Goal: Task Accomplishment & Management: Manage account settings

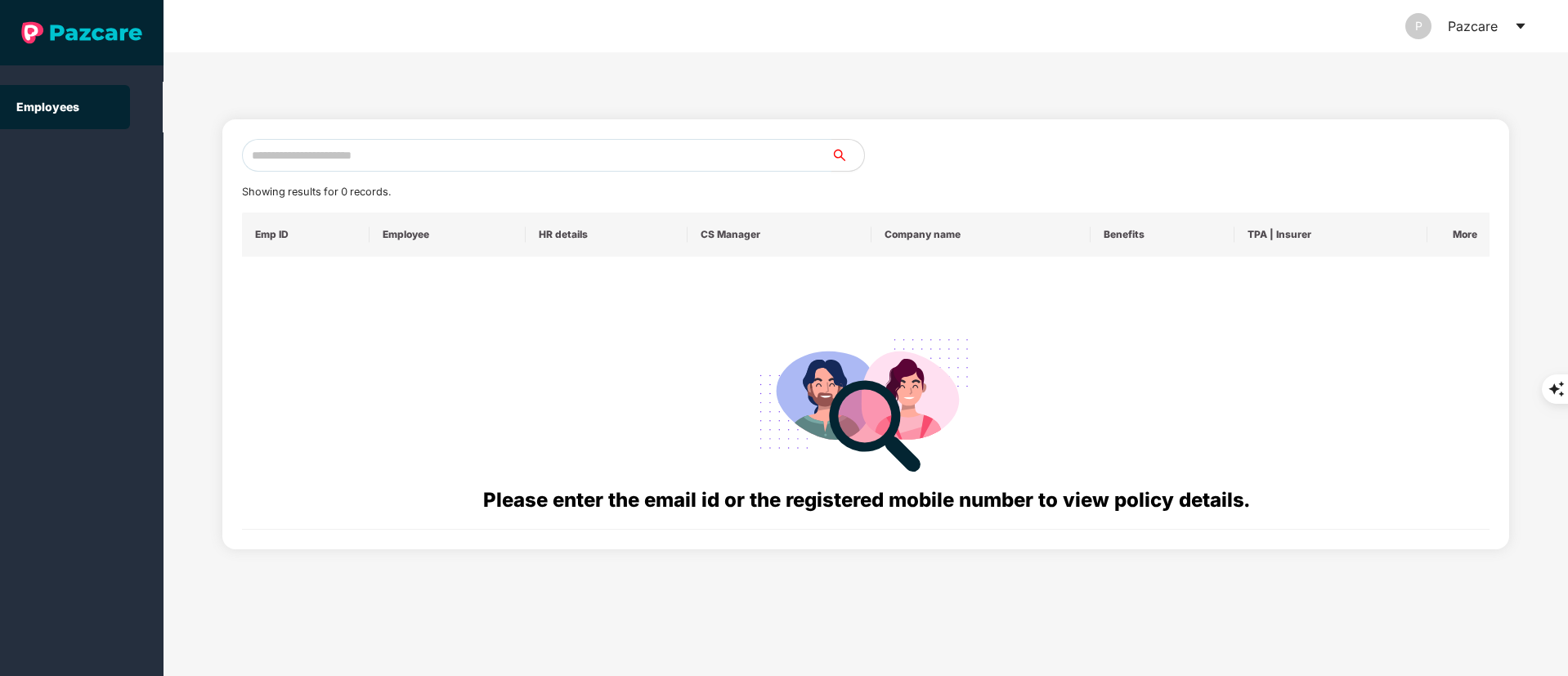
click at [333, 155] on input "text" at bounding box center [536, 156] width 589 height 33
paste input "******"
type input "******"
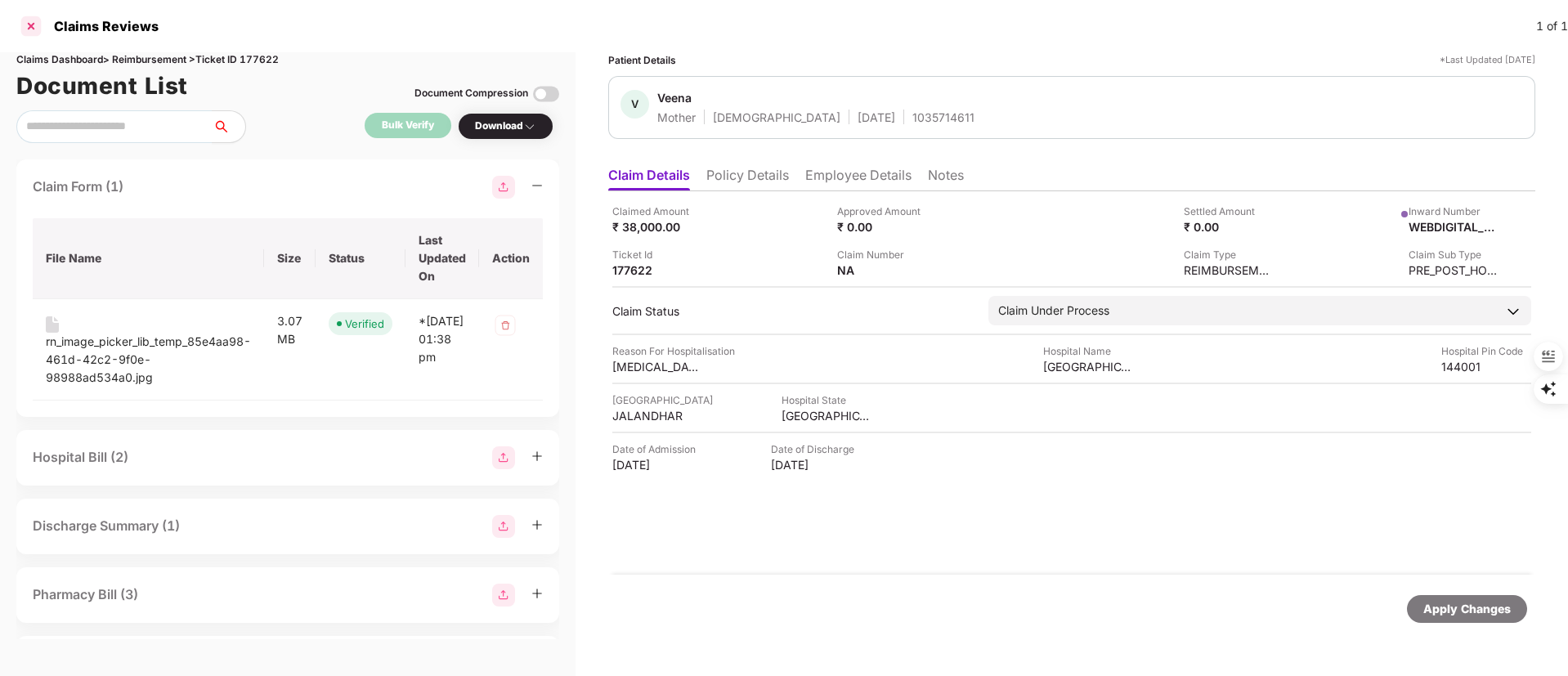
click at [38, 27] on div at bounding box center [31, 26] width 27 height 27
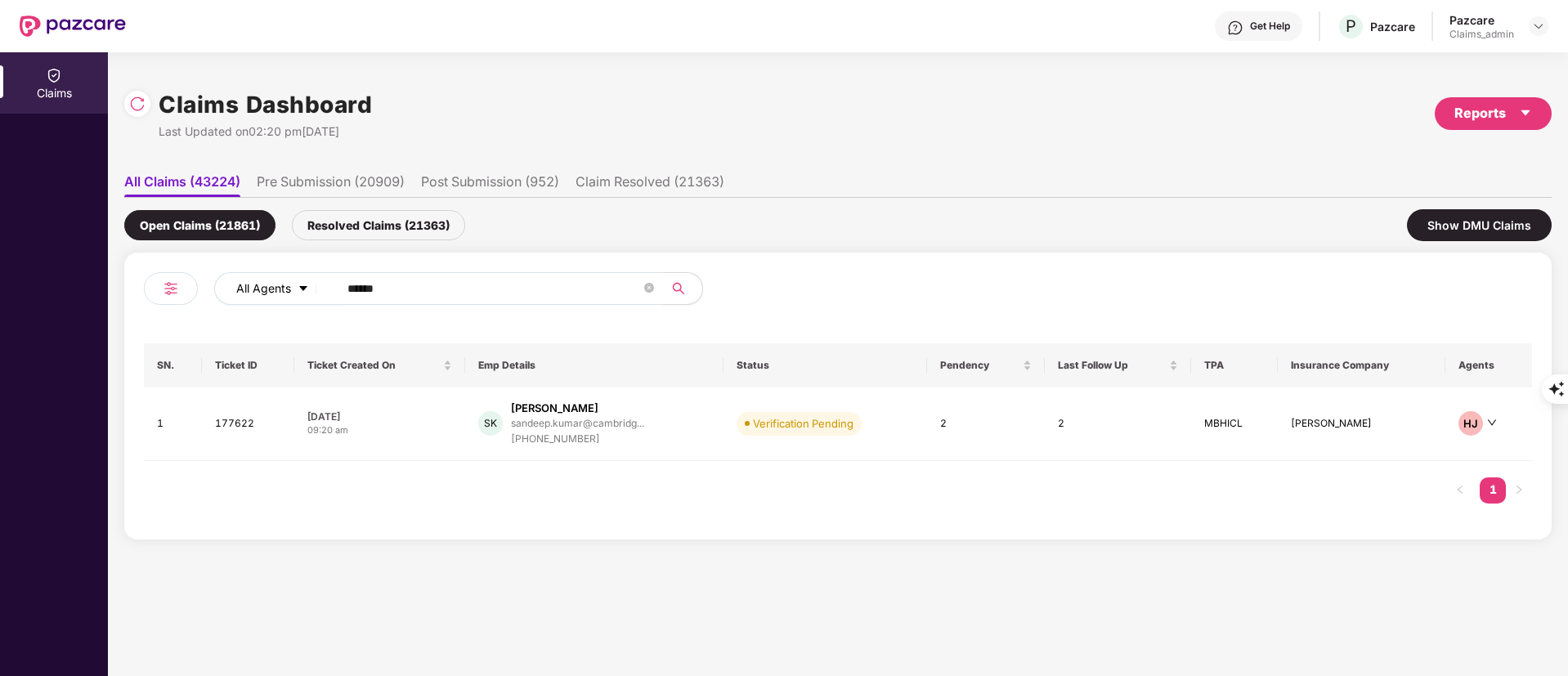
drag, startPoint x: 400, startPoint y: 297, endPoint x: 272, endPoint y: 281, distance: 129.0
click at [273, 284] on div "All Agents ******" at bounding box center [631, 288] width 833 height 33
paste input "text"
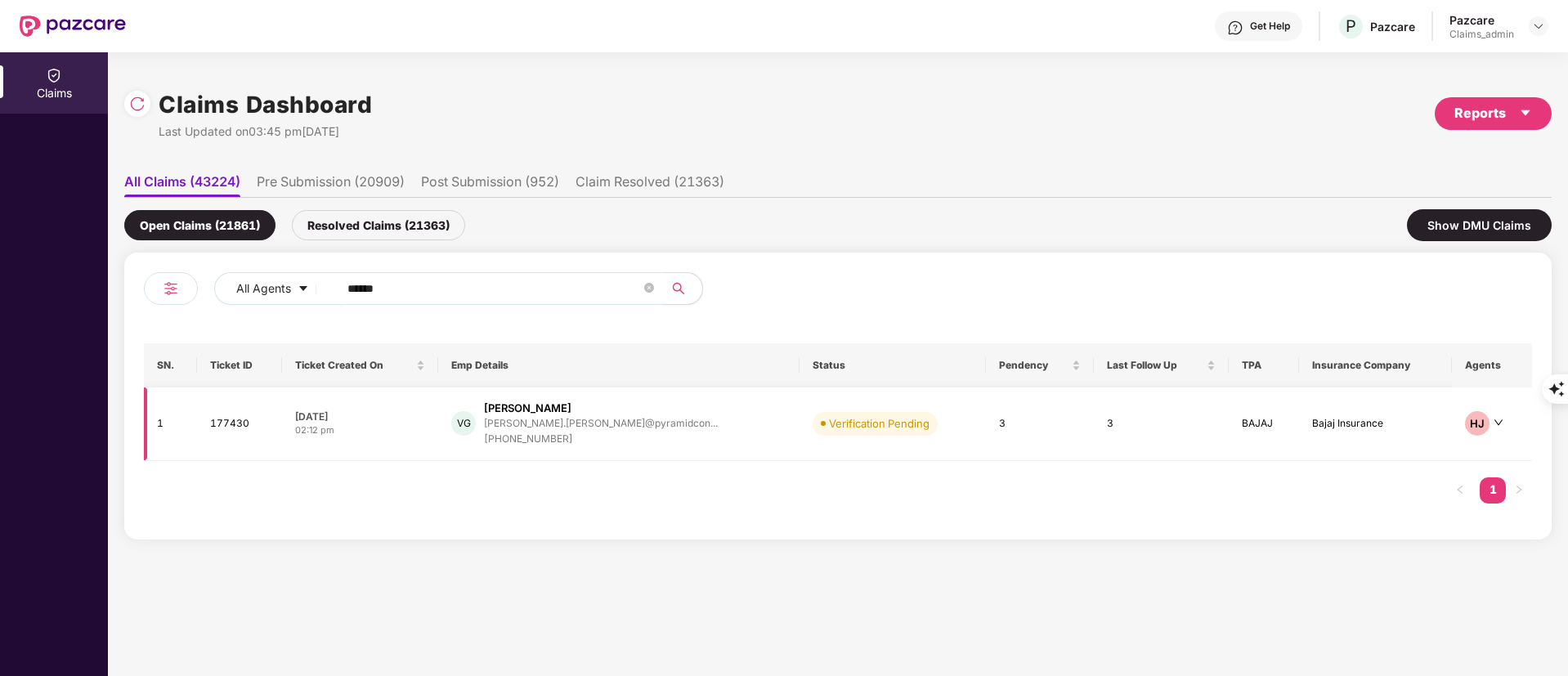
type input "******"
click at [556, 439] on div "[PHONE_NUMBER]" at bounding box center [600, 439] width 233 height 16
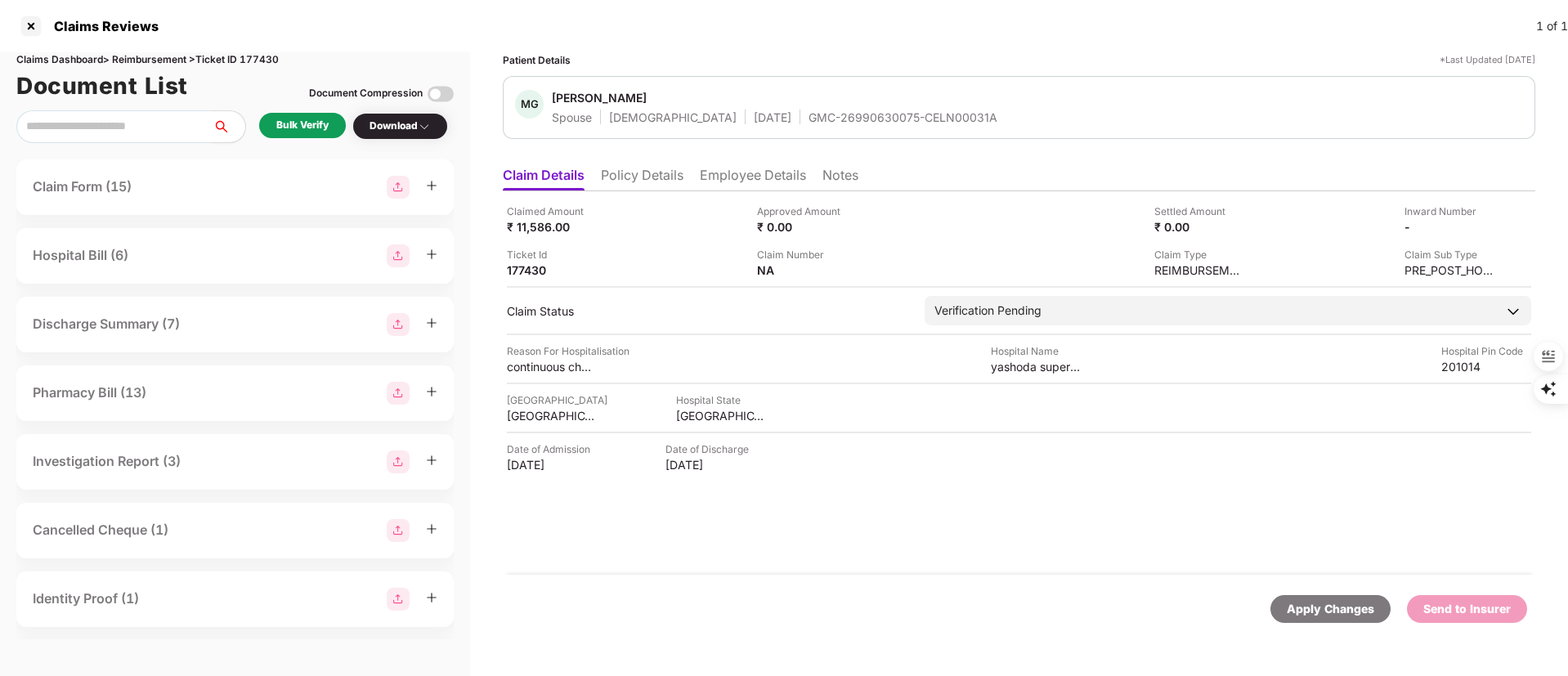
click at [303, 125] on div "Bulk Verify" at bounding box center [302, 125] width 52 height 16
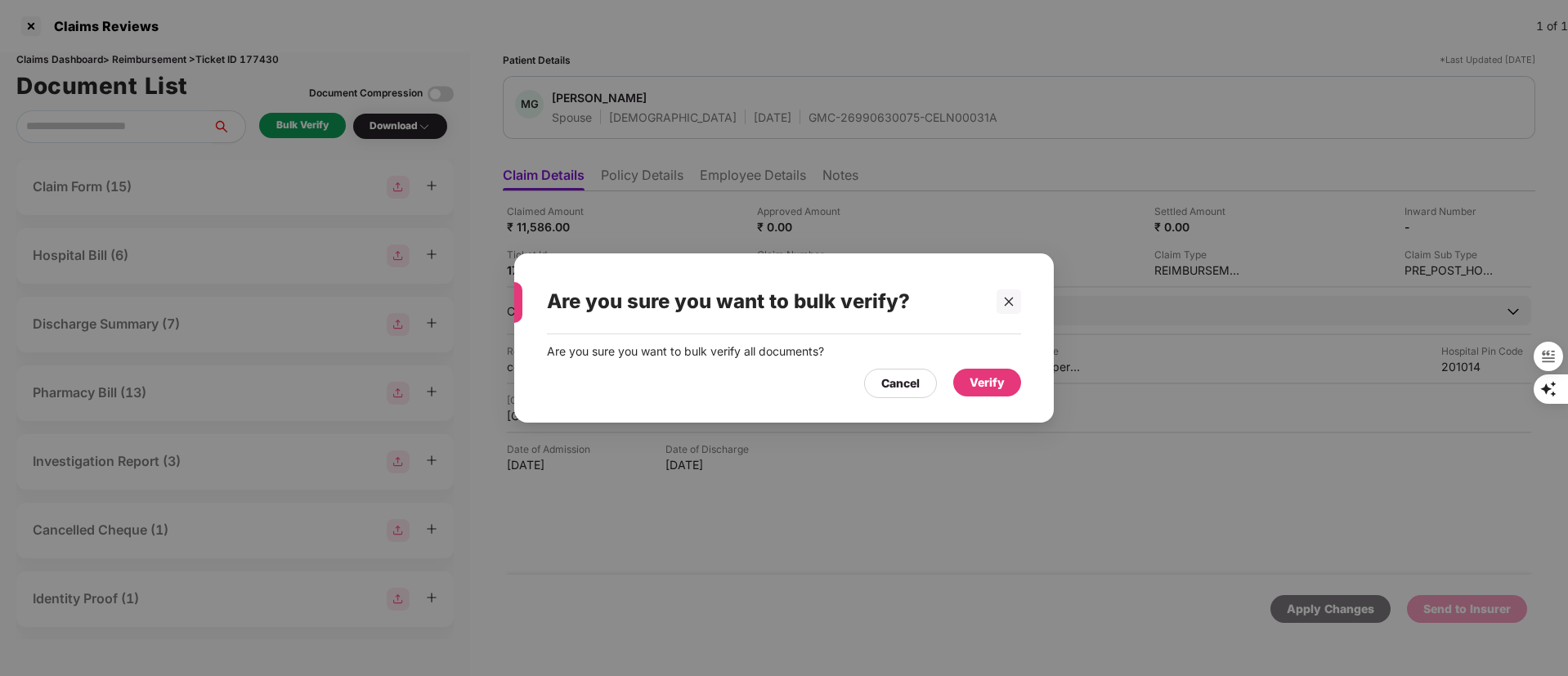
click at [979, 381] on div "Verify" at bounding box center [987, 382] width 35 height 18
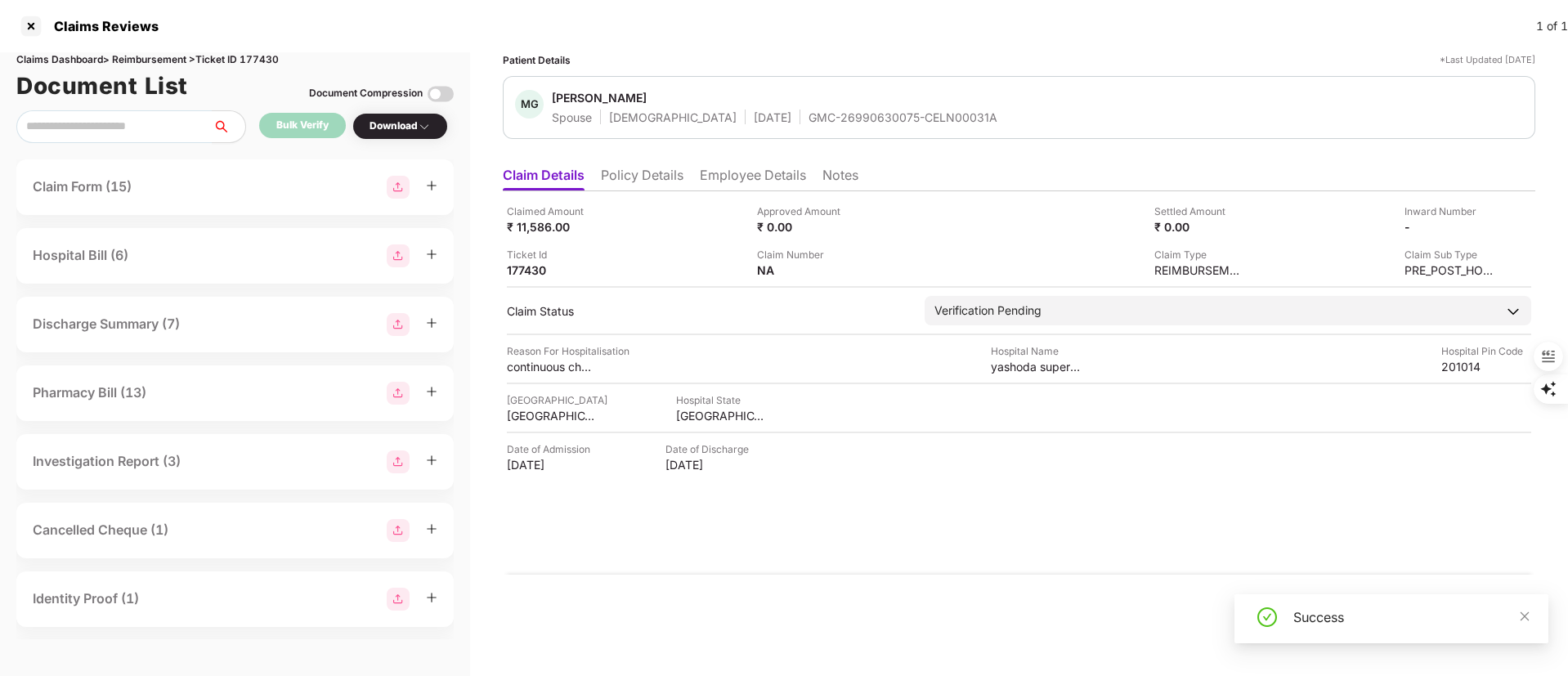
click at [402, 126] on div "Download" at bounding box center [400, 126] width 61 height 16
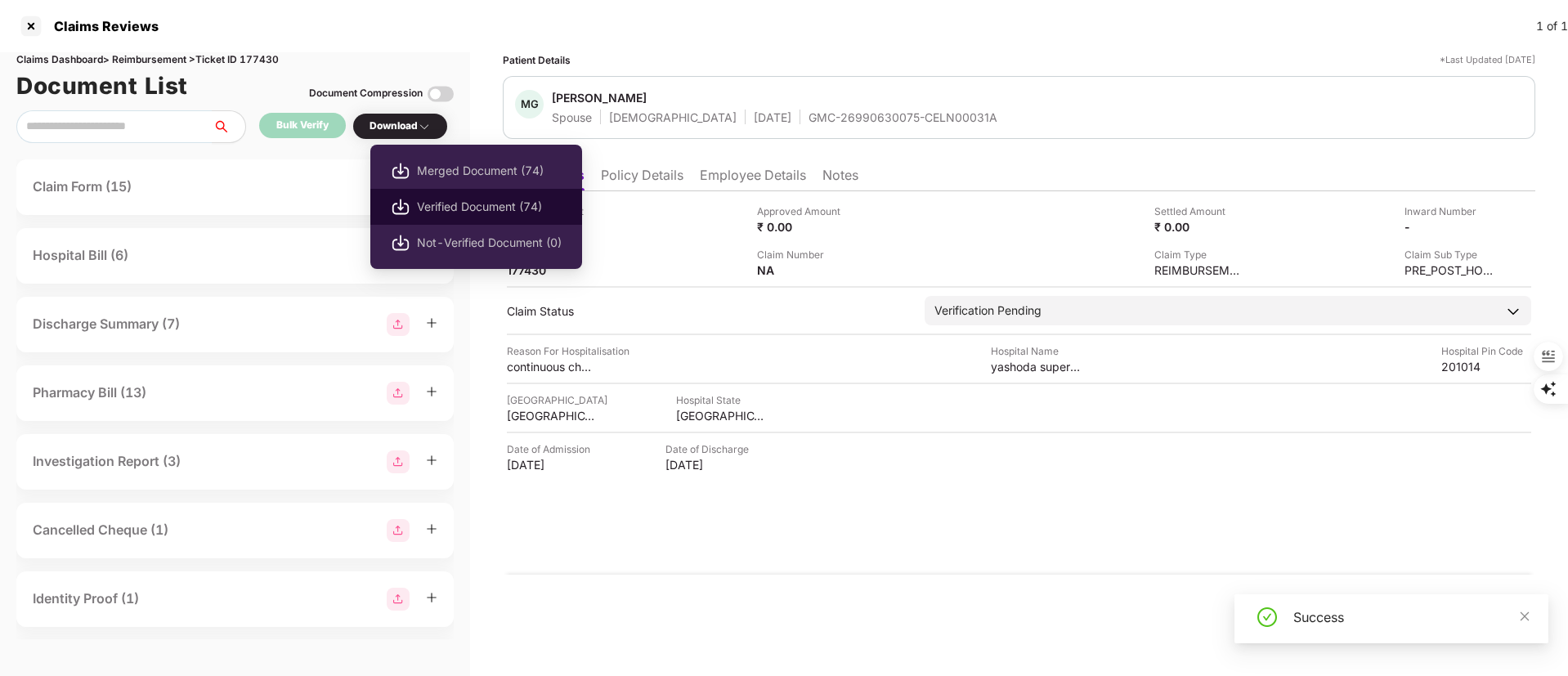
click at [460, 204] on span "Verified Document (74)" at bounding box center [490, 207] width 145 height 18
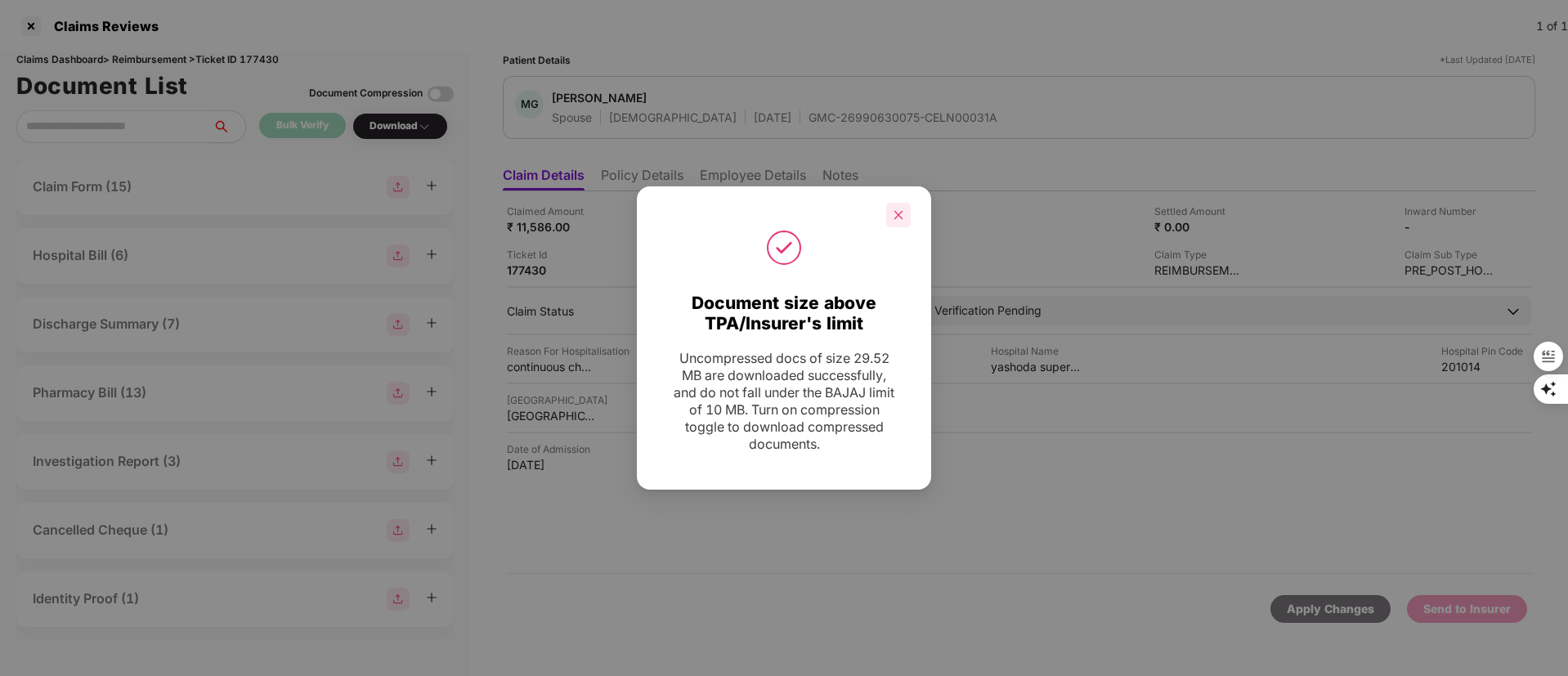
click at [900, 216] on icon "close" at bounding box center [899, 215] width 9 height 9
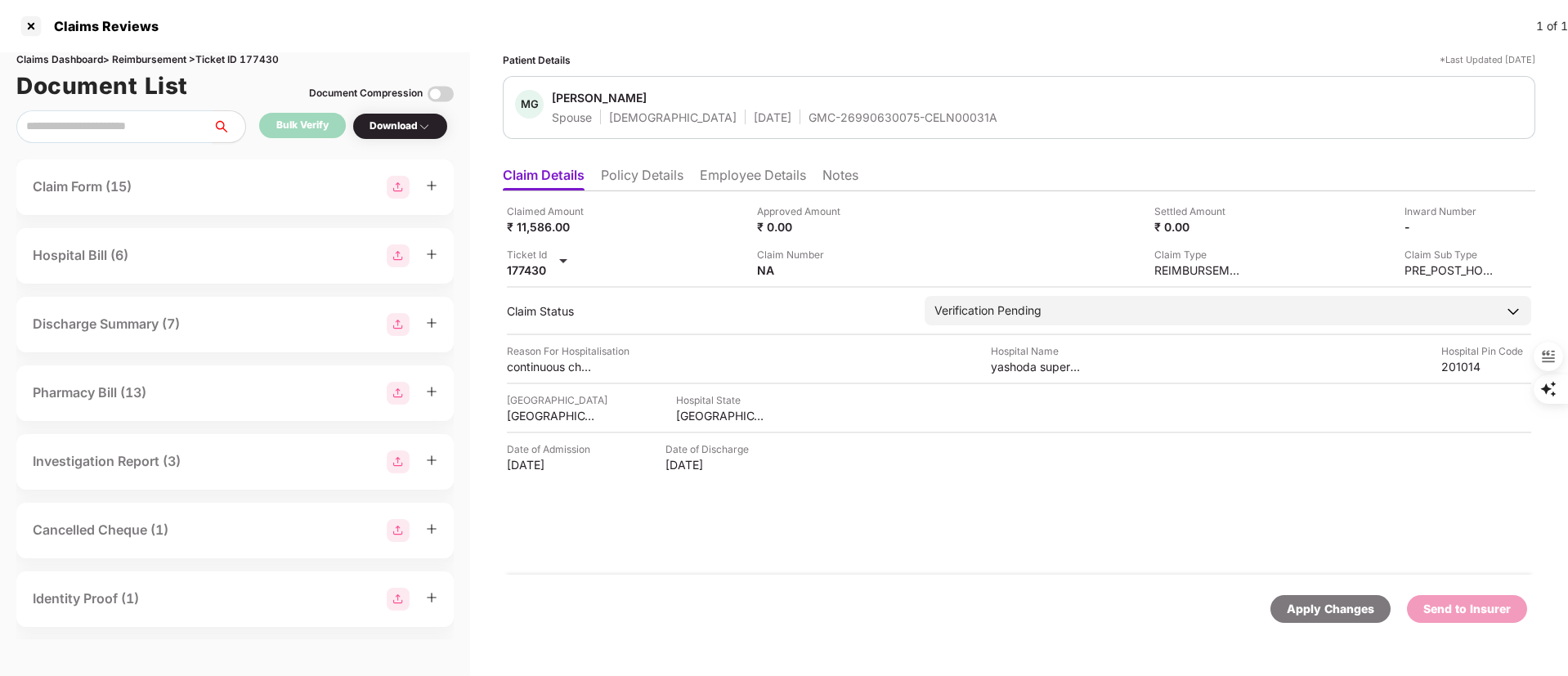
click at [827, 111] on div "GMC-26990630075-CELN00031A" at bounding box center [903, 117] width 189 height 16
copy div "GMC-26990630075-CELN00031A"
click at [633, 174] on li "Policy Details" at bounding box center [643, 178] width 82 height 24
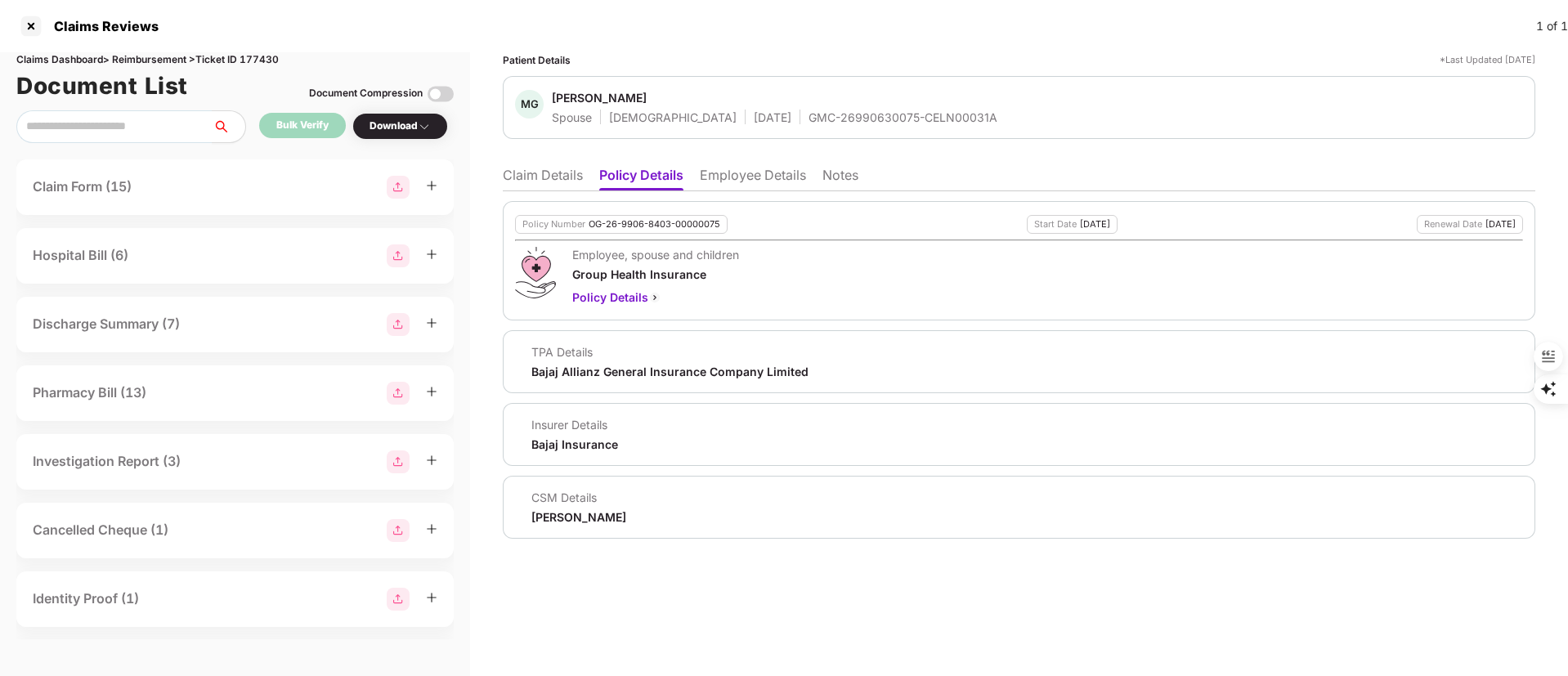
click at [557, 177] on li "Claim Details" at bounding box center [543, 178] width 81 height 24
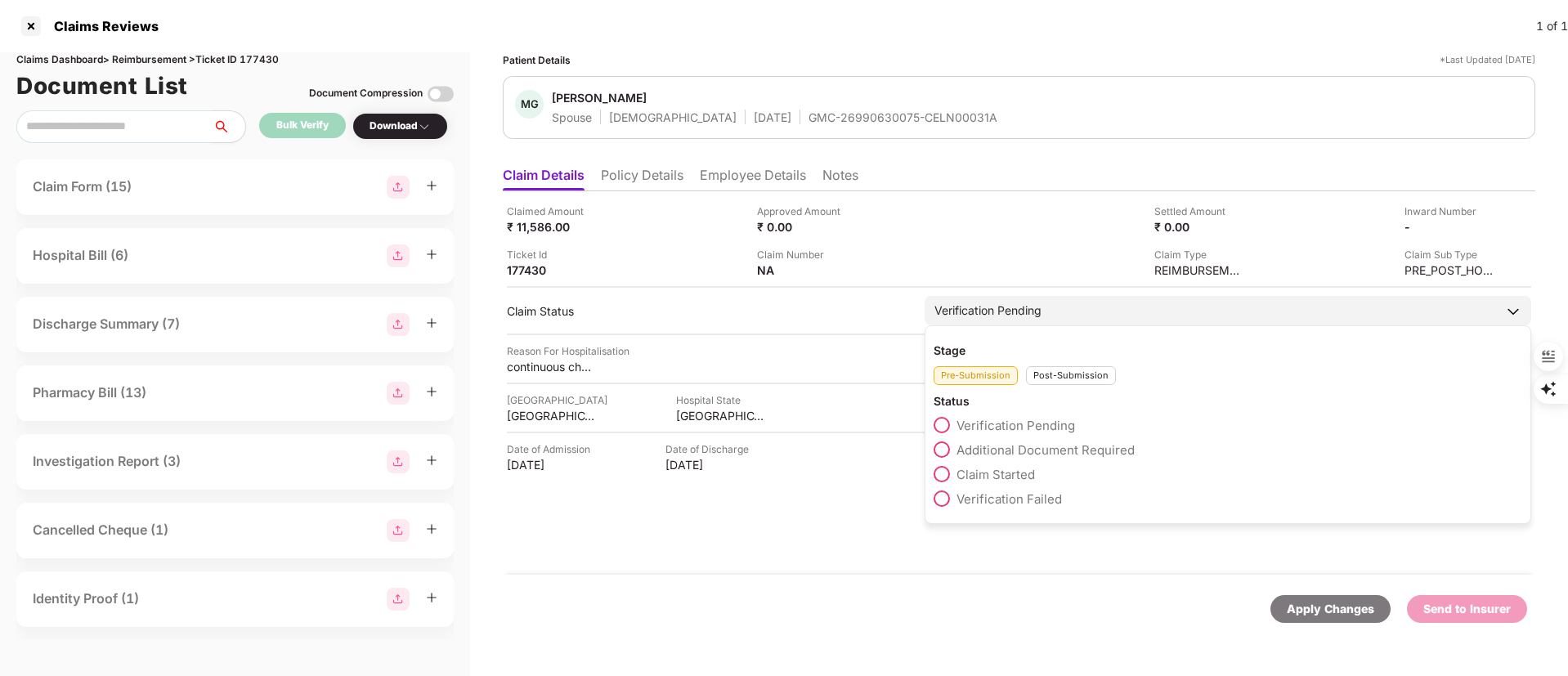
click at [1069, 366] on div "Post-Submission" at bounding box center [1071, 375] width 90 height 19
click at [996, 453] on span "Claim Under Process" at bounding box center [1018, 449] width 124 height 16
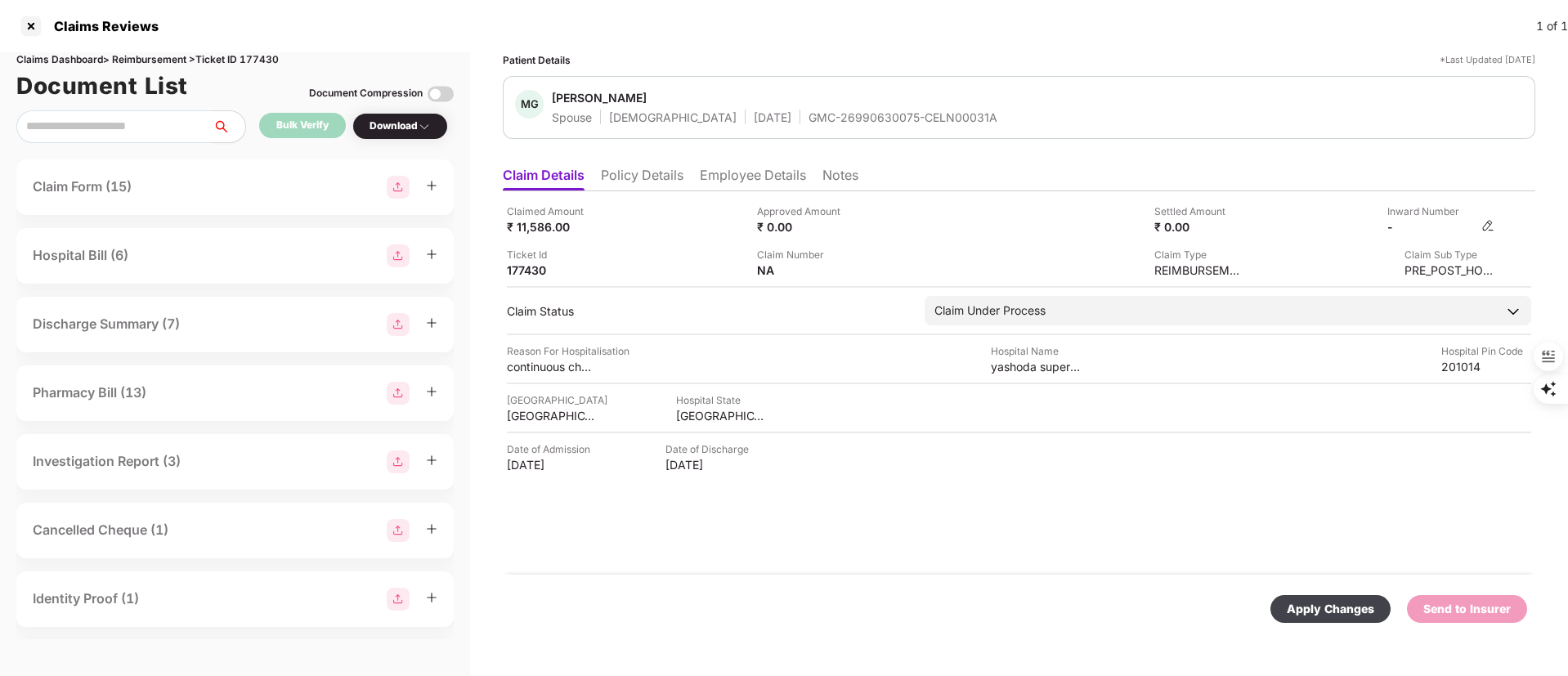
click at [1485, 222] on img at bounding box center [1488, 225] width 13 height 13
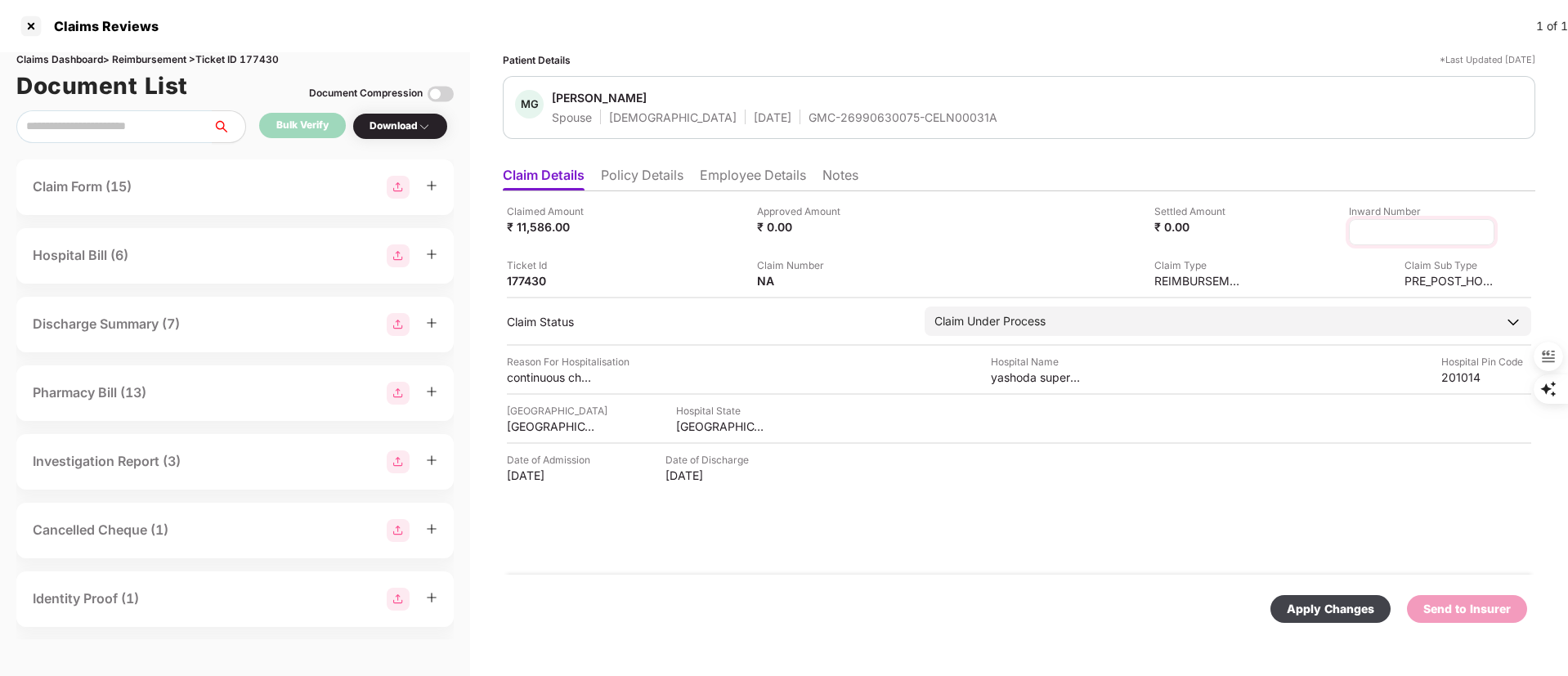
type input "**********"
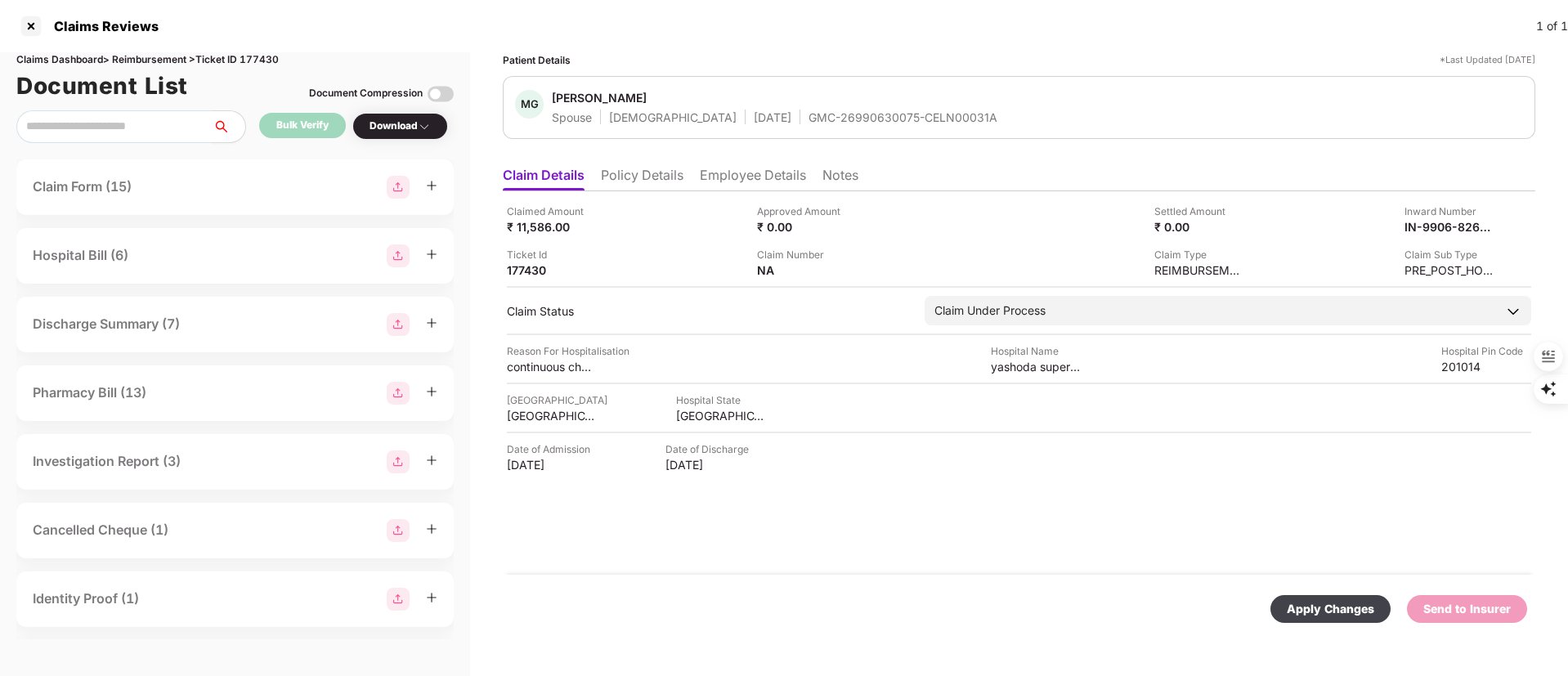
click at [1327, 617] on div "Apply Changes" at bounding box center [1331, 609] width 88 height 18
click at [649, 177] on li "Policy Details" at bounding box center [643, 178] width 82 height 24
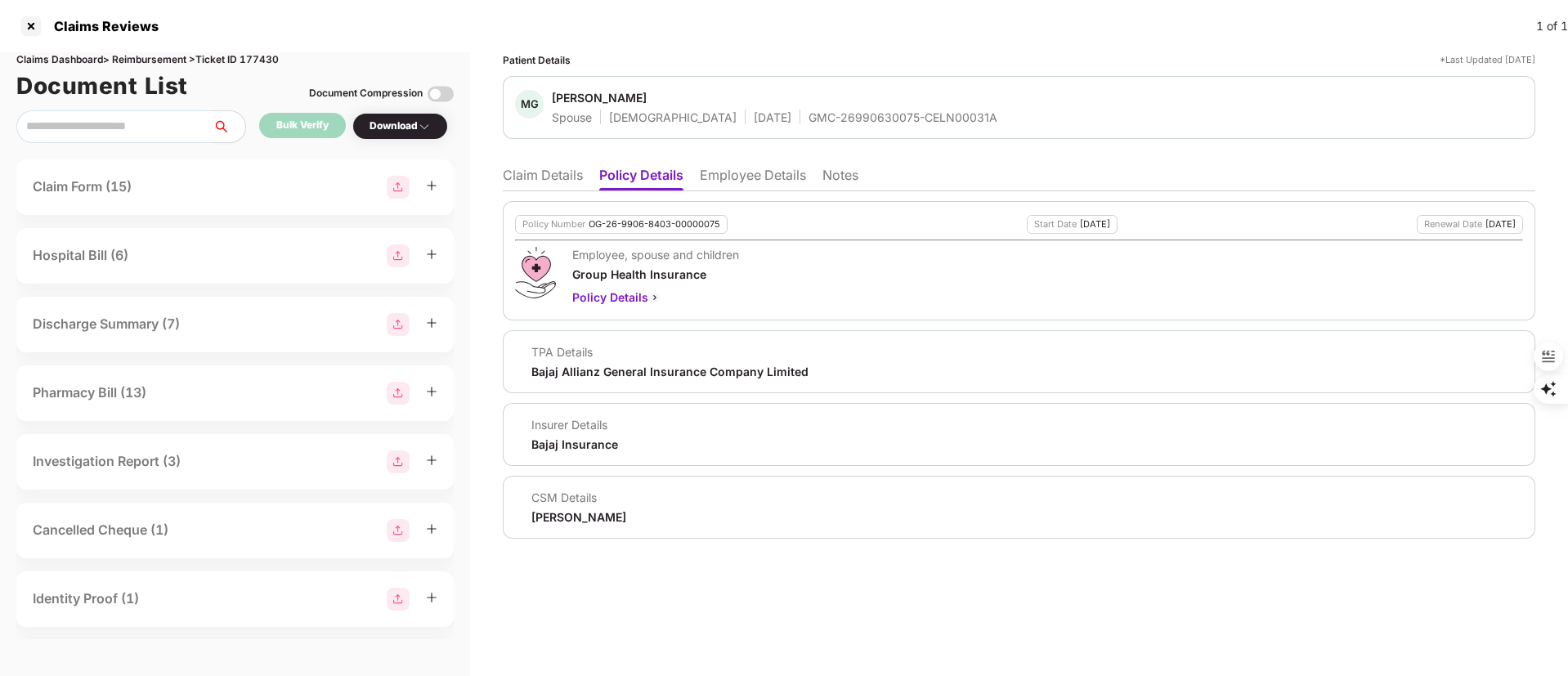
click at [537, 168] on li "Claim Details" at bounding box center [543, 178] width 81 height 24
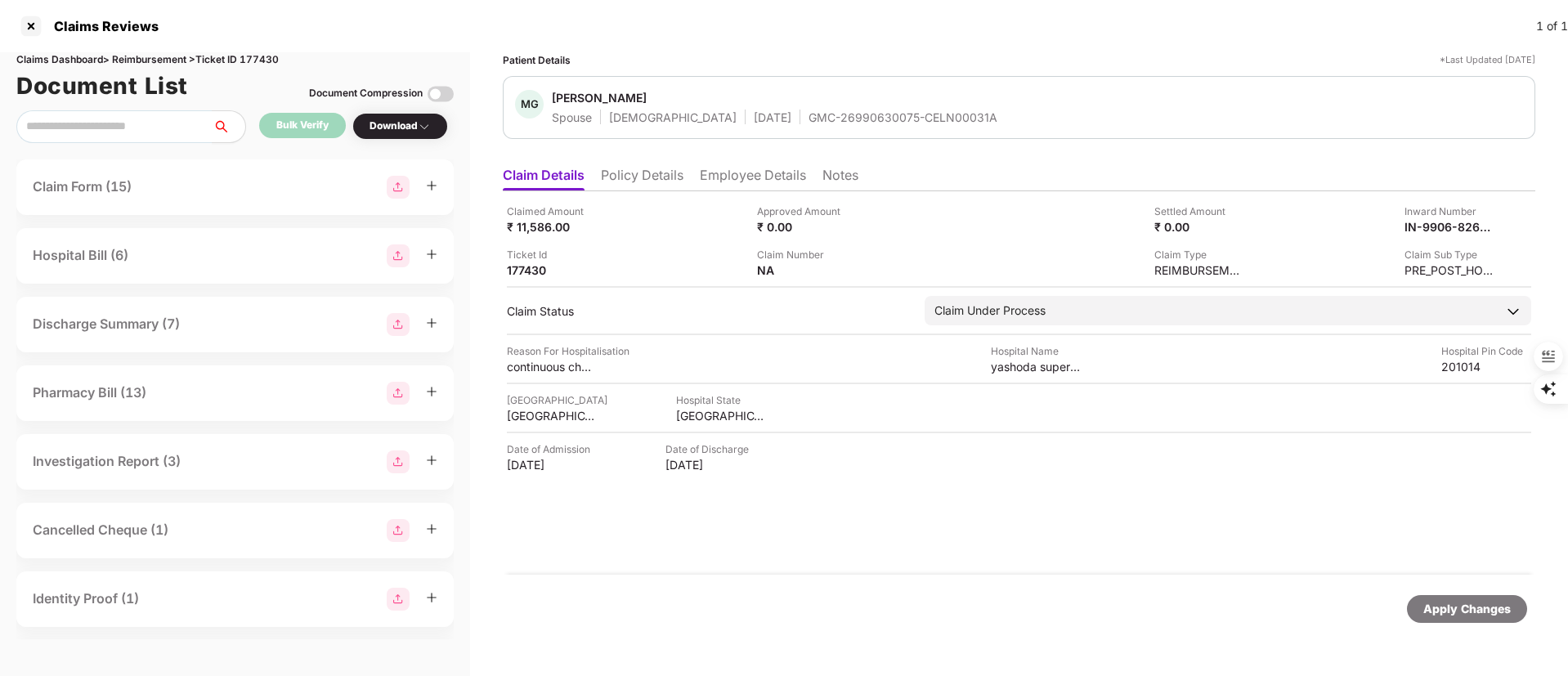
click at [850, 124] on div "GMC-26990630075-CELN00031A" at bounding box center [903, 117] width 189 height 16
click at [845, 122] on div "GMC-26990630075-CELN00031A" at bounding box center [903, 117] width 189 height 16
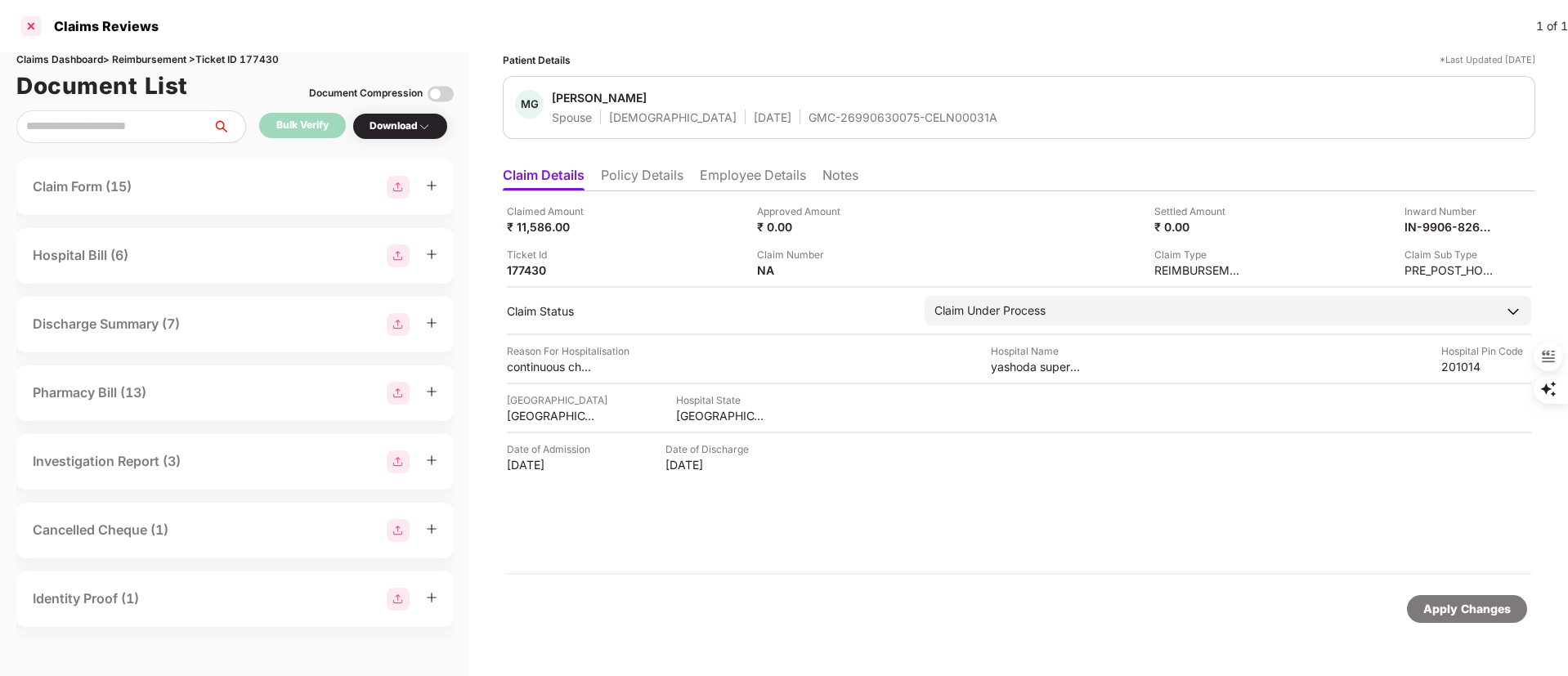
click at [29, 31] on div at bounding box center [31, 26] width 27 height 27
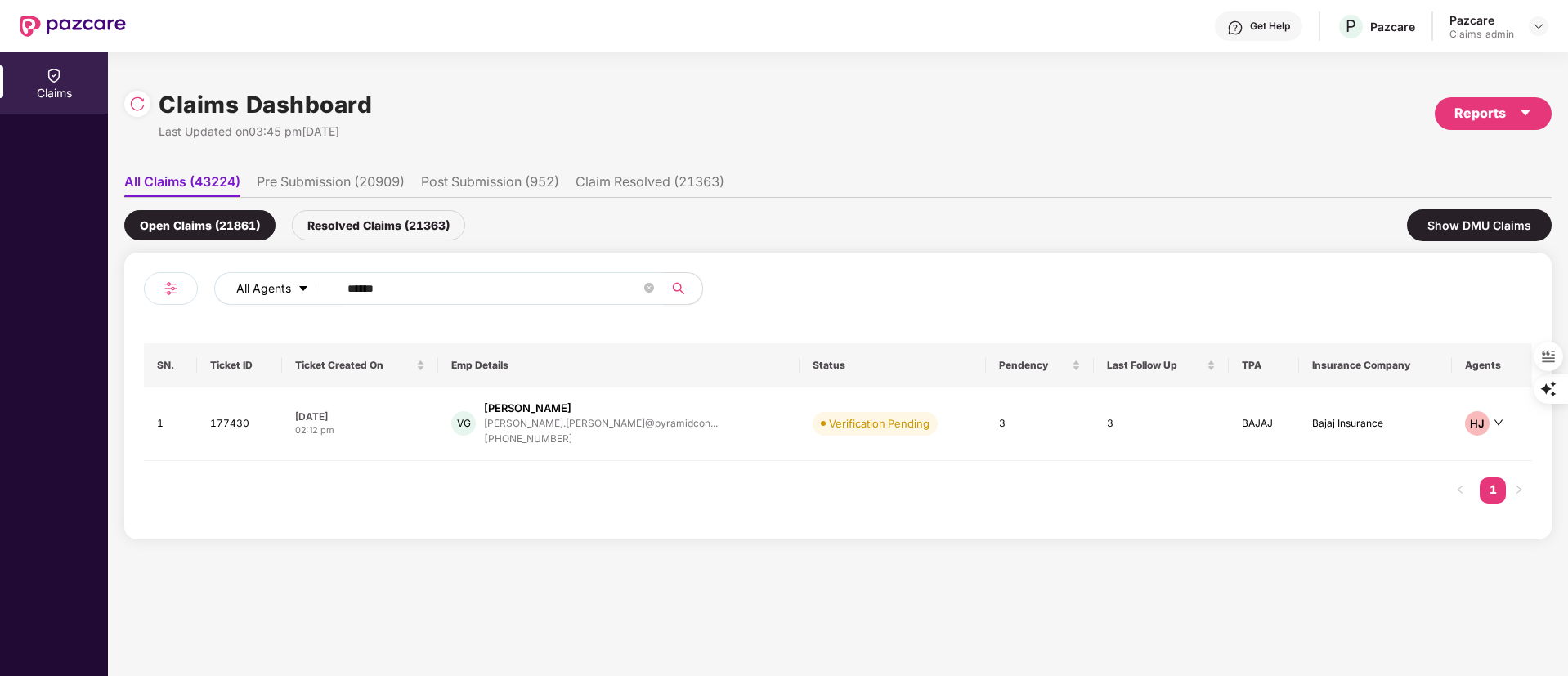
drag, startPoint x: 417, startPoint y: 288, endPoint x: 226, endPoint y: 298, distance: 191.3
click at [231, 298] on div "All Agents ******" at bounding box center [631, 288] width 833 height 33
paste input "text"
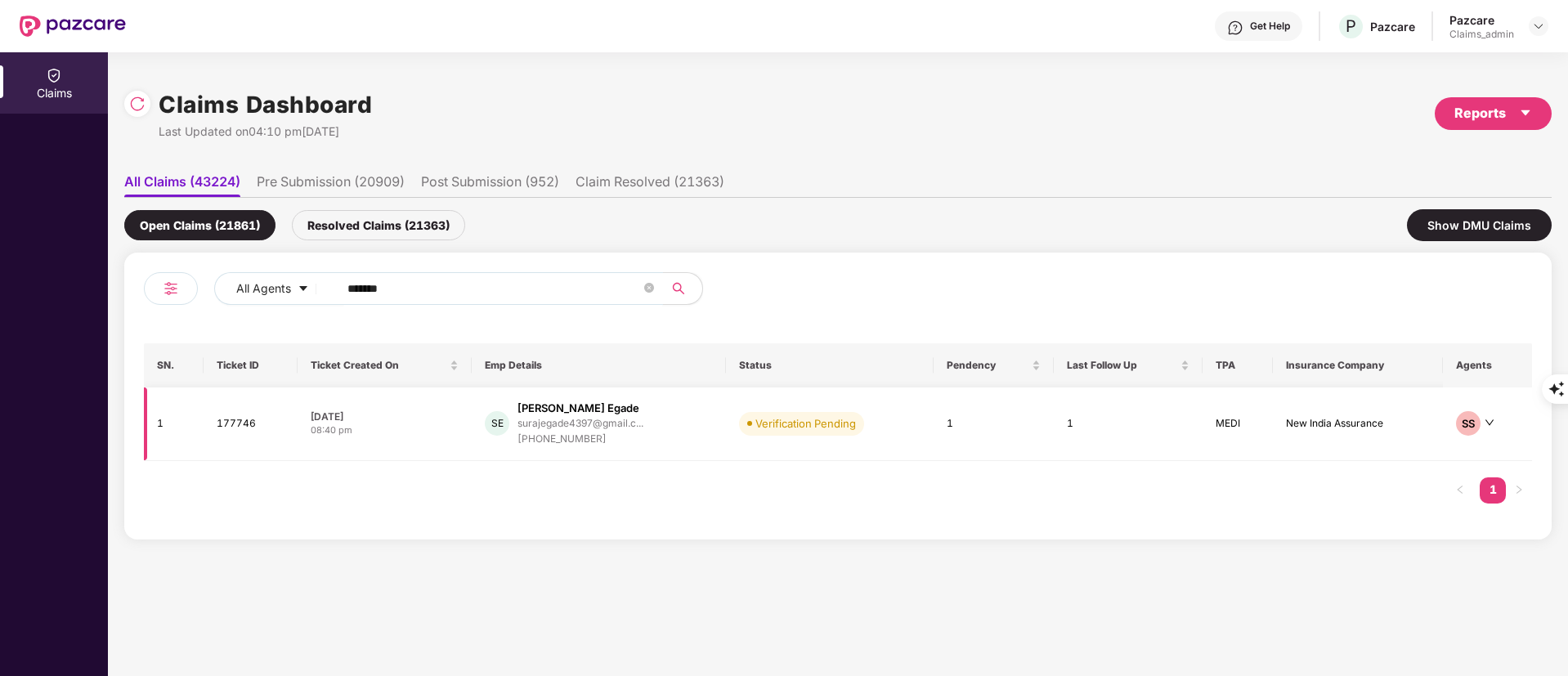
type input "******"
click at [589, 425] on div "surajegade4397@gmail.c..." at bounding box center [580, 423] width 126 height 11
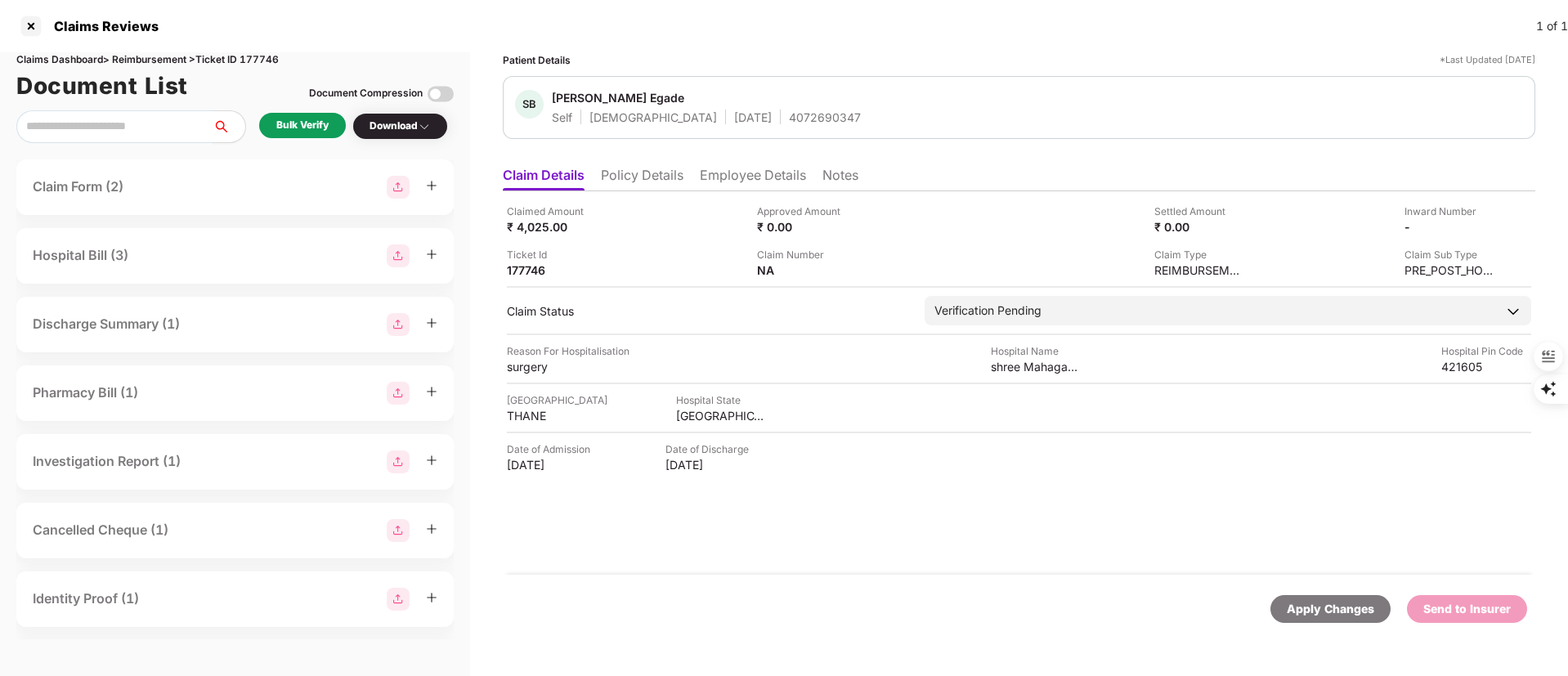
click at [659, 173] on li "Policy Details" at bounding box center [643, 178] width 82 height 24
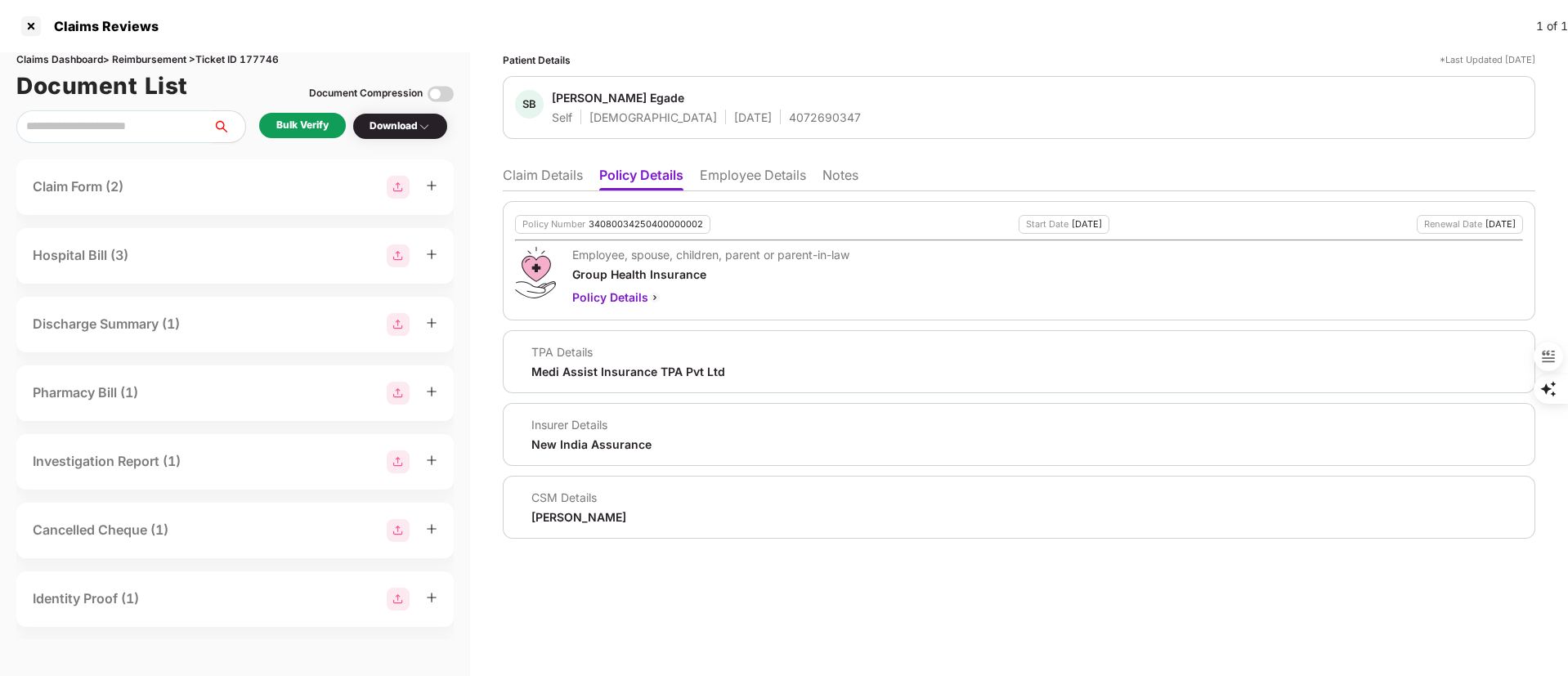
click at [748, 171] on li "Employee Details" at bounding box center [753, 178] width 106 height 24
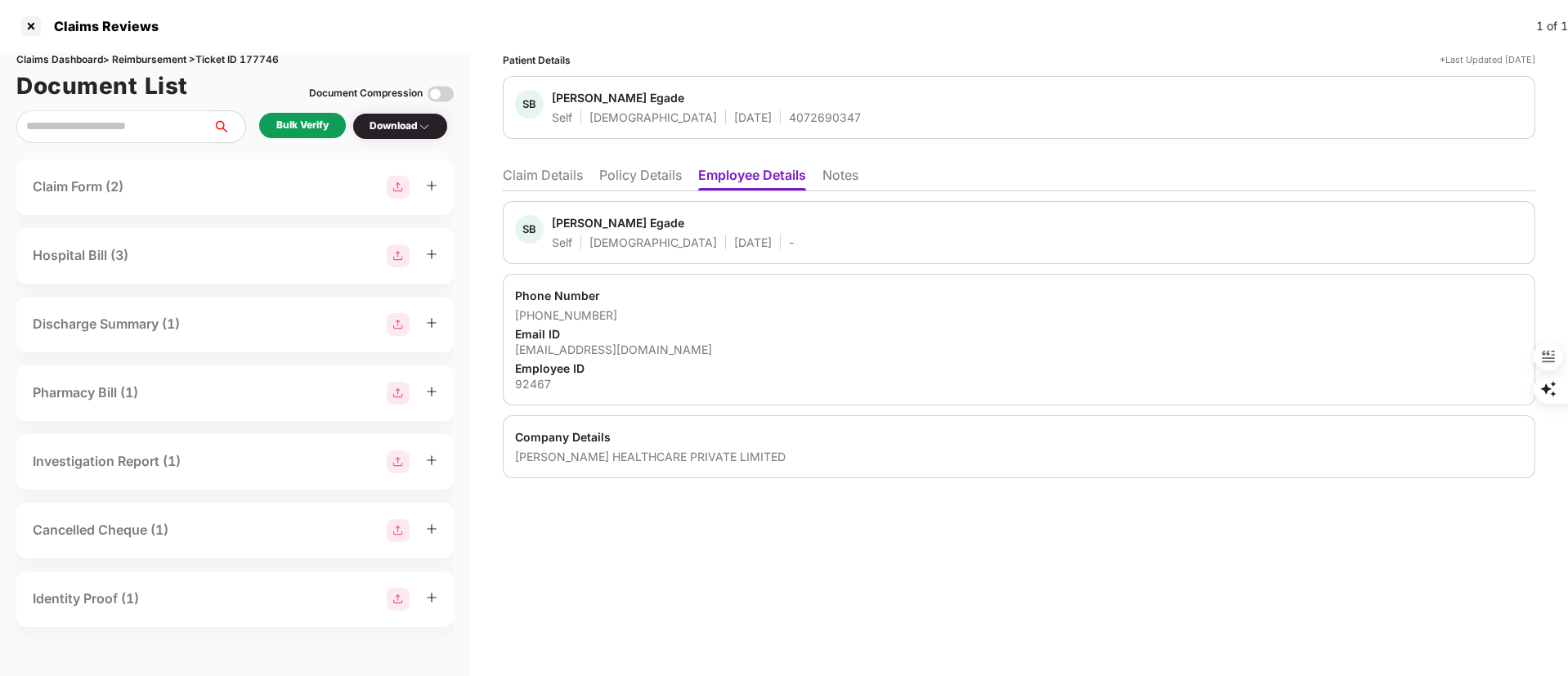
click at [526, 168] on li "Claim Details" at bounding box center [543, 178] width 81 height 24
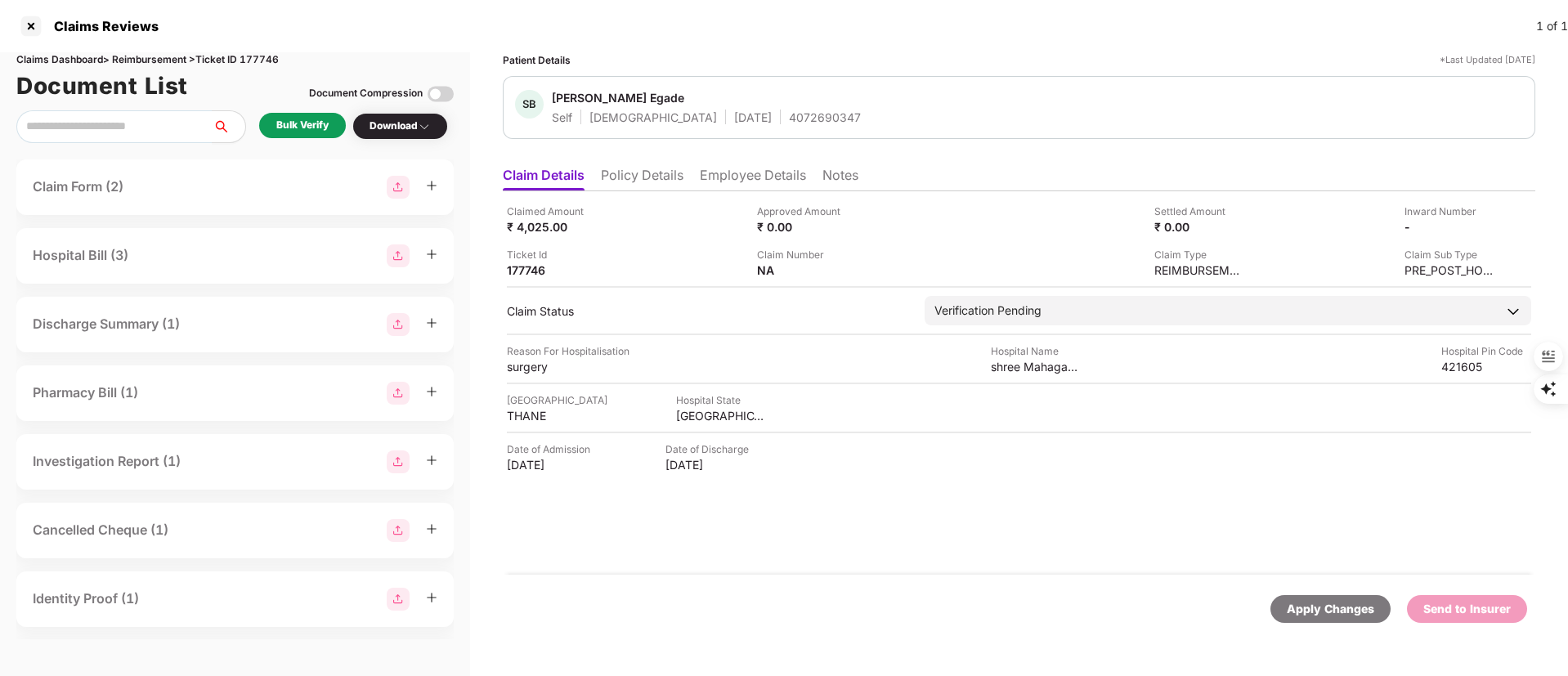
drag, startPoint x: 664, startPoint y: 173, endPoint x: 633, endPoint y: 184, distance: 32.9
click at [633, 184] on li "Policy Details" at bounding box center [643, 178] width 82 height 24
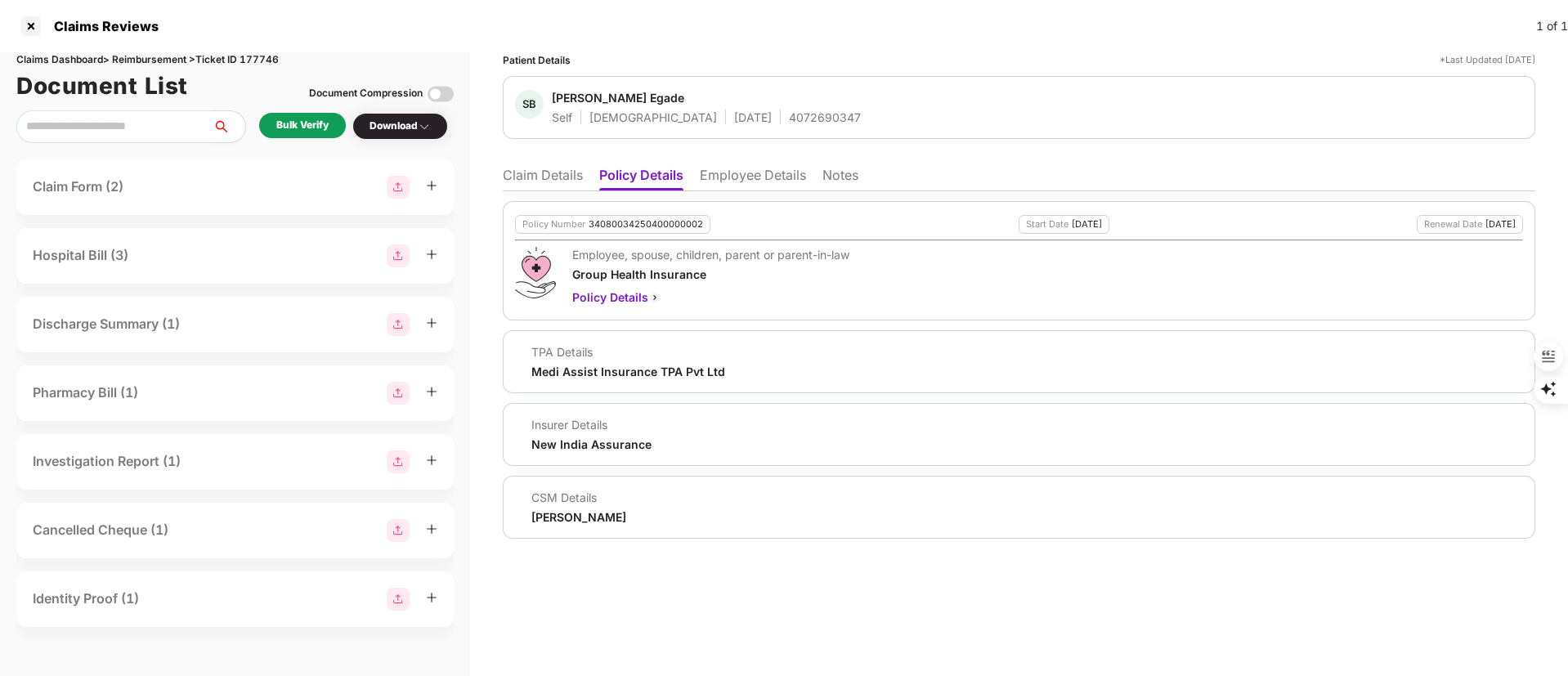
click at [315, 127] on div "Bulk Verify" at bounding box center [302, 125] width 52 height 16
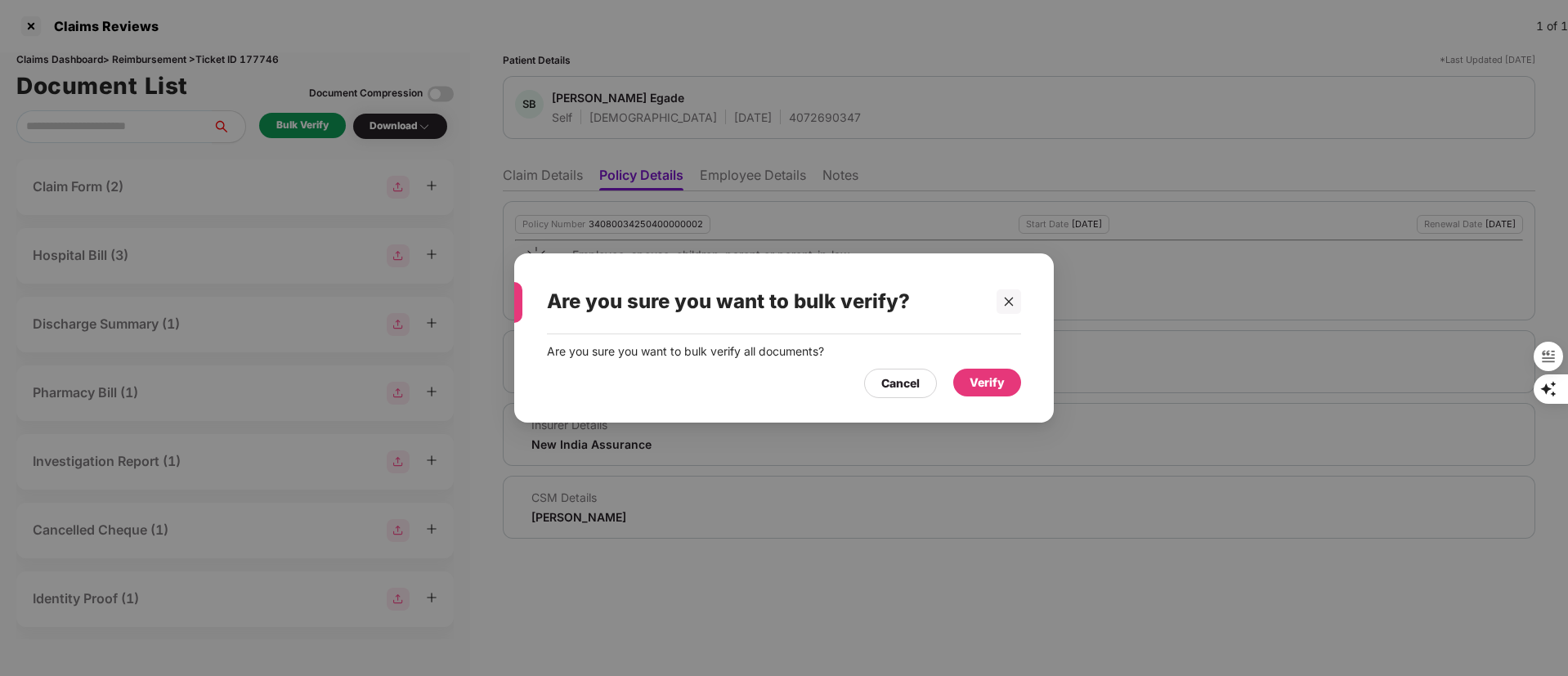
click at [985, 381] on div "Verify" at bounding box center [987, 382] width 35 height 18
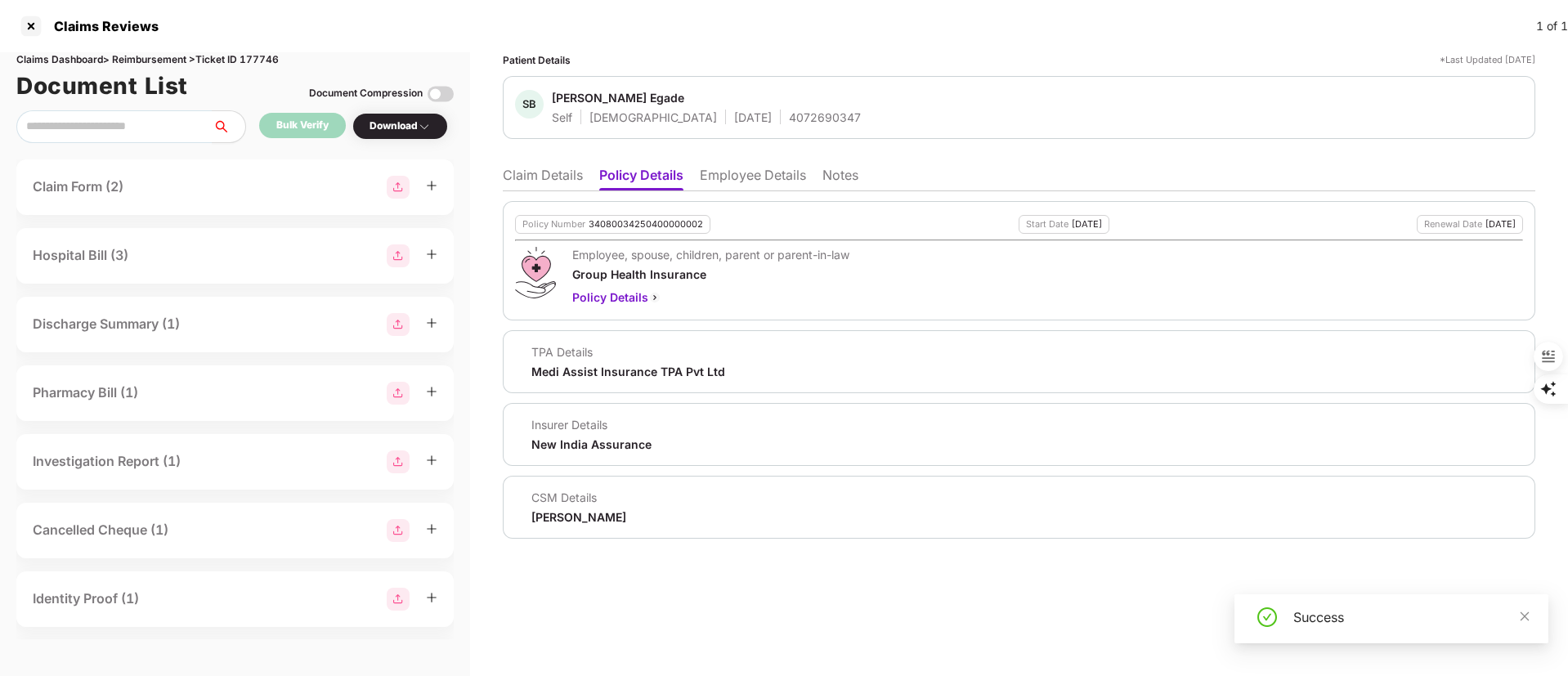
click at [405, 122] on div "Download" at bounding box center [400, 126] width 61 height 16
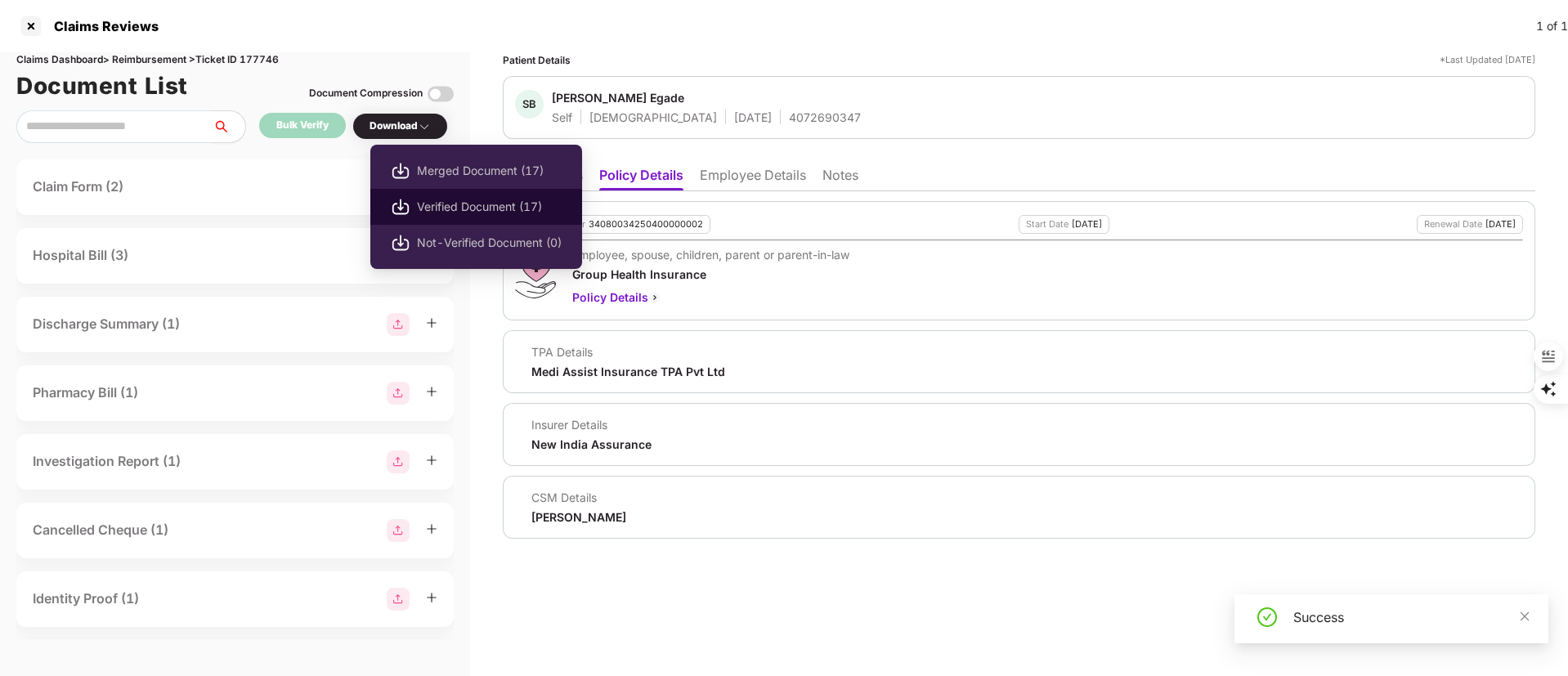
click at [450, 200] on span "Verified Document (17)" at bounding box center [490, 207] width 145 height 18
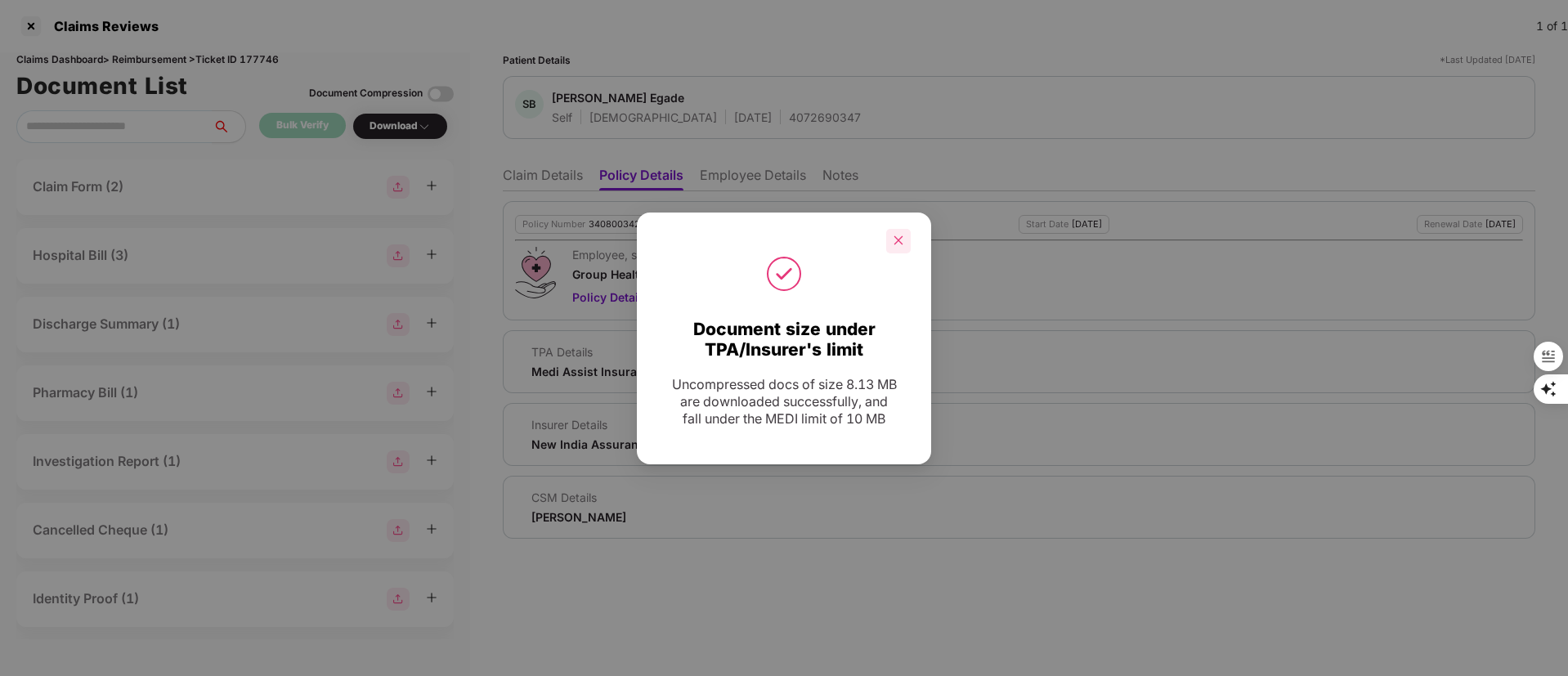
click at [902, 236] on icon "close" at bounding box center [899, 241] width 9 height 9
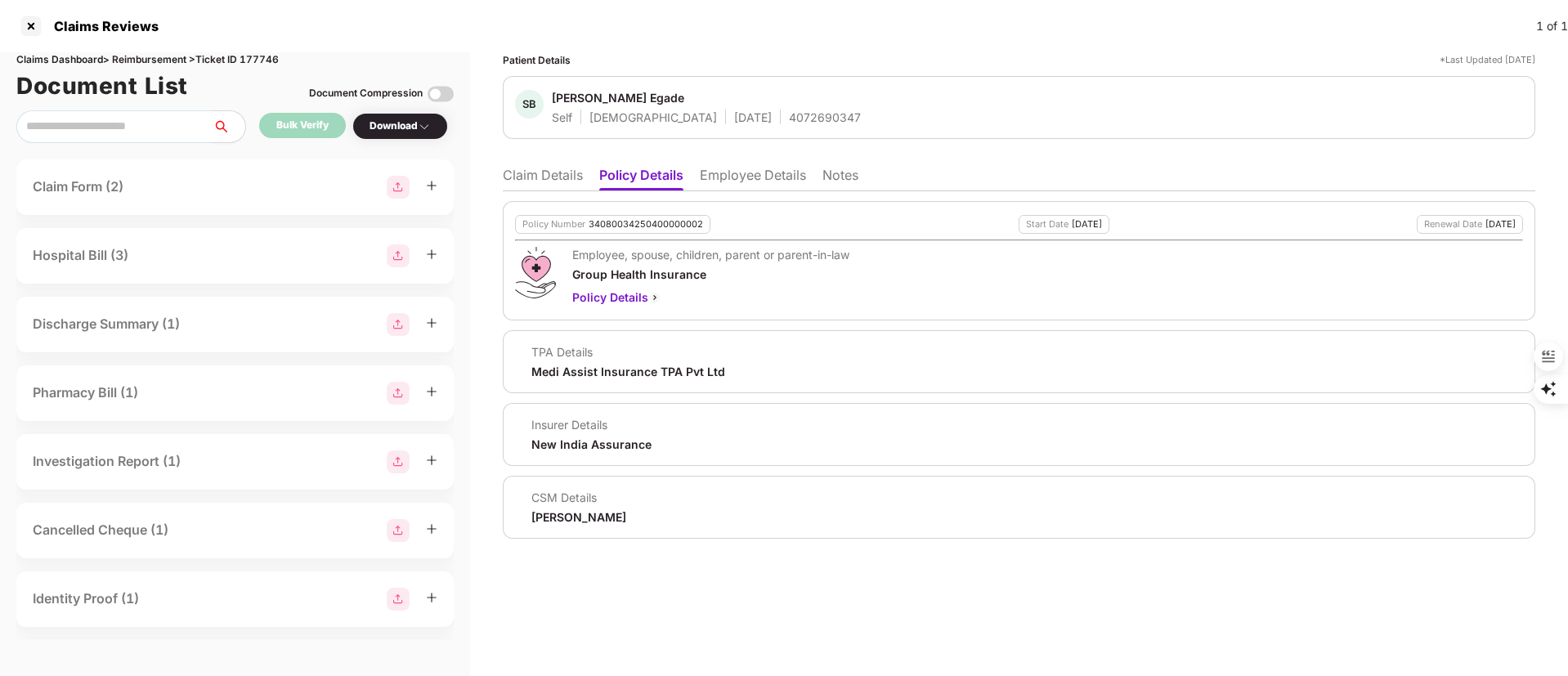
click at [527, 181] on li "Claim Details" at bounding box center [543, 178] width 81 height 24
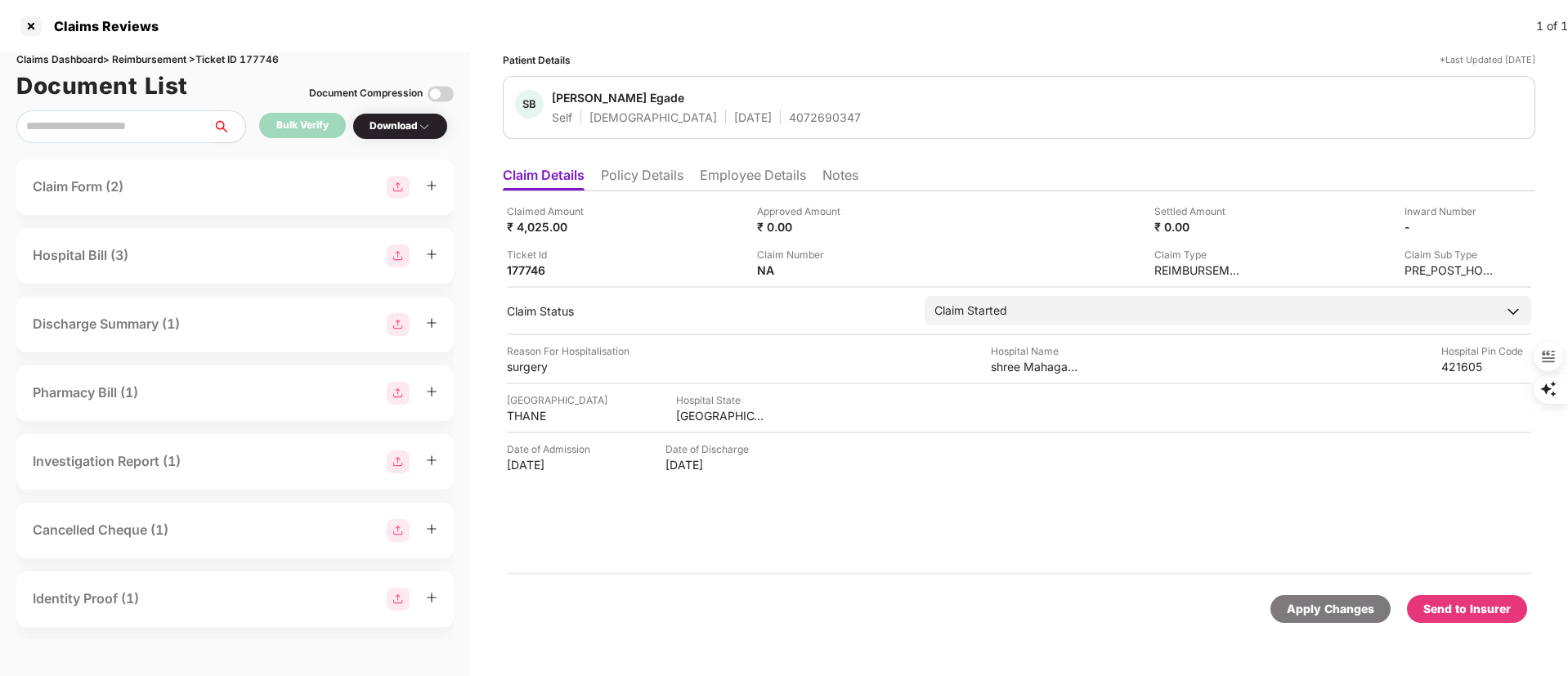
click at [1467, 612] on div "Send to Insurer" at bounding box center [1467, 609] width 88 height 18
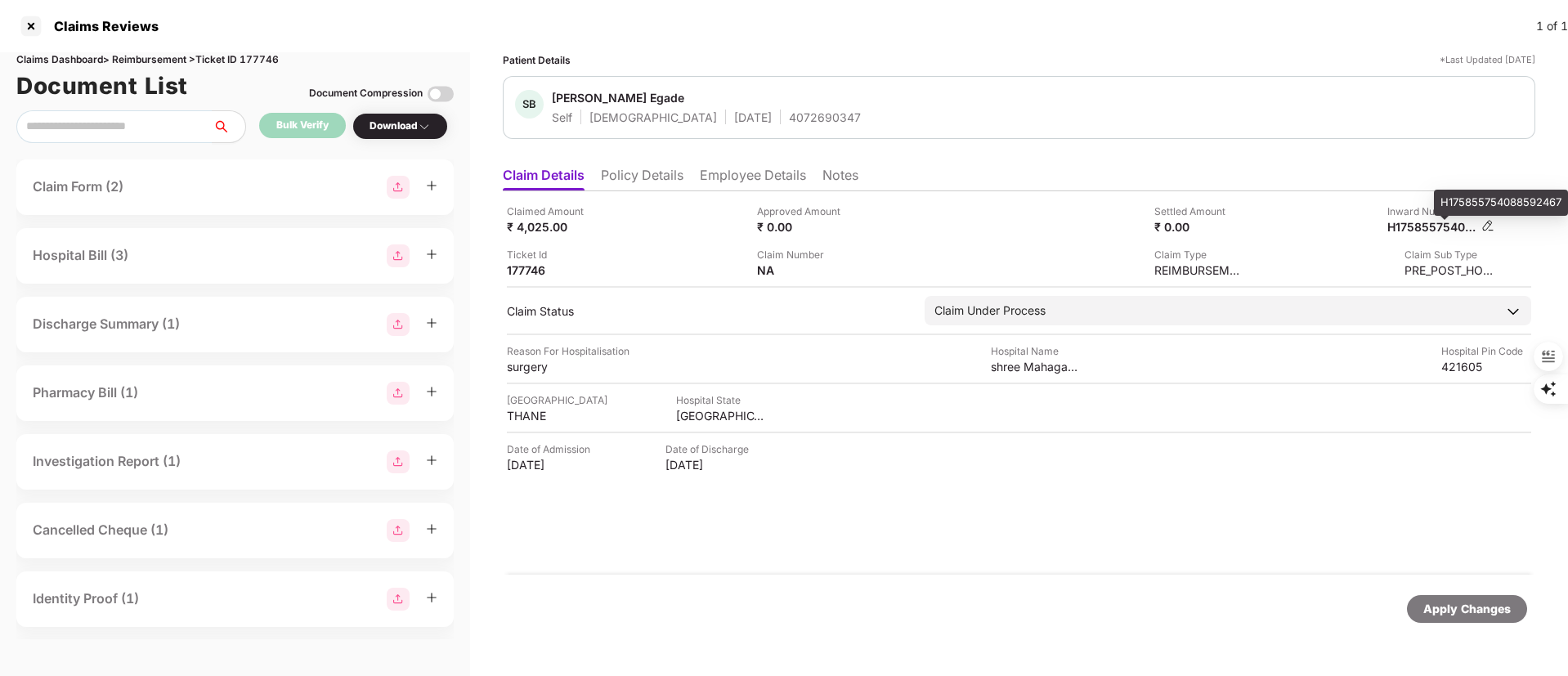
click at [1412, 228] on div "H175855754088592467" at bounding box center [1433, 226] width 90 height 16
copy div "H175855754088592467"
click at [724, 181] on li "Employee Details" at bounding box center [753, 178] width 106 height 24
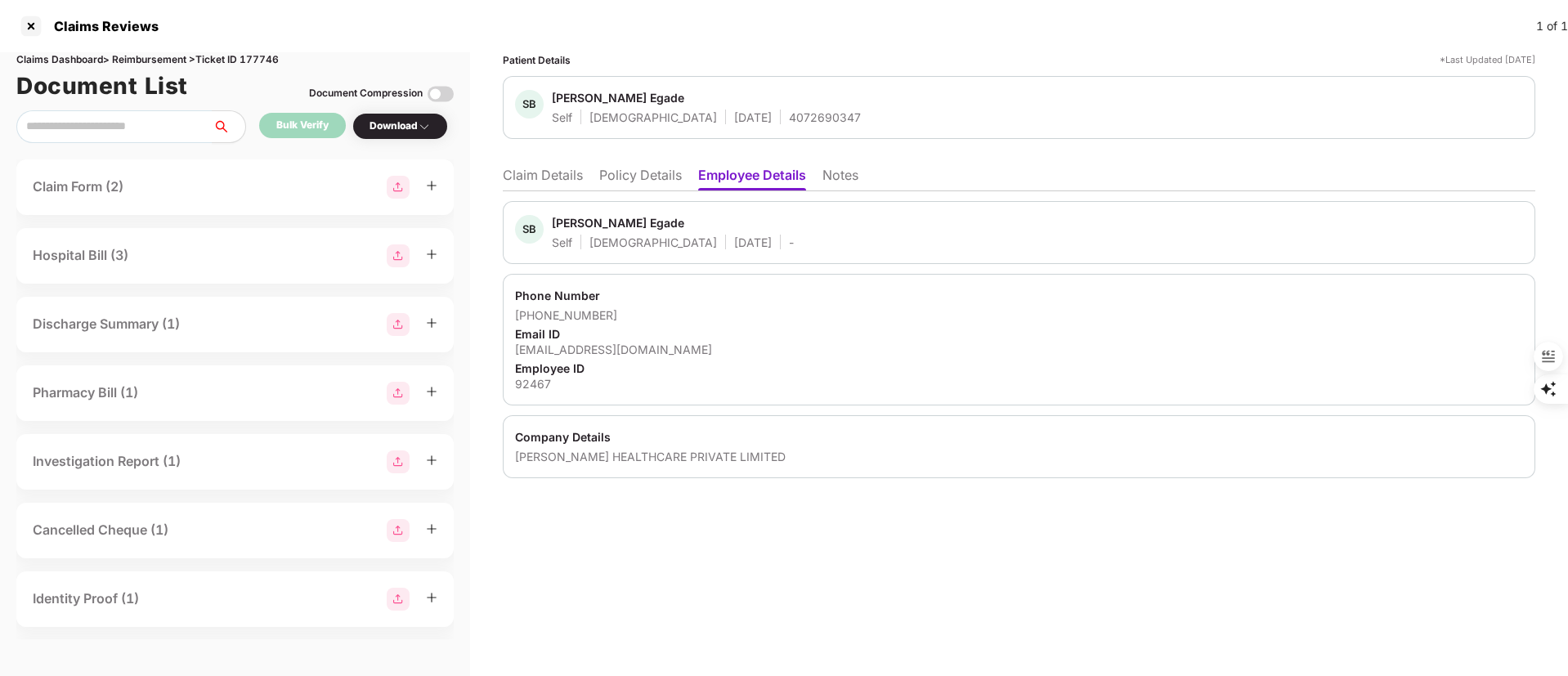
click at [569, 226] on div "[PERSON_NAME] Egade" at bounding box center [618, 222] width 133 height 16
click at [620, 166] on li "Policy Details" at bounding box center [641, 178] width 82 height 24
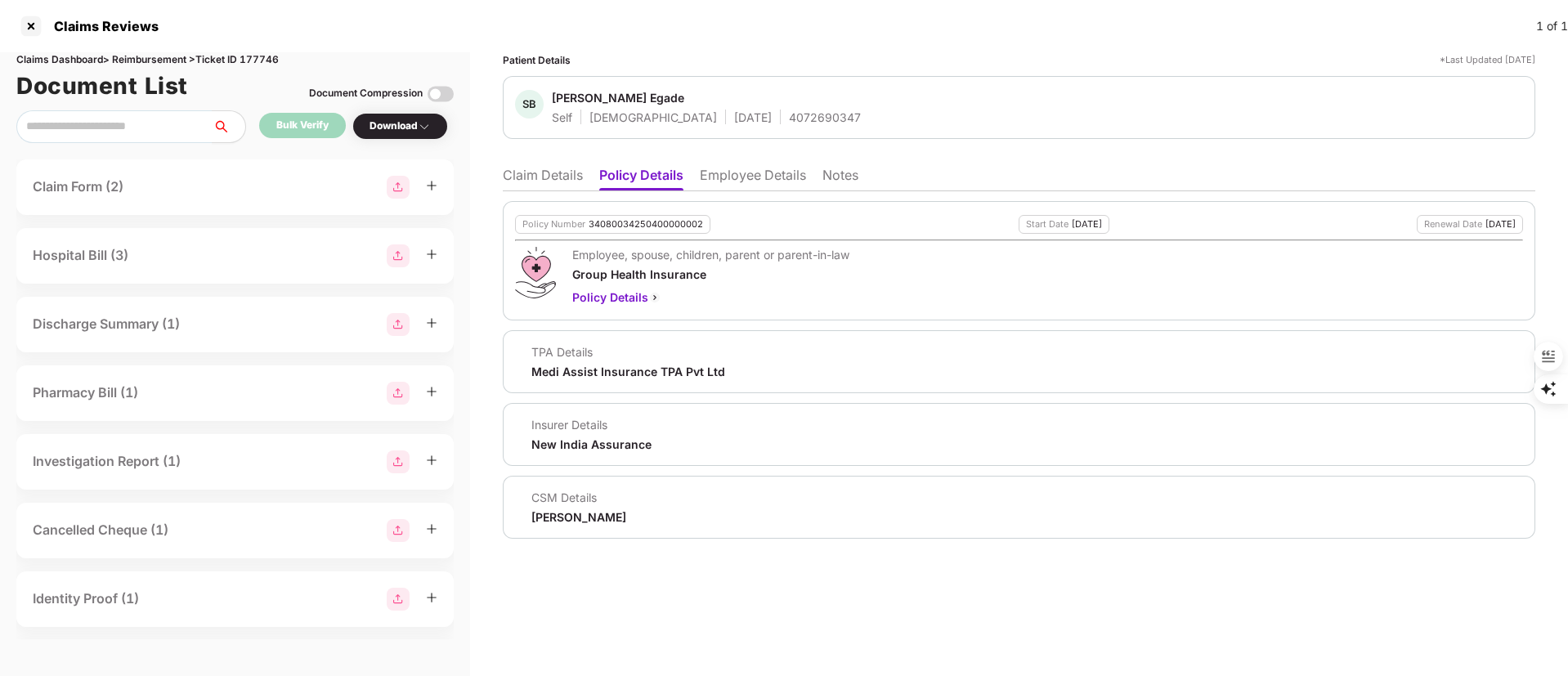
click at [547, 177] on li "Claim Details" at bounding box center [543, 178] width 81 height 24
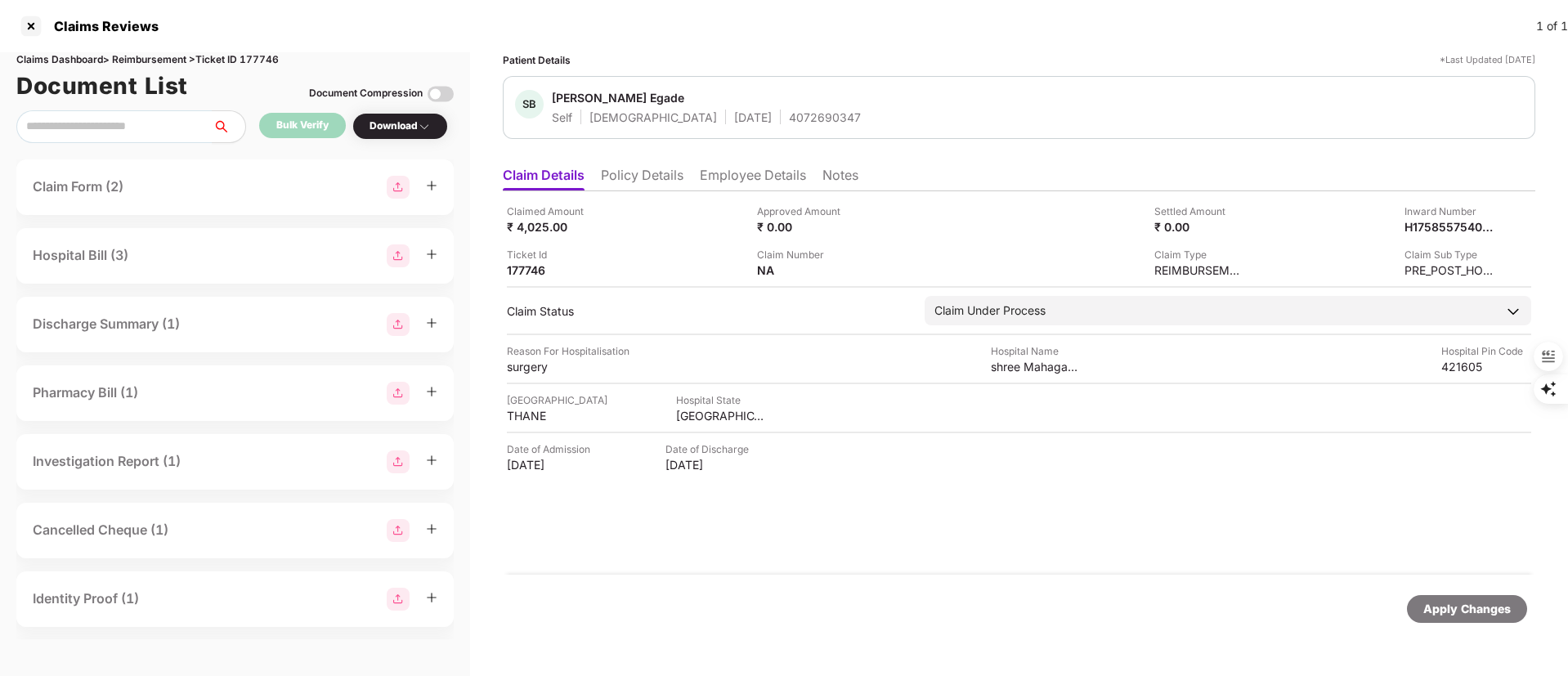
click at [701, 172] on ul "Claim Details Policy Details Employee Details Notes" at bounding box center [1019, 175] width 1033 height 33
click at [713, 177] on li "Employee Details" at bounding box center [753, 178] width 106 height 24
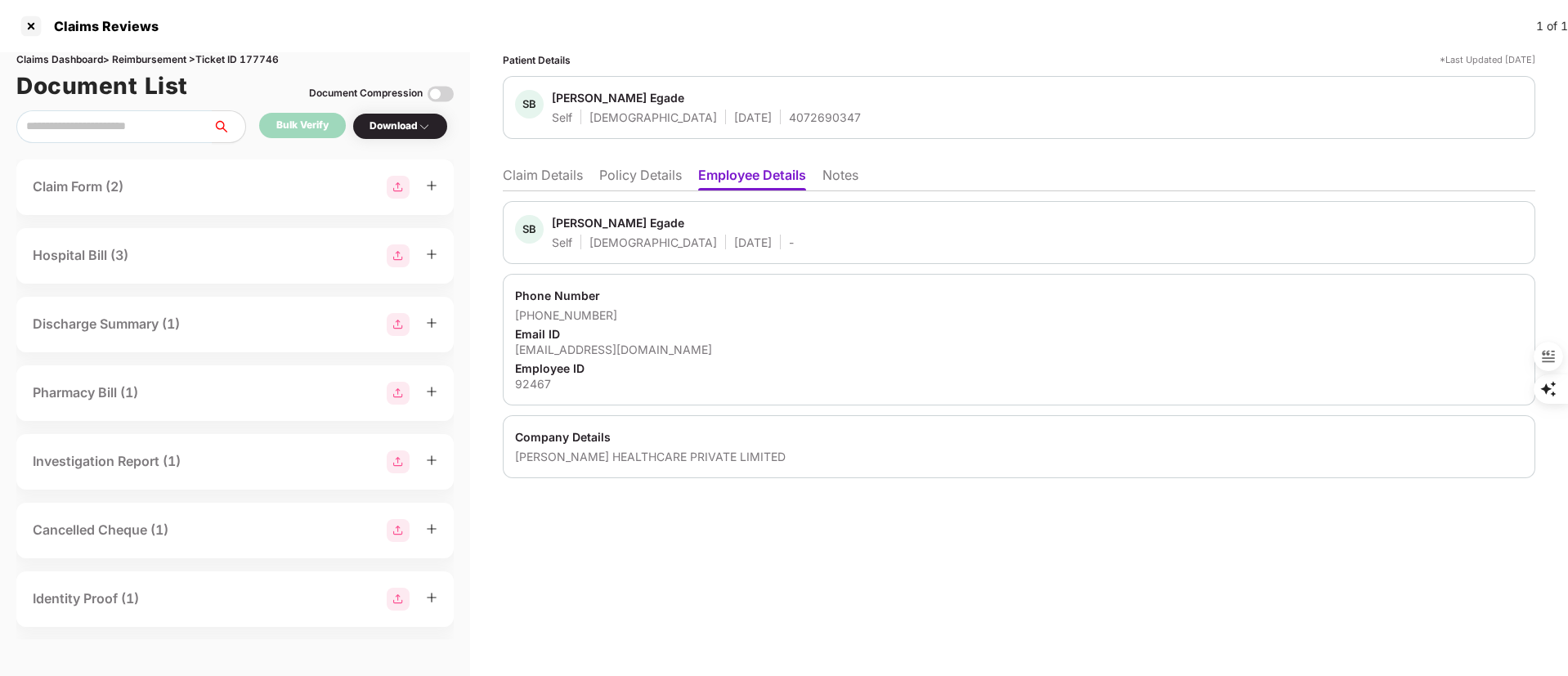
click at [533, 166] on li "Claim Details" at bounding box center [543, 178] width 81 height 24
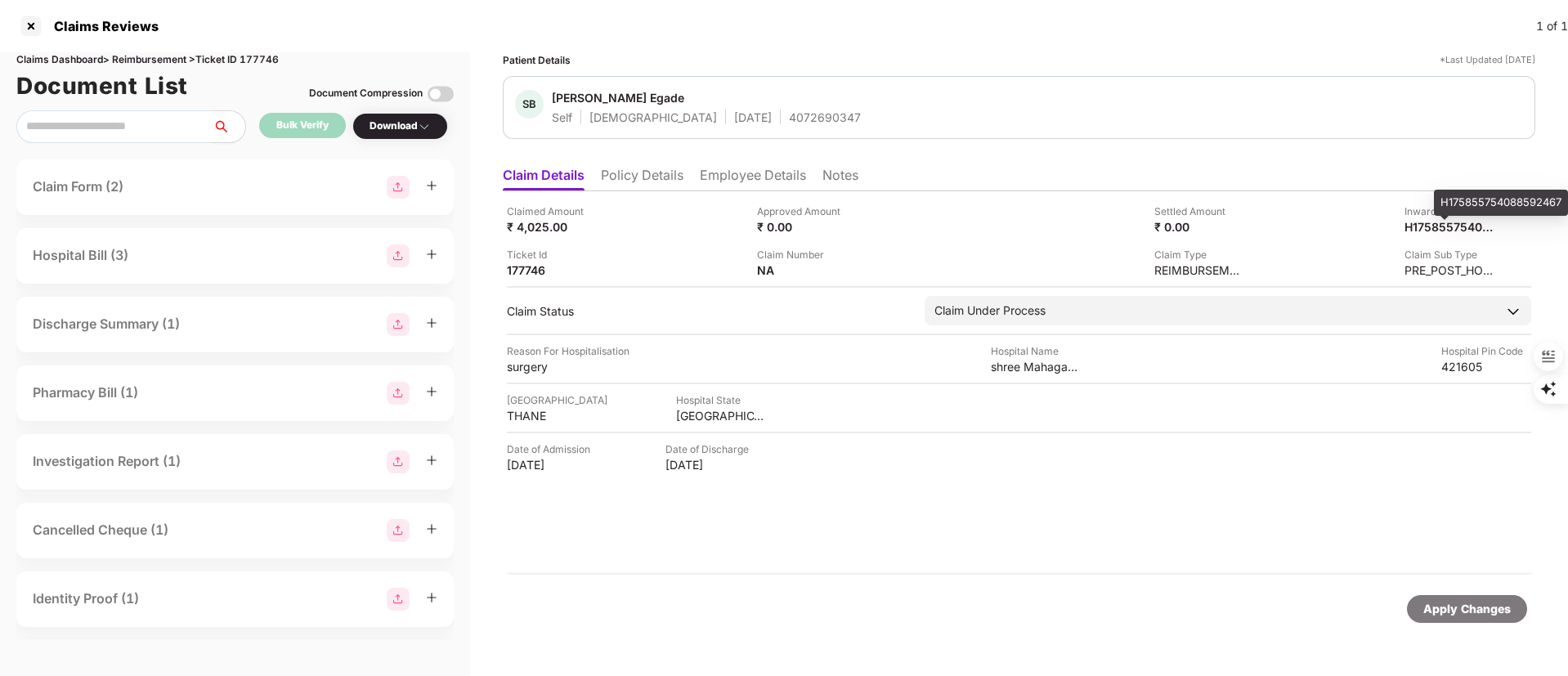
click at [1455, 206] on div "H175855754088592467" at bounding box center [1501, 202] width 134 height 27
copy div "H175855754088592467"
click at [34, 22] on div at bounding box center [31, 26] width 27 height 27
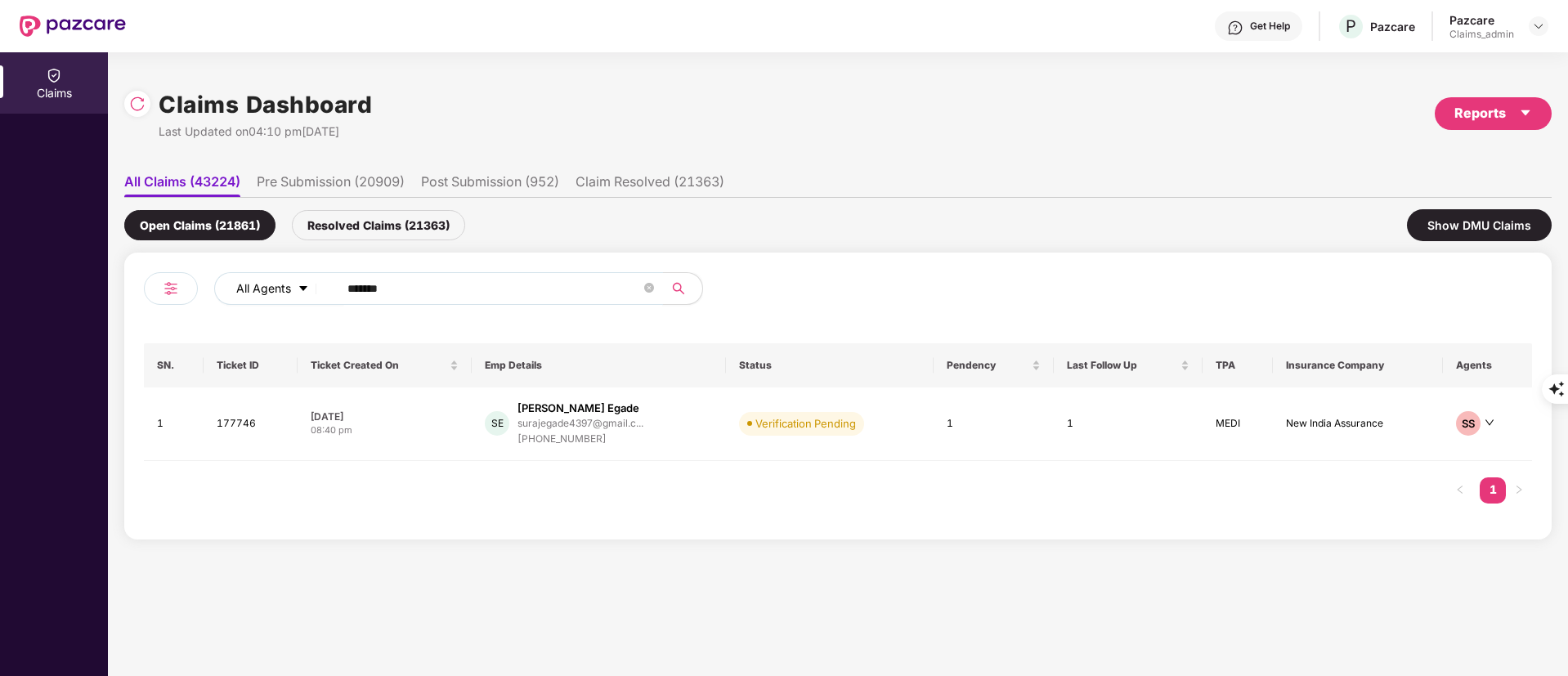
drag, startPoint x: 406, startPoint y: 295, endPoint x: 240, endPoint y: 289, distance: 166.1
click at [256, 294] on div "All Agents ******" at bounding box center [631, 288] width 833 height 33
paste input "*"
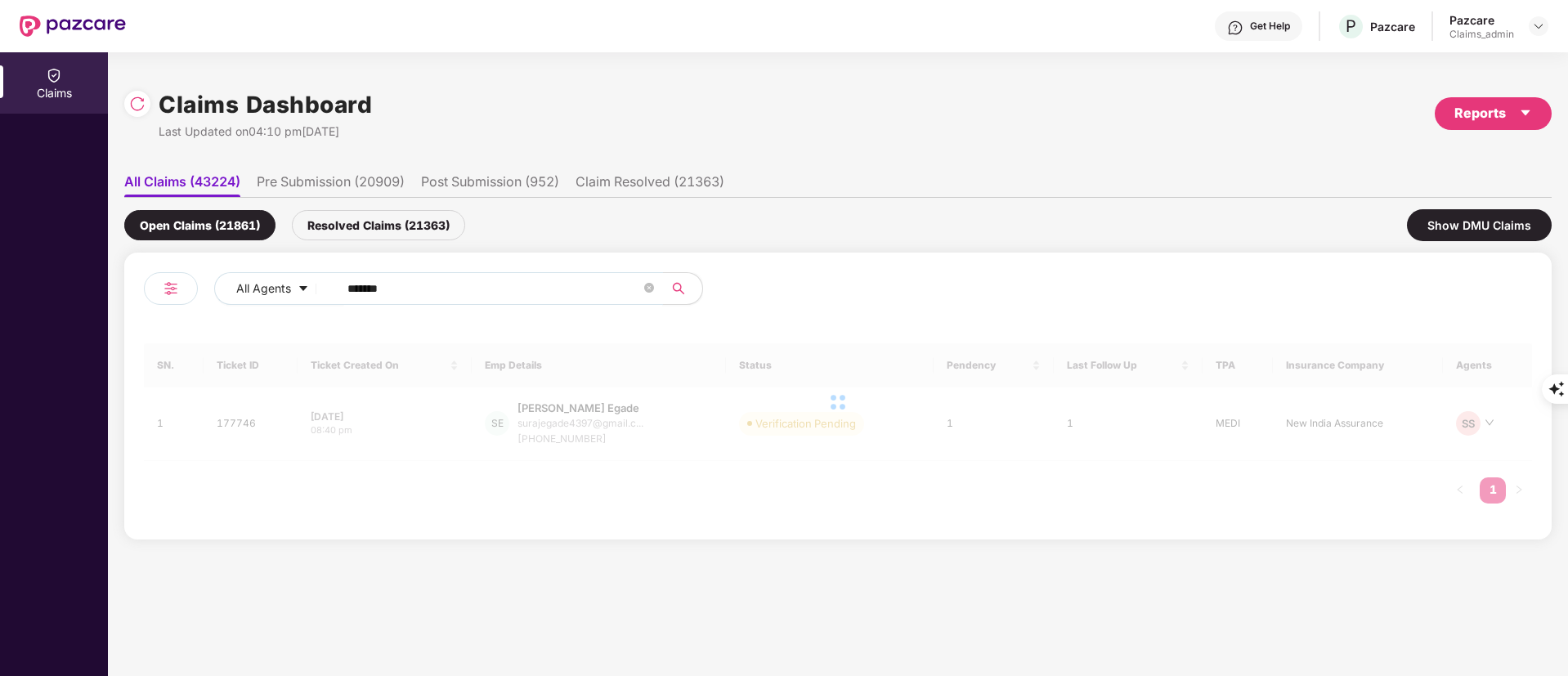
click at [352, 289] on input "*******" at bounding box center [494, 288] width 294 height 25
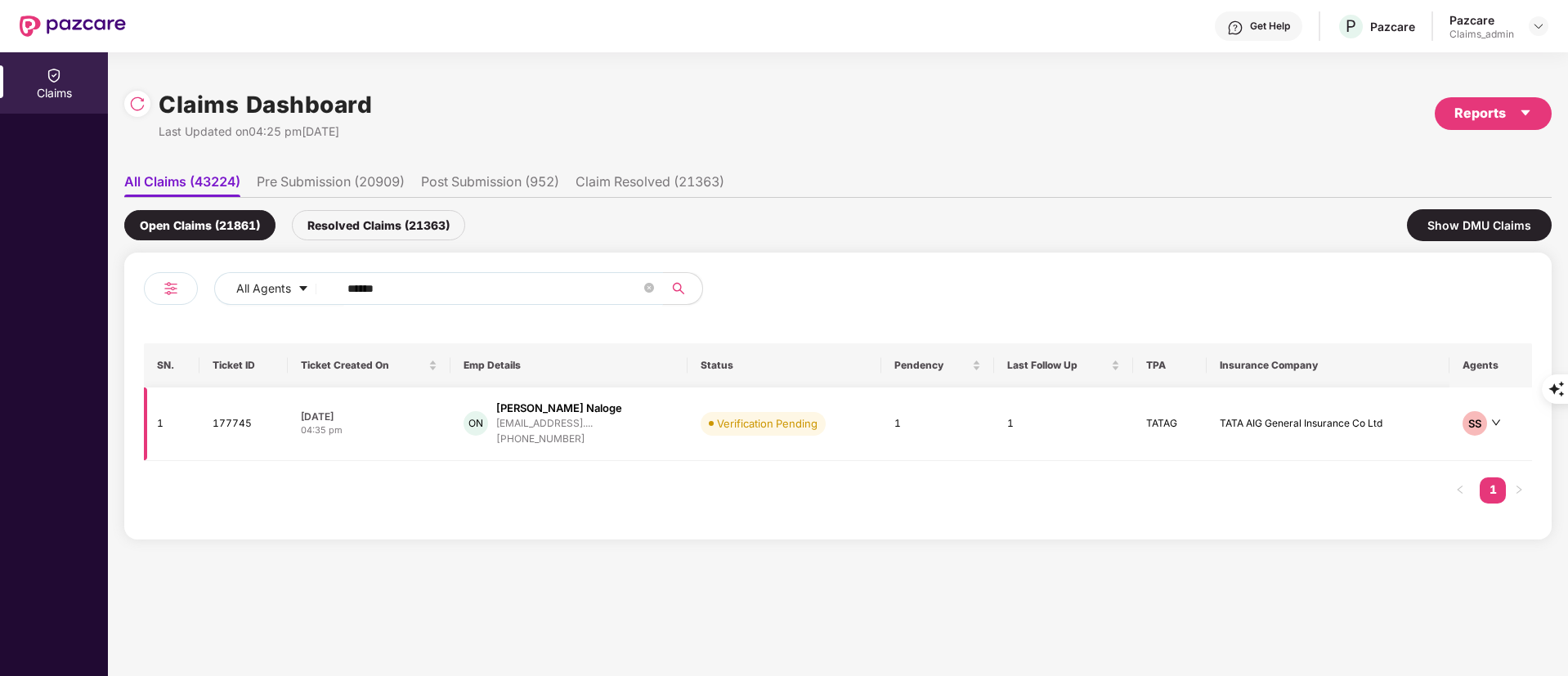
type input "******"
click at [560, 425] on div "[EMAIL_ADDRESS]...." at bounding box center [544, 423] width 96 height 11
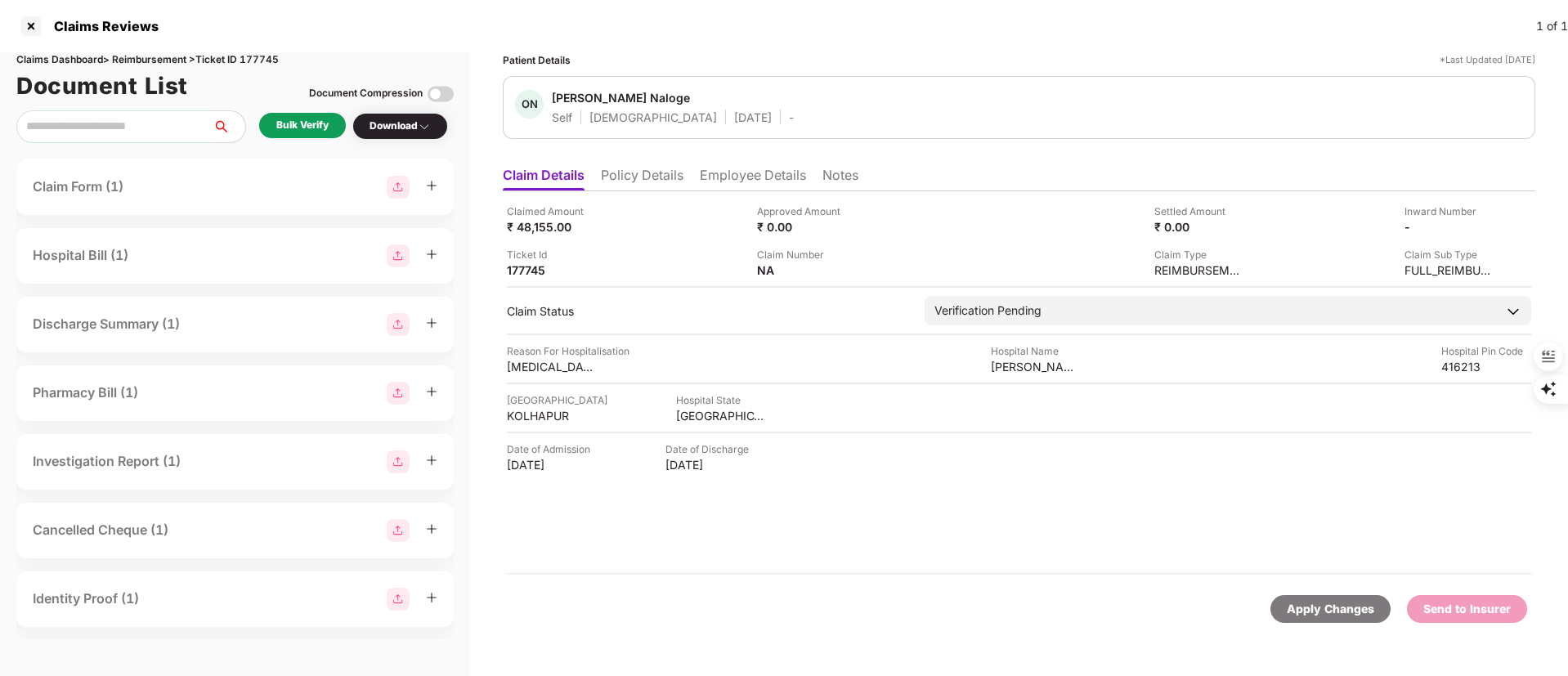
click at [715, 177] on li "Employee Details" at bounding box center [753, 178] width 106 height 24
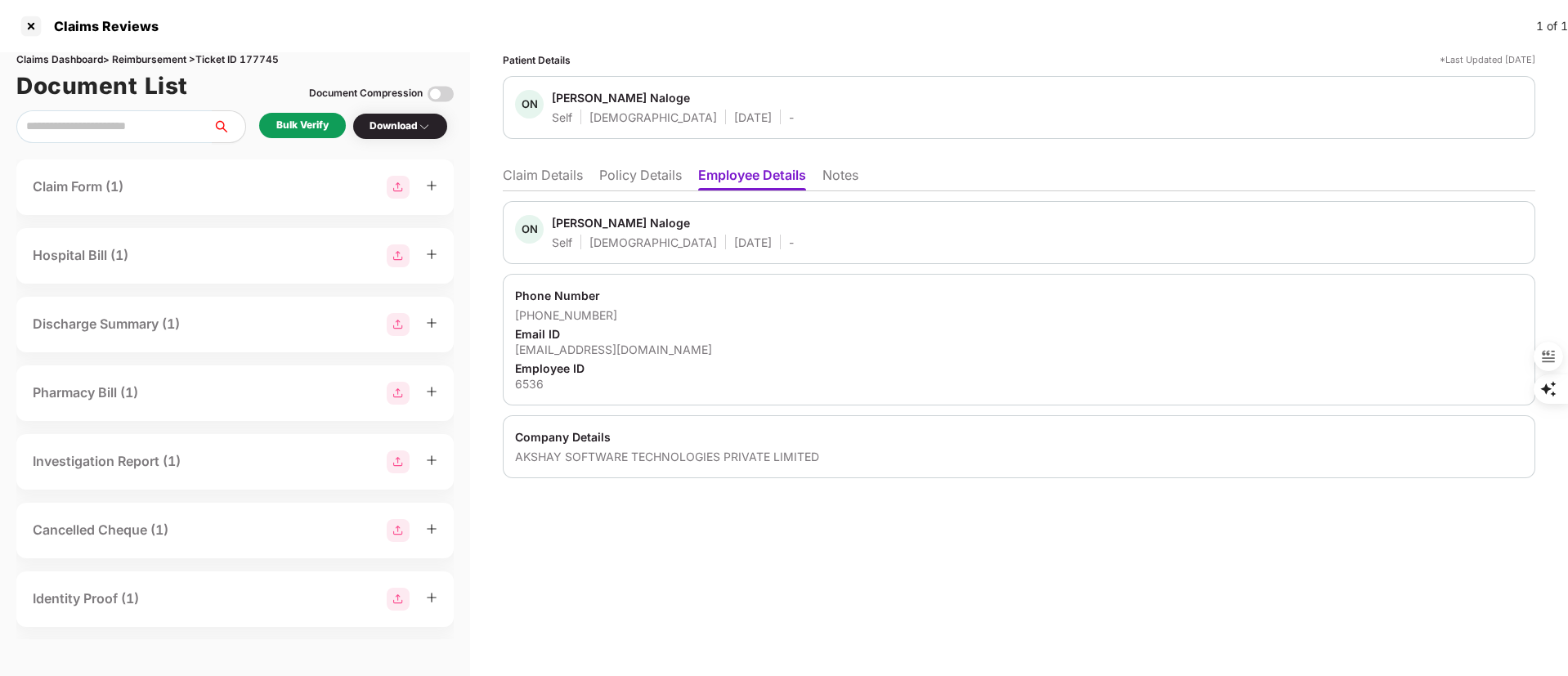
click at [643, 173] on li "Policy Details" at bounding box center [641, 178] width 82 height 24
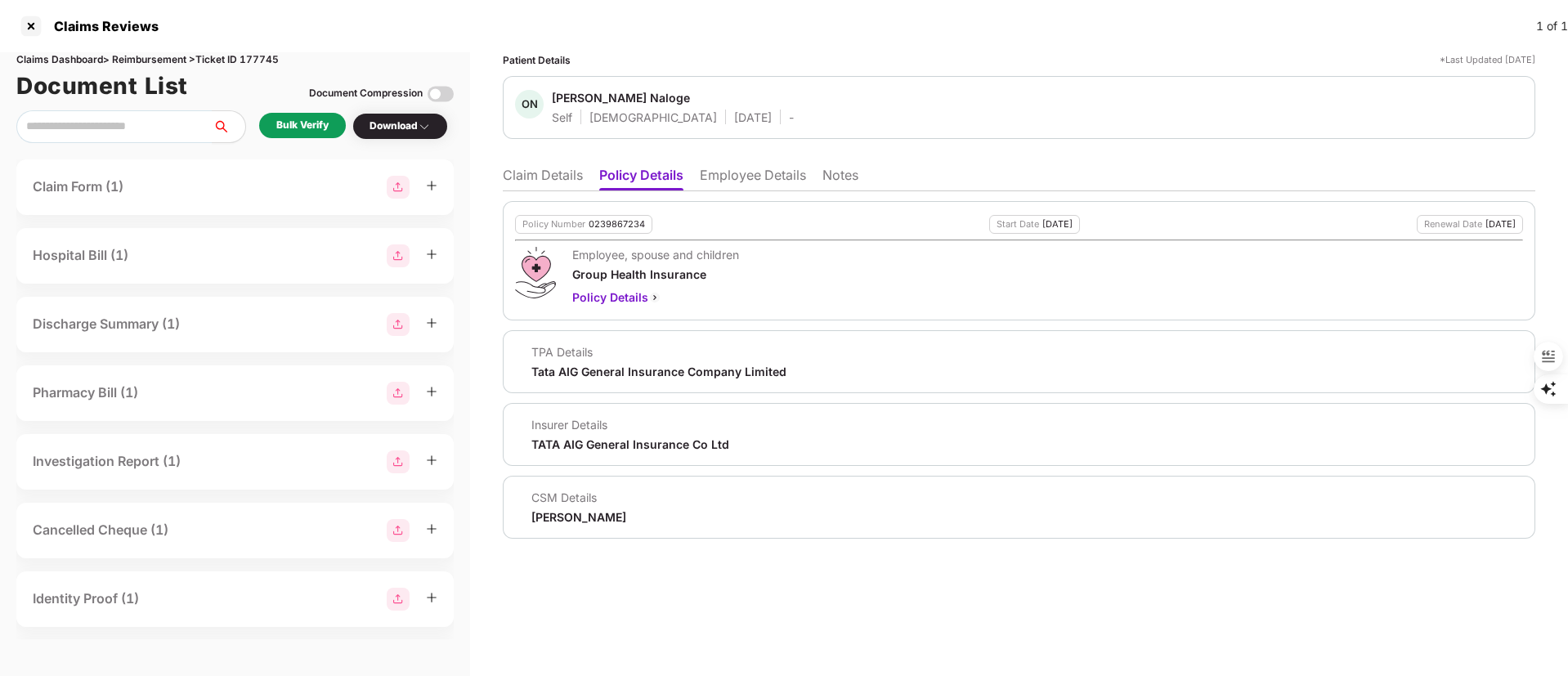
click at [535, 175] on li "Claim Details" at bounding box center [543, 178] width 81 height 24
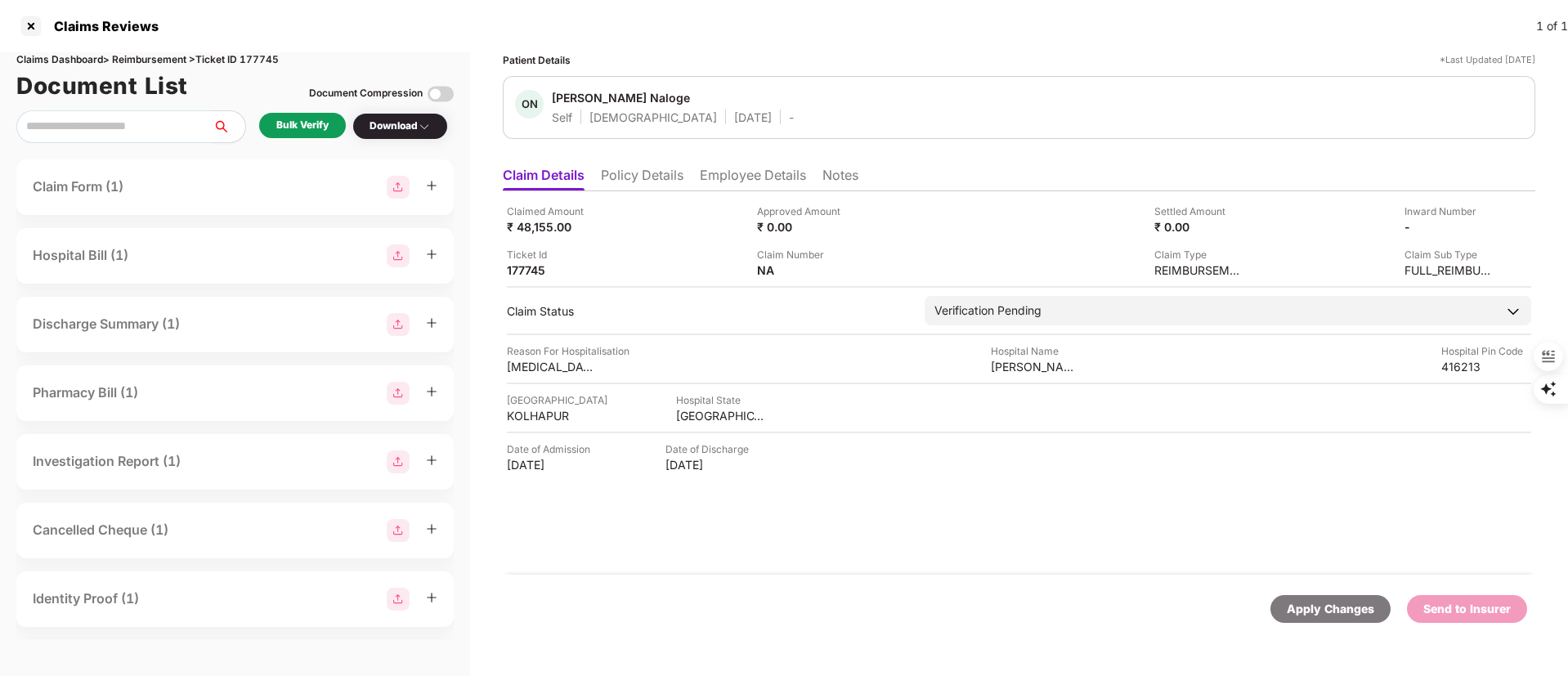
click at [318, 127] on div "Bulk Verify" at bounding box center [302, 125] width 52 height 16
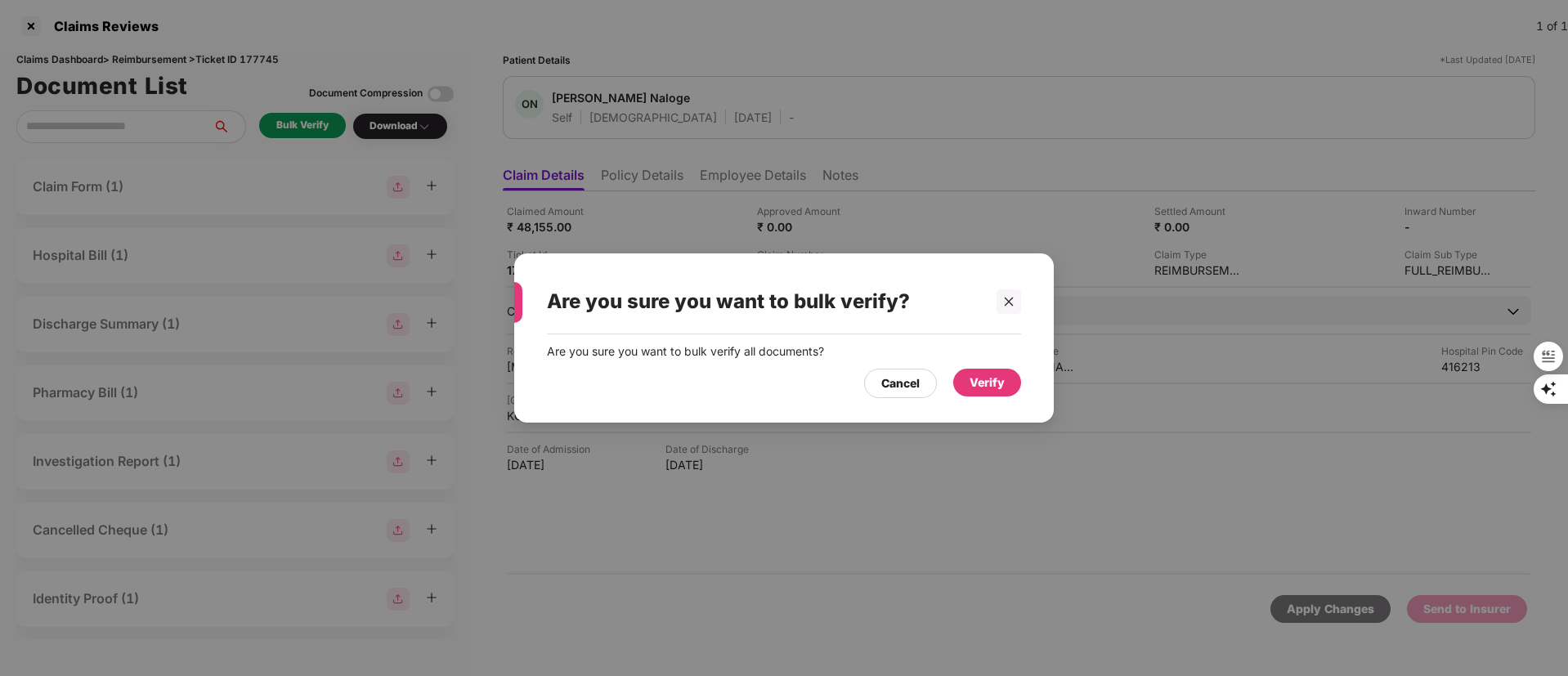
click at [977, 384] on div "Verify" at bounding box center [987, 382] width 35 height 18
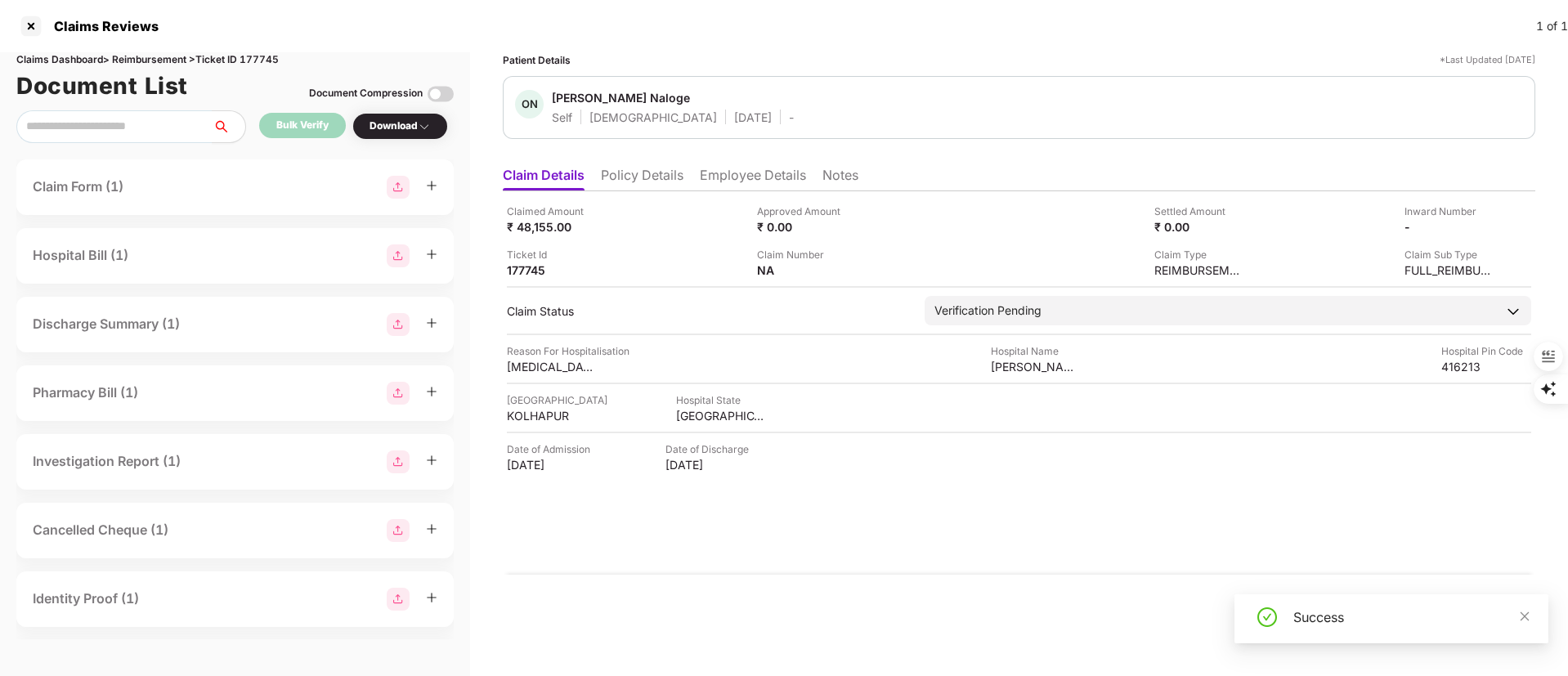
click at [743, 177] on li "Employee Details" at bounding box center [753, 178] width 106 height 24
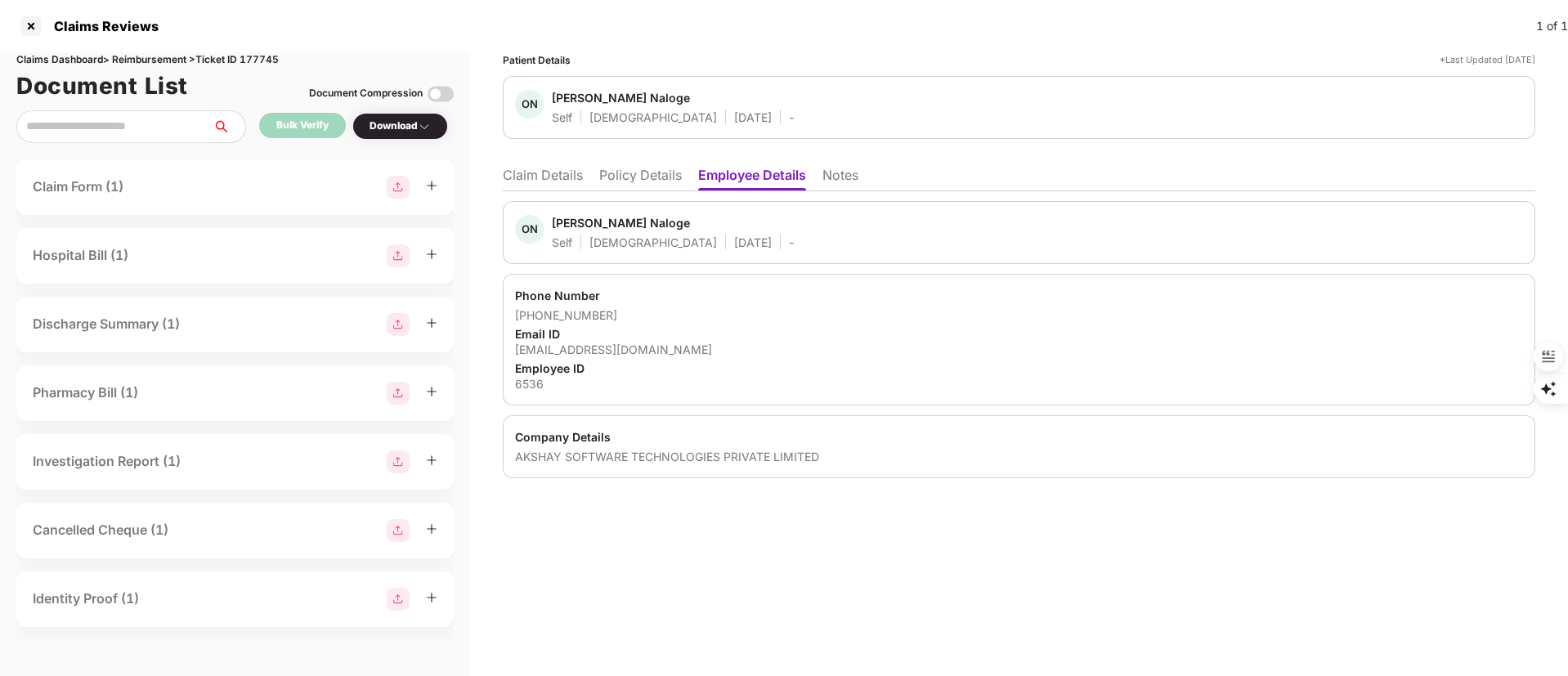
click at [502, 173] on div "Patient Details *Last Updated [DATE] ON [PERSON_NAME] Naloge Self [DEMOGRAPHIC_…" at bounding box center [1020, 364] width 1098 height 624
click at [503, 172] on div "Patient Details *Last Updated [DATE] ON [PERSON_NAME] Naloge Self [DEMOGRAPHIC_…" at bounding box center [1020, 364] width 1098 height 624
click at [543, 172] on li "Claim Details" at bounding box center [543, 178] width 81 height 24
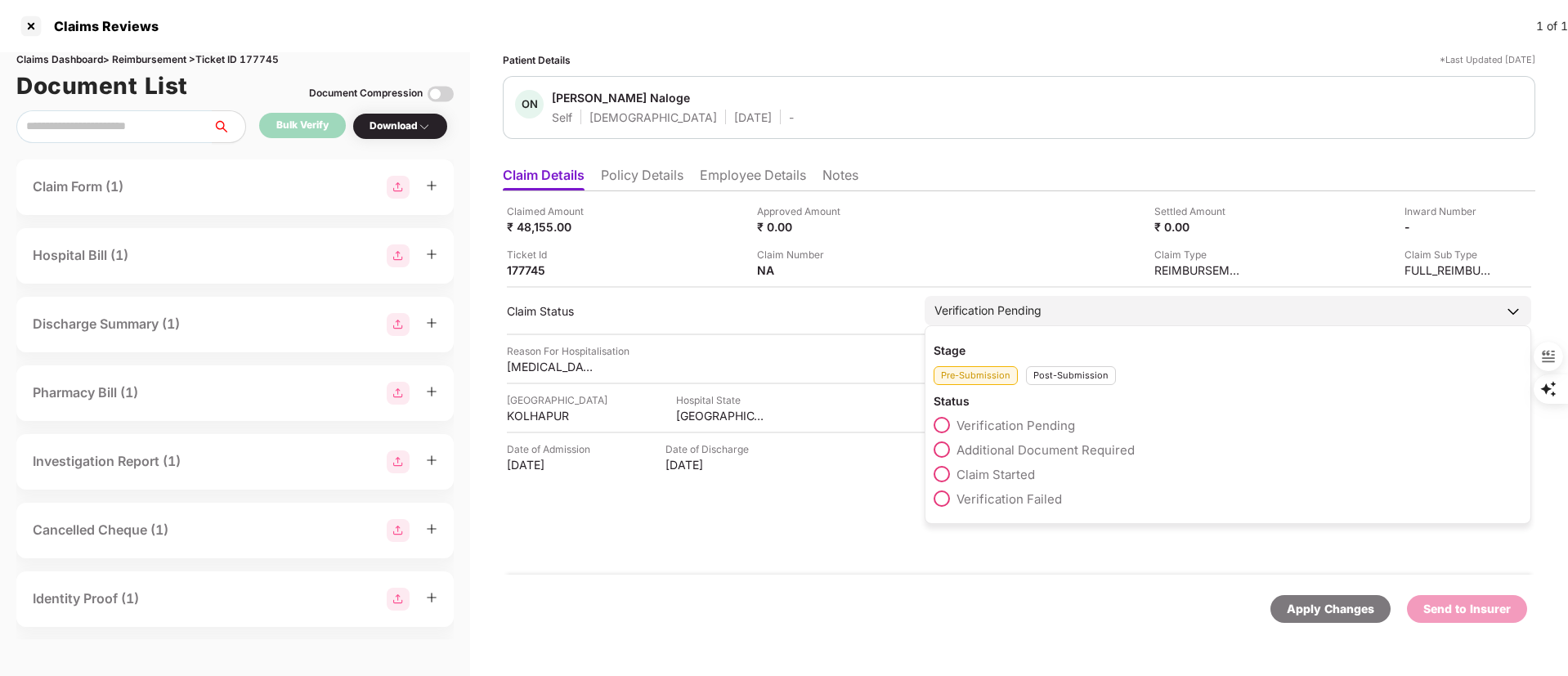
click at [989, 472] on span "Claim Started" at bounding box center [996, 474] width 79 height 16
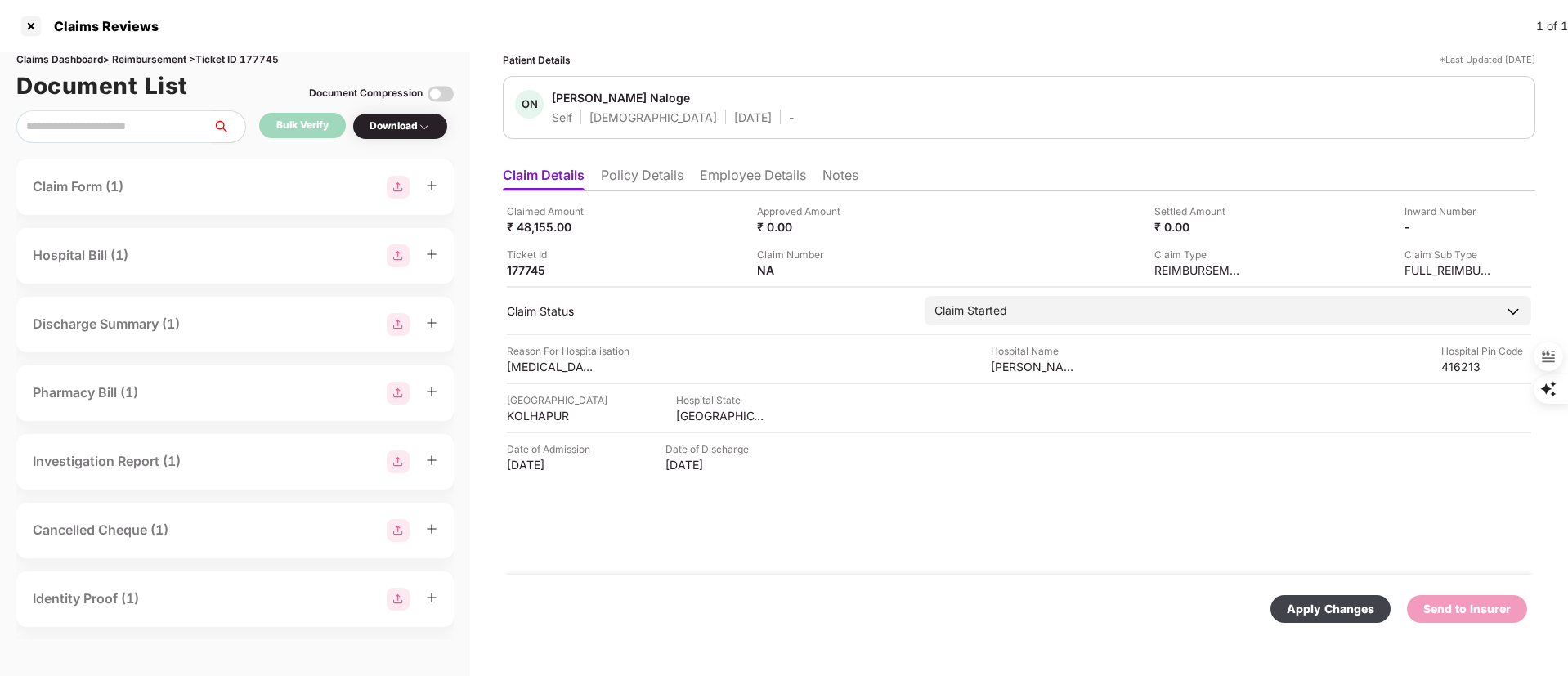
click at [1325, 615] on div "Apply Changes" at bounding box center [1331, 609] width 88 height 18
click at [650, 174] on li "Policy Details" at bounding box center [643, 178] width 82 height 24
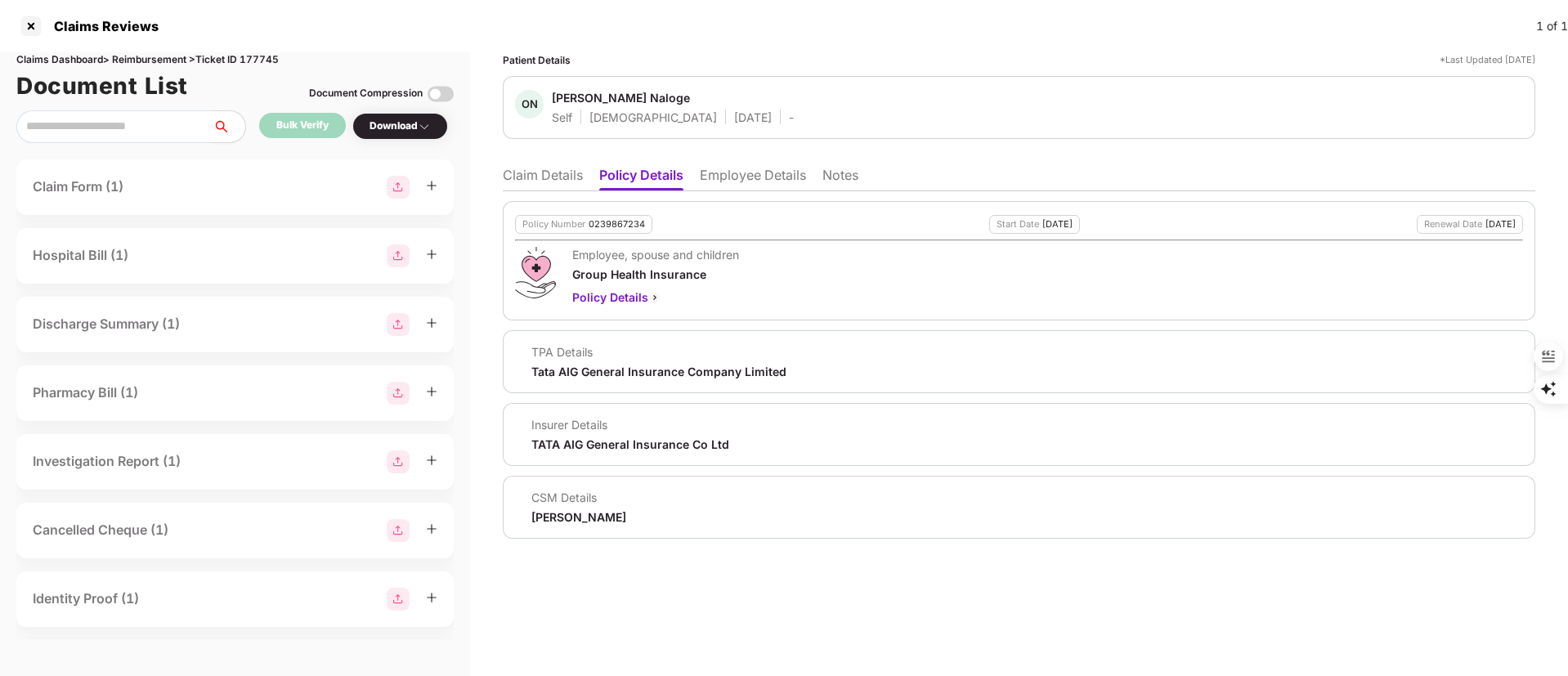
click at [557, 514] on div "[PERSON_NAME]" at bounding box center [579, 517] width 95 height 16
copy body "[PERSON_NAME]"
click at [748, 172] on li "Employee Details" at bounding box center [753, 178] width 106 height 24
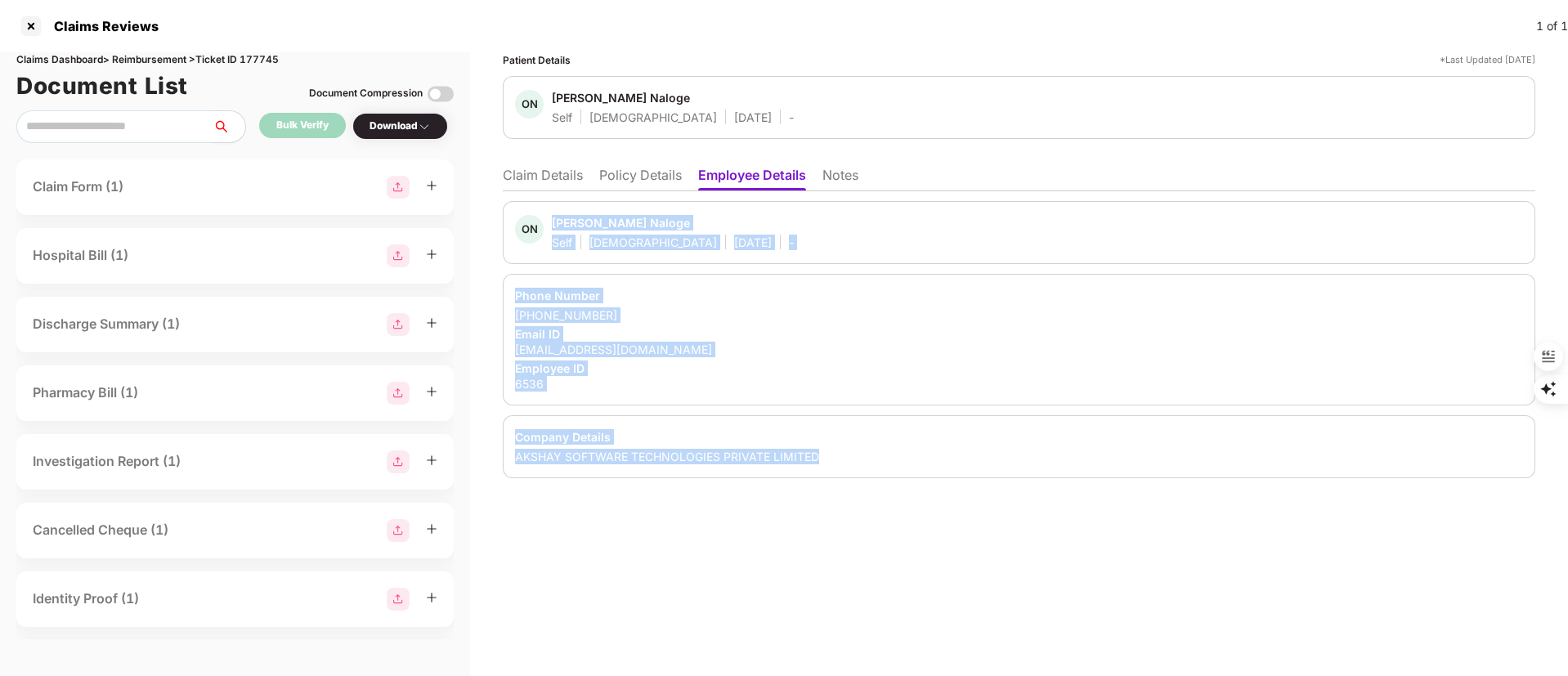
drag, startPoint x: 555, startPoint y: 219, endPoint x: 846, endPoint y: 458, distance: 376.6
click at [846, 458] on div "ON [PERSON_NAME] Naloge Self [DEMOGRAPHIC_DATA] [DATE] - Phone Number [PHONE_NU…" at bounding box center [1019, 339] width 1033 height 277
copy div "[PERSON_NAME] Naloge Self [DEMOGRAPHIC_DATA] [DATE] - Phone Number [PHONE_NUMBE…"
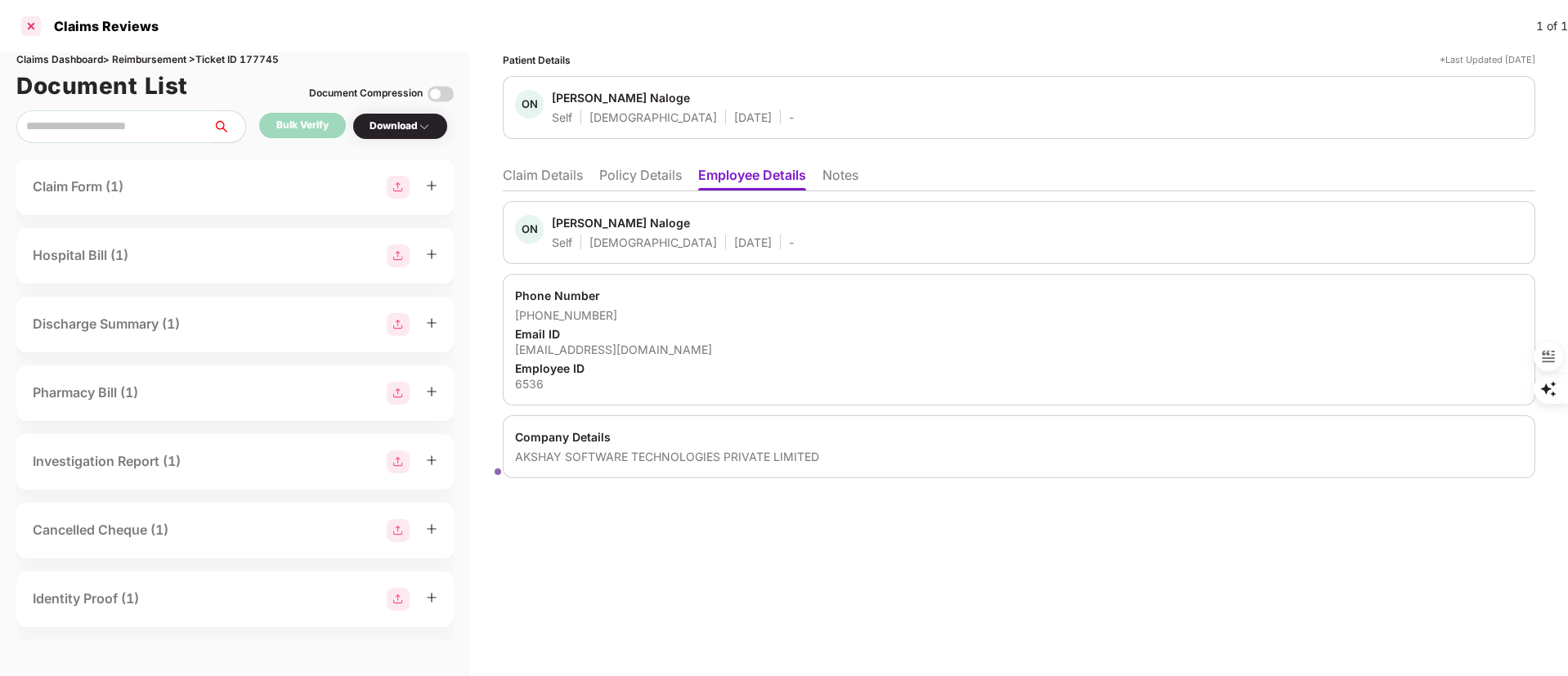
click at [18, 24] on div at bounding box center [31, 26] width 27 height 27
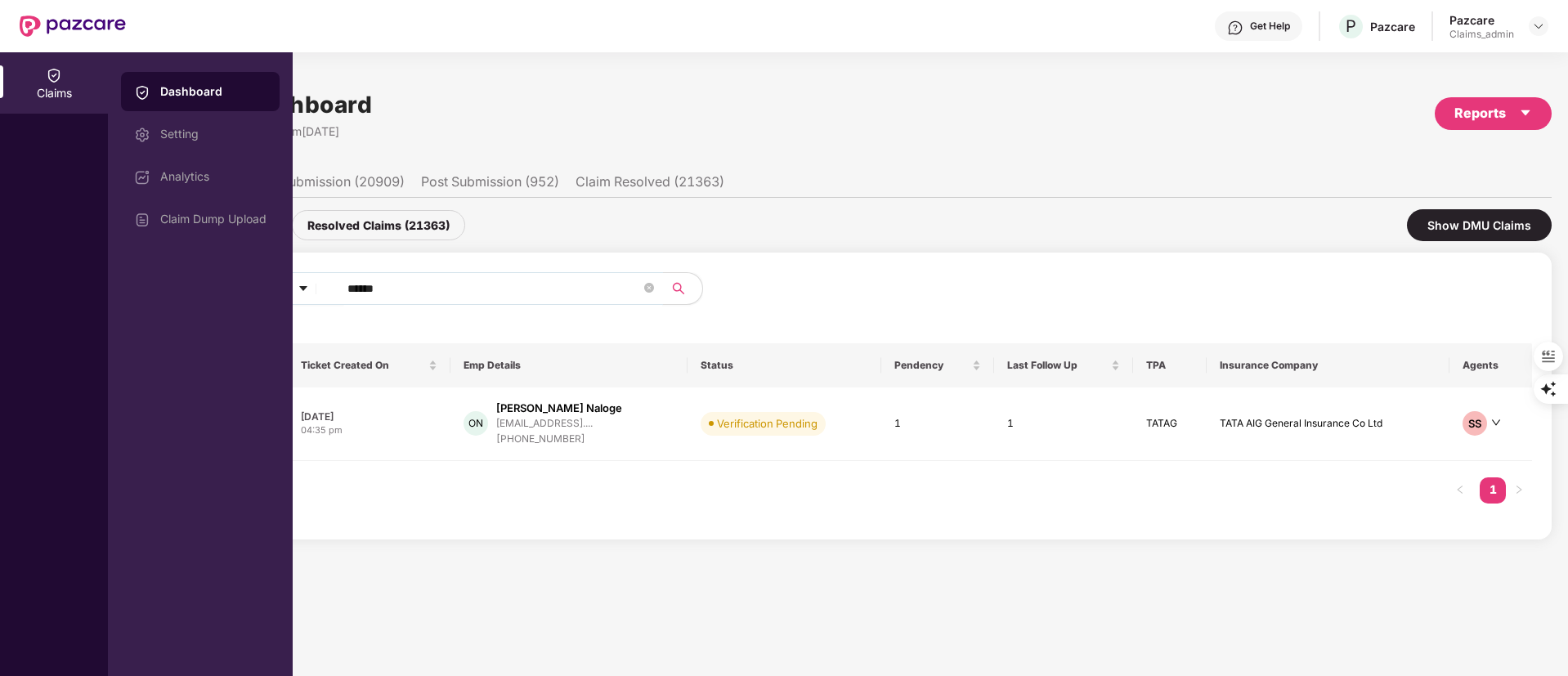
drag, startPoint x: 456, startPoint y: 292, endPoint x: 178, endPoint y: 287, distance: 278.0
click at [178, 287] on div "Claims Dashboard Setting Analytics Claim Dump Upload Claims Dashboard Last Upda…" at bounding box center [784, 364] width 1568 height 624
paste input "text"
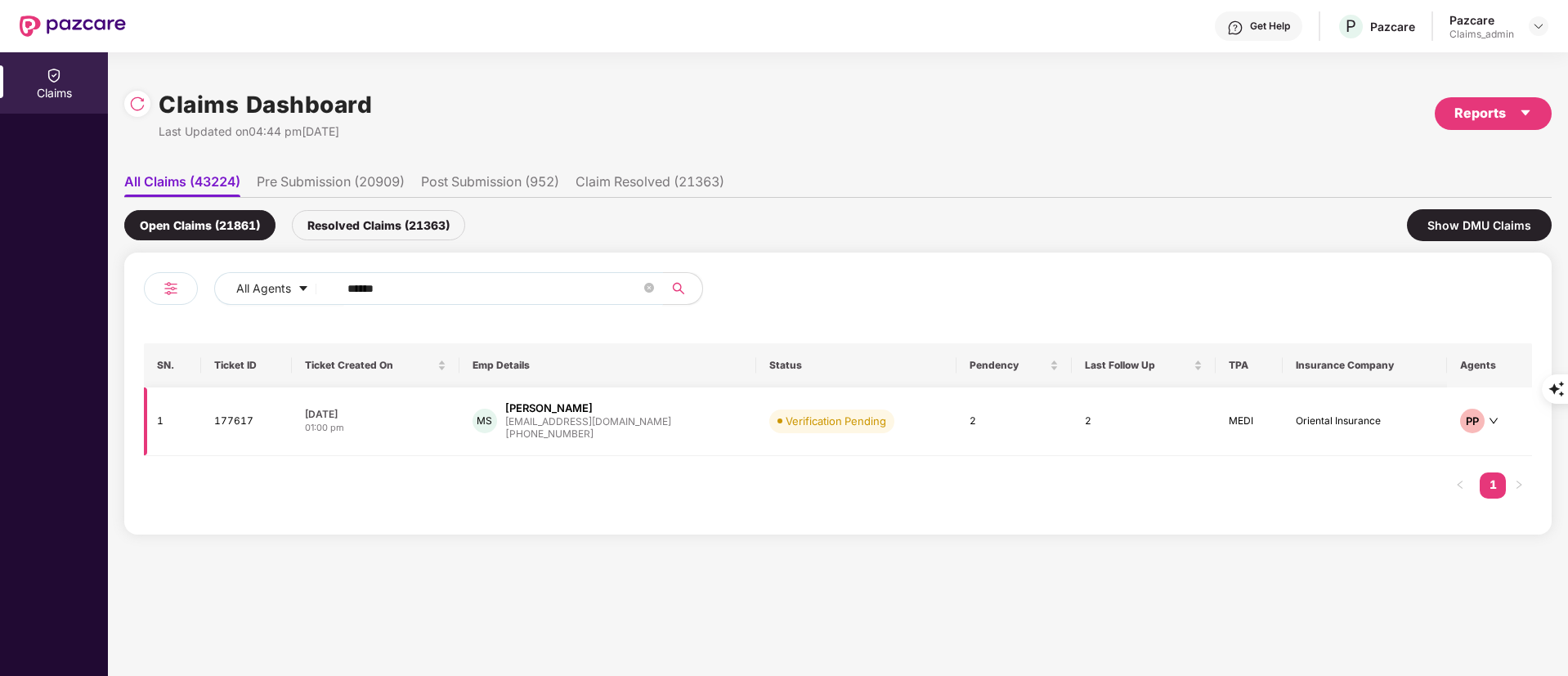
type input "******"
click at [584, 425] on div "[EMAIL_ADDRESS][DOMAIN_NAME]" at bounding box center [588, 422] width 166 height 11
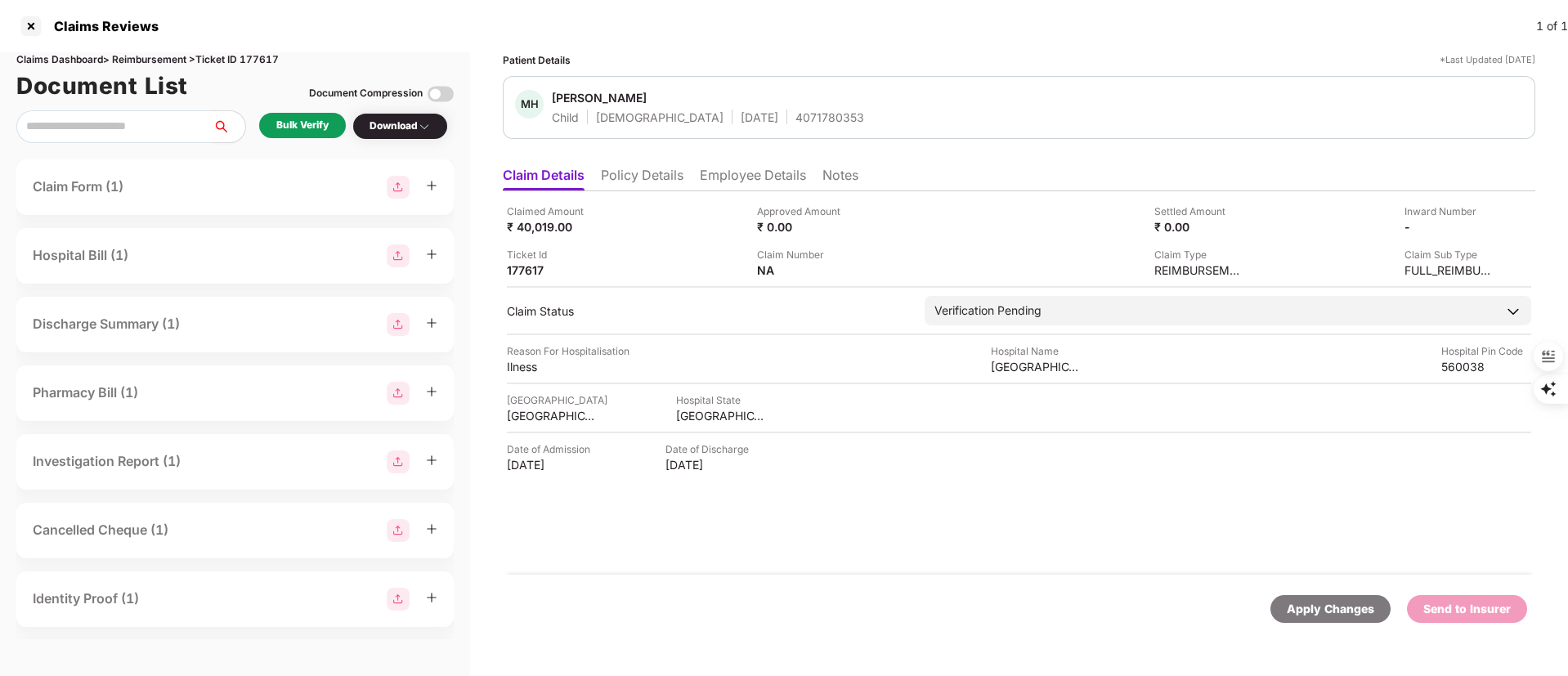
click at [632, 166] on li "Policy Details" at bounding box center [643, 178] width 82 height 24
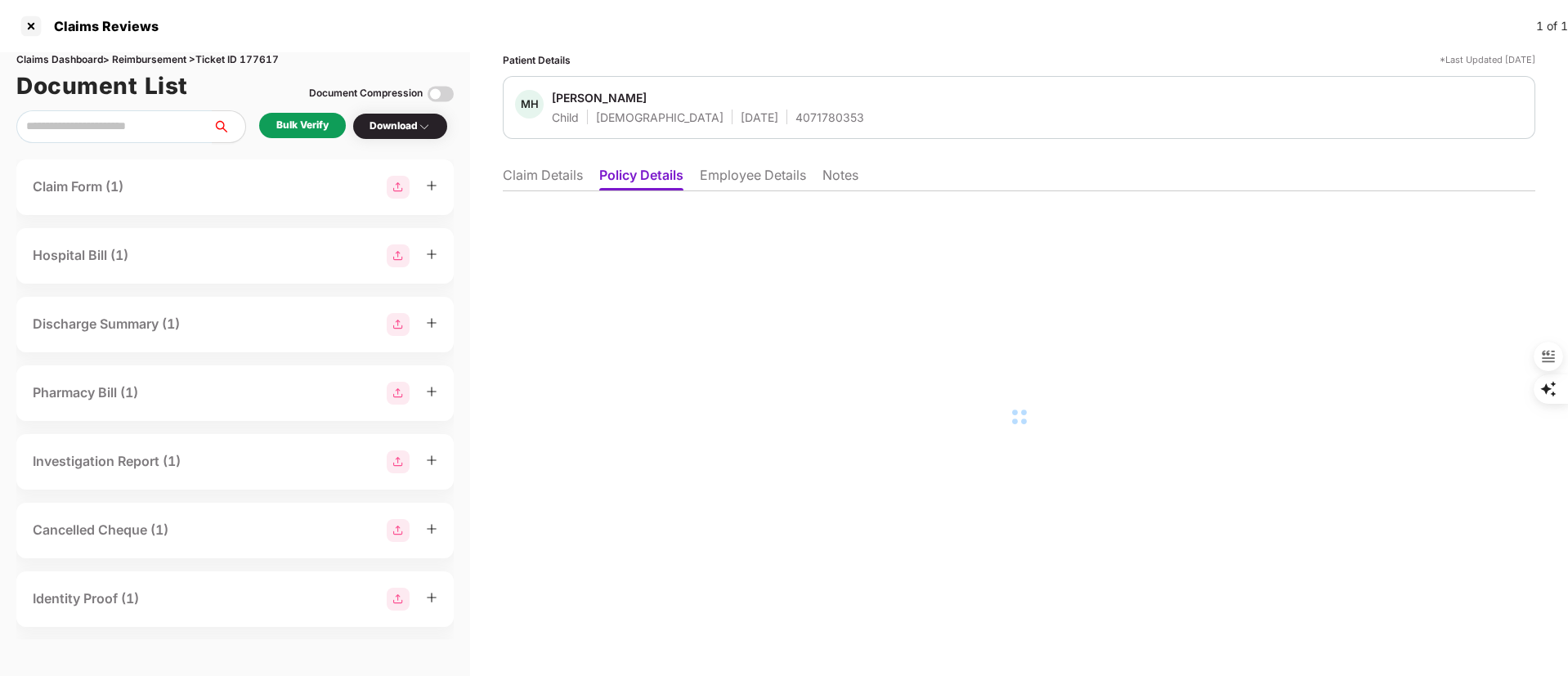
click at [753, 180] on li "Employee Details" at bounding box center [753, 178] width 106 height 24
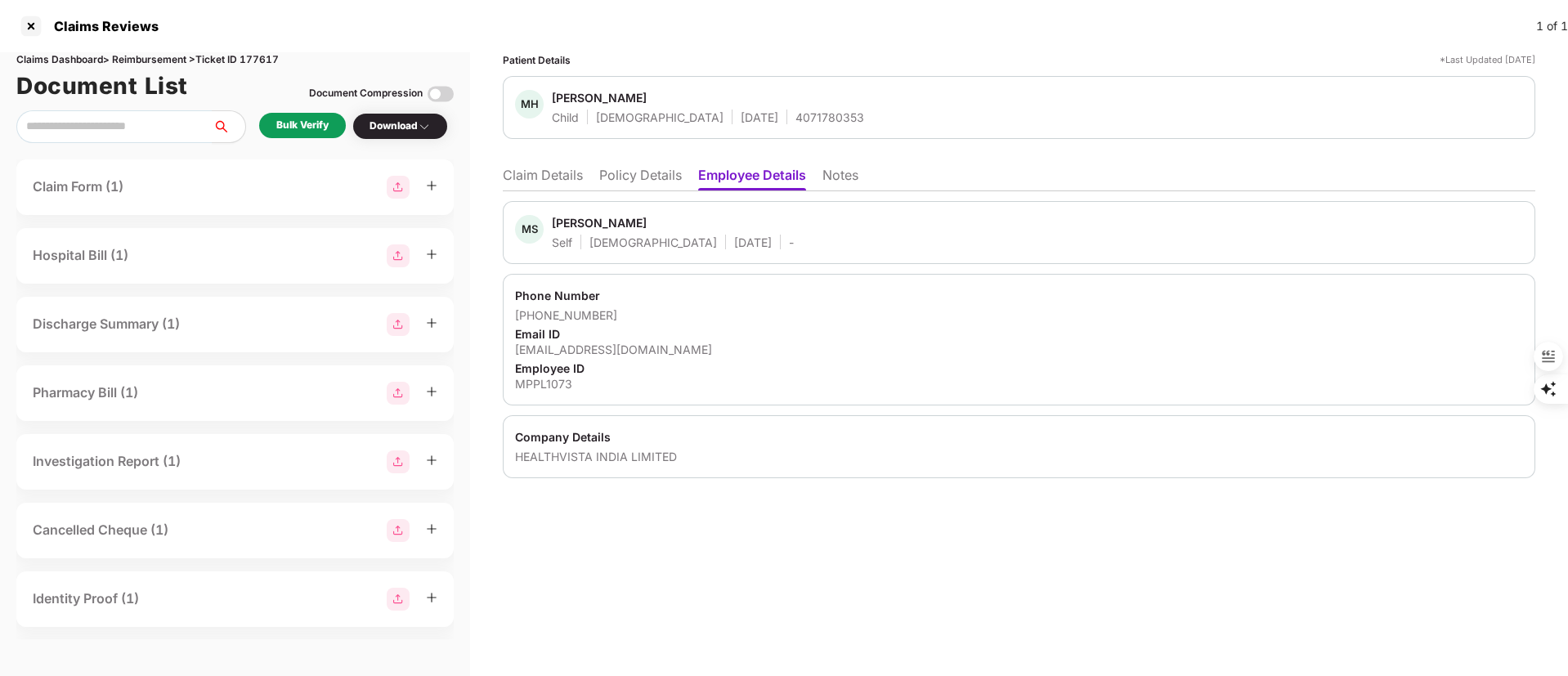
click at [604, 172] on li "Policy Details" at bounding box center [641, 178] width 82 height 24
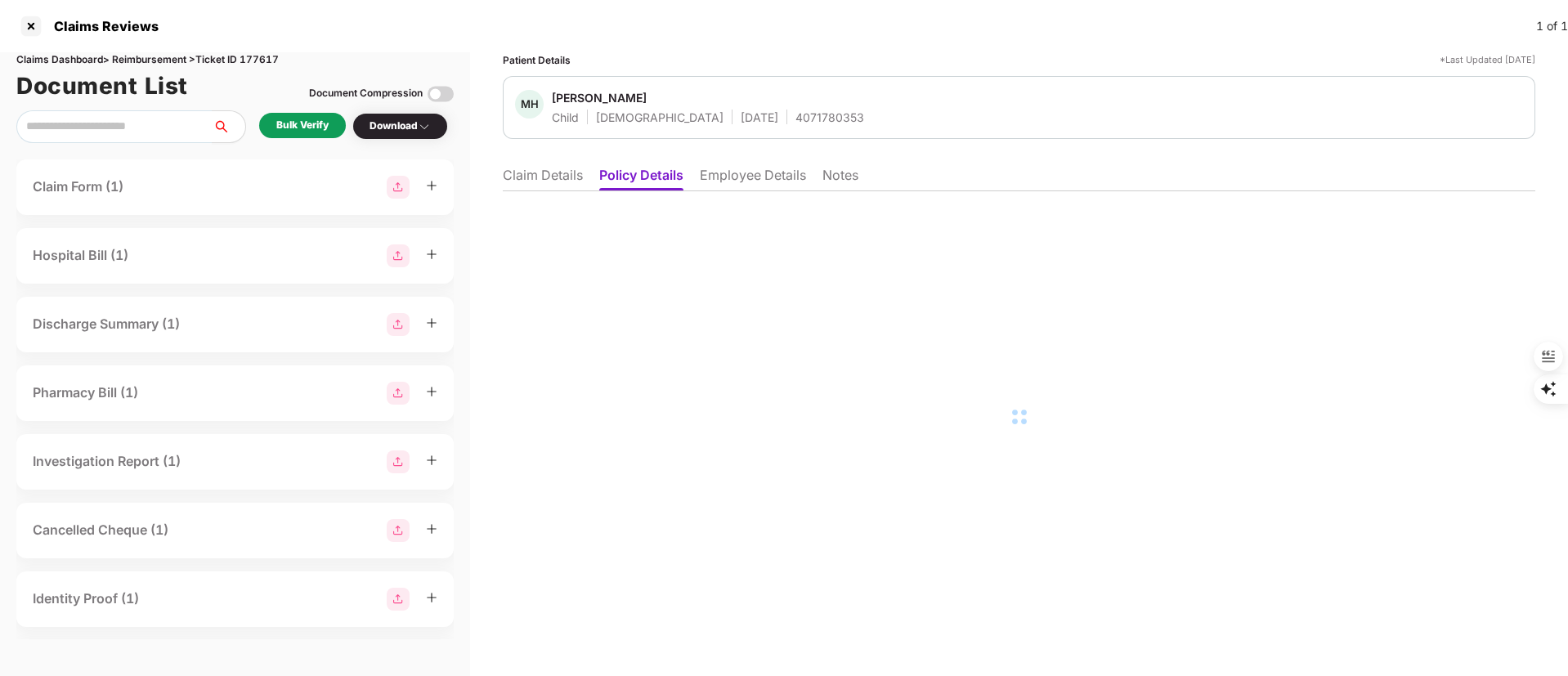
click at [538, 176] on li "Claim Details" at bounding box center [543, 178] width 81 height 24
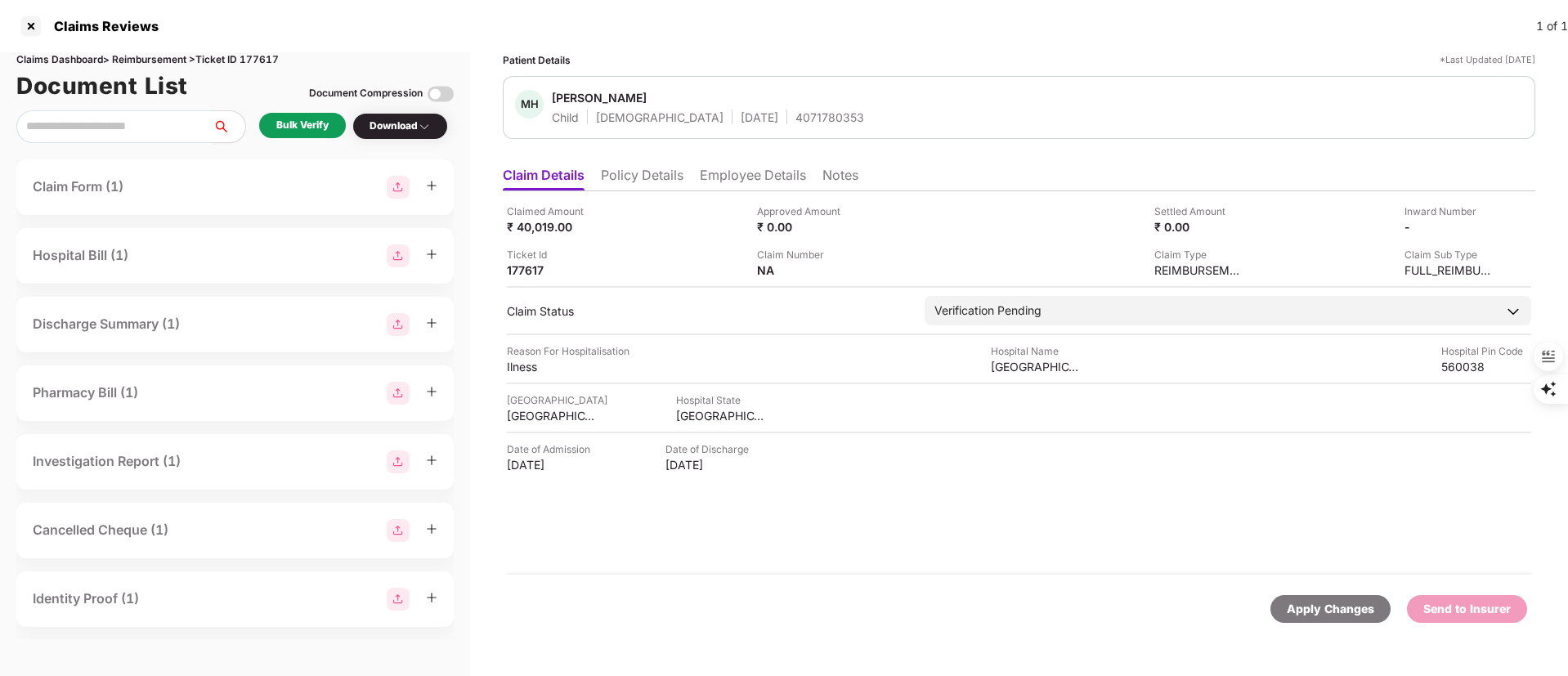
click at [628, 165] on ul "Claim Details Policy Details Employee Details Notes" at bounding box center [1019, 175] width 1033 height 33
click at [628, 166] on ul "Claim Details Policy Details Employee Details Notes" at bounding box center [1019, 175] width 1033 height 33
click at [628, 166] on li "Policy Details" at bounding box center [643, 178] width 82 height 24
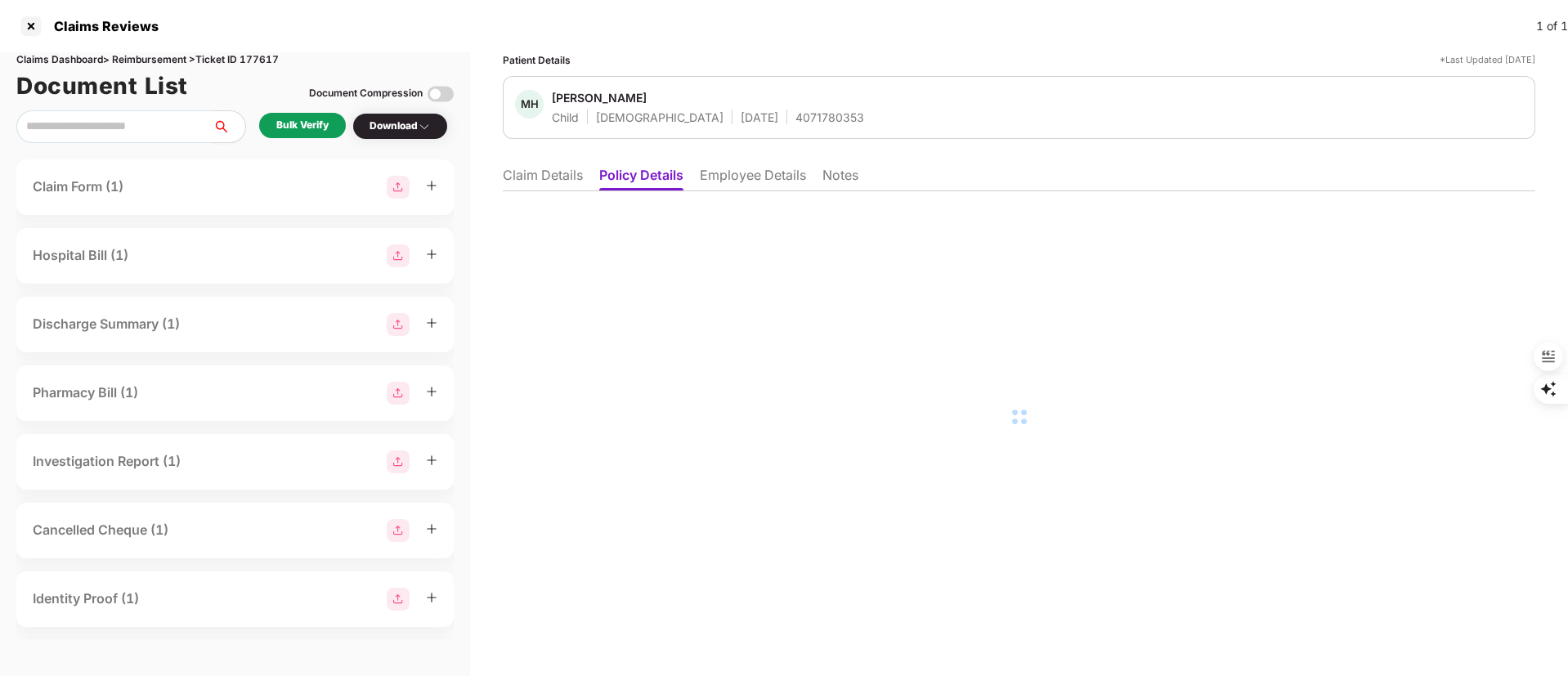
click at [760, 185] on li "Employee Details" at bounding box center [753, 178] width 106 height 24
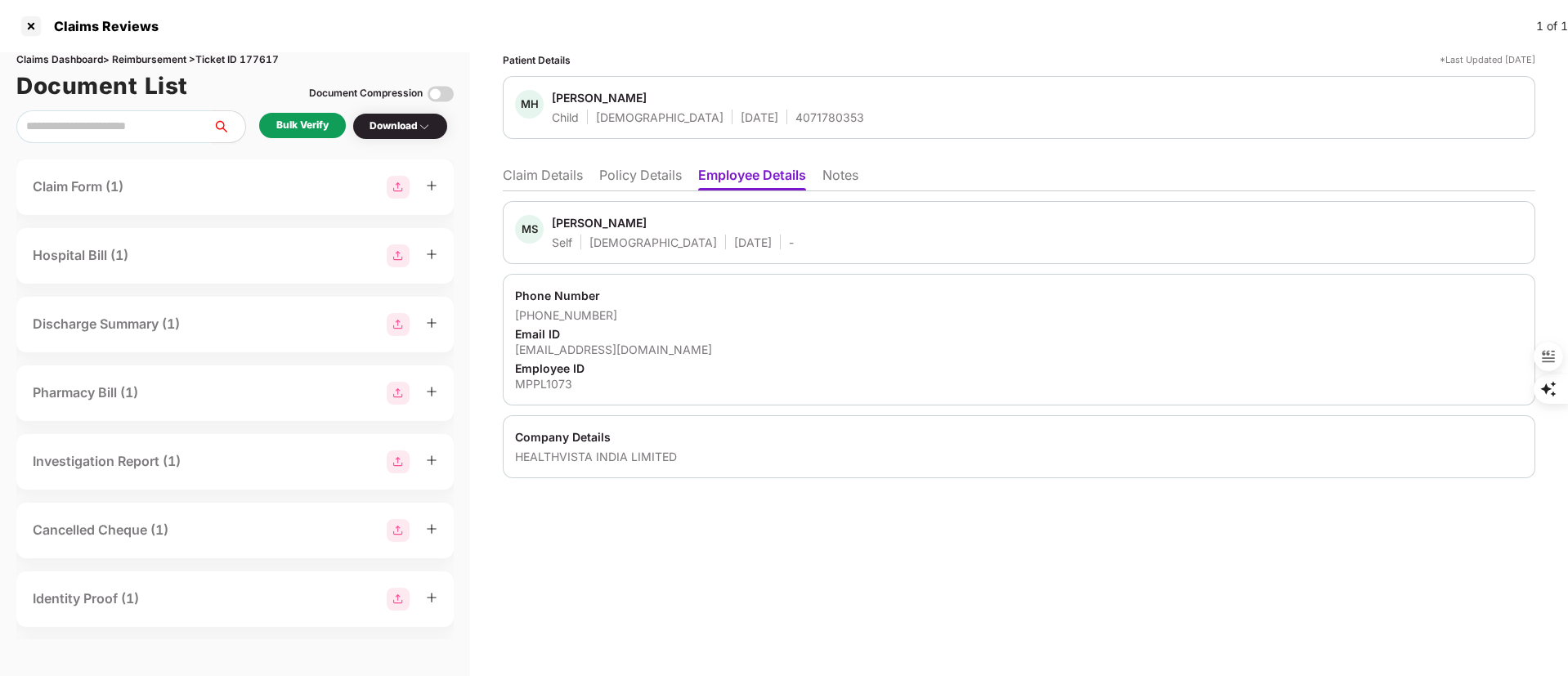
click at [618, 177] on li "Policy Details" at bounding box center [641, 178] width 82 height 24
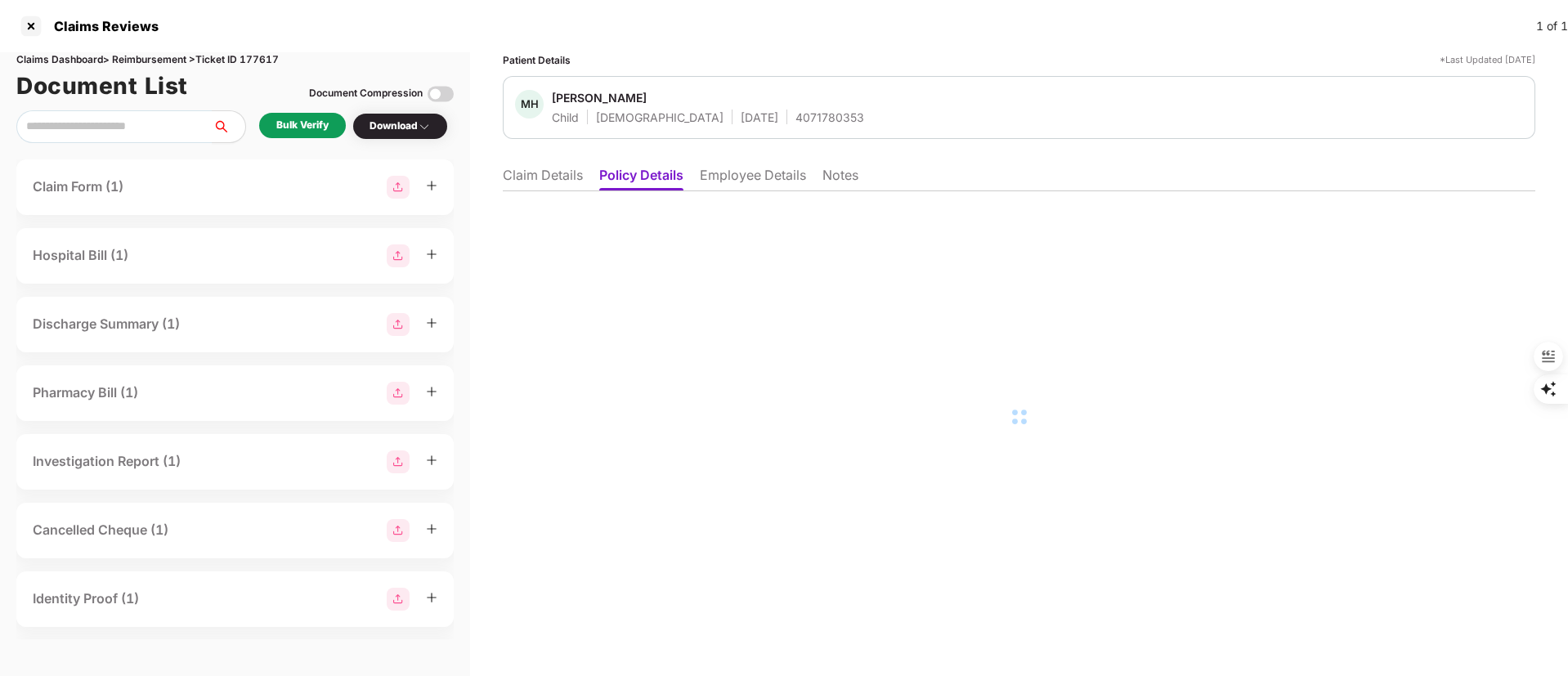
click at [534, 173] on li "Claim Details" at bounding box center [543, 178] width 81 height 24
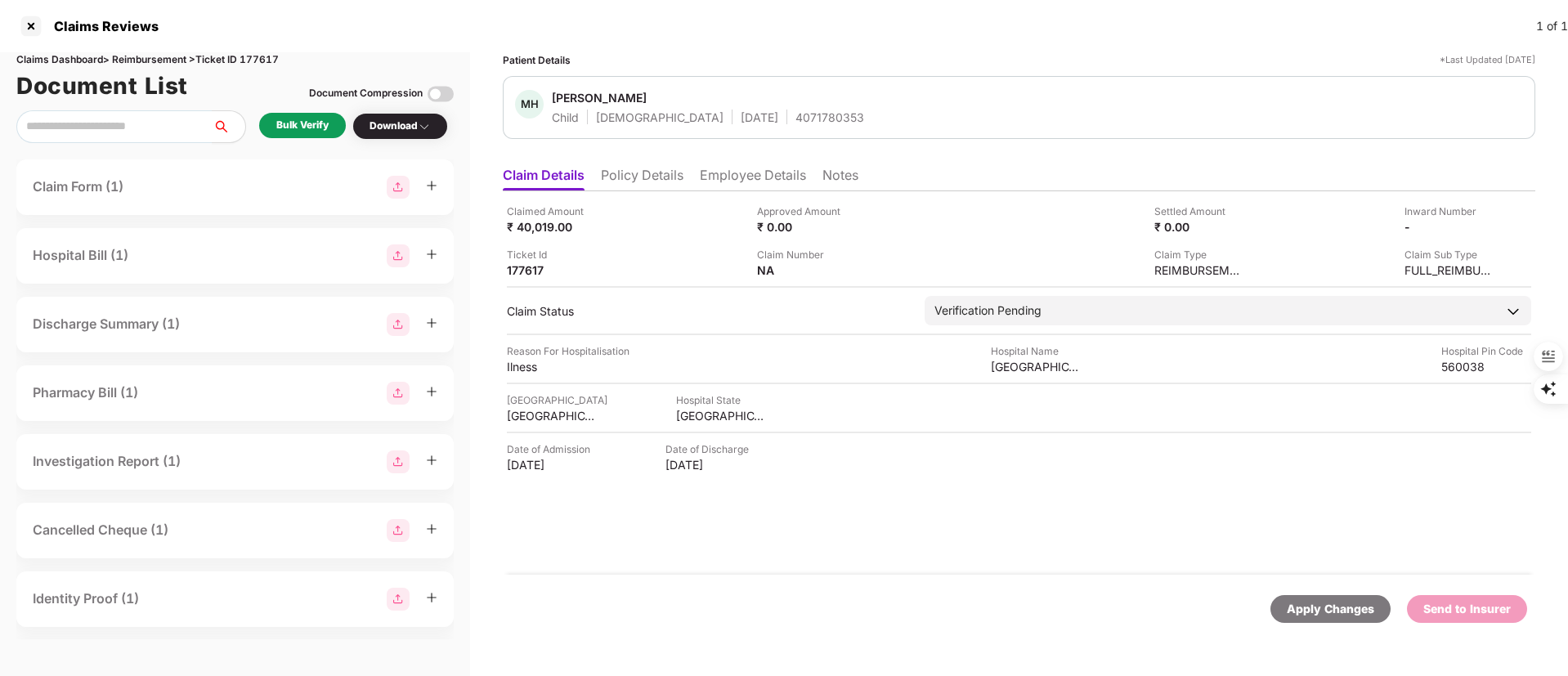
click at [653, 180] on li "Policy Details" at bounding box center [643, 178] width 82 height 24
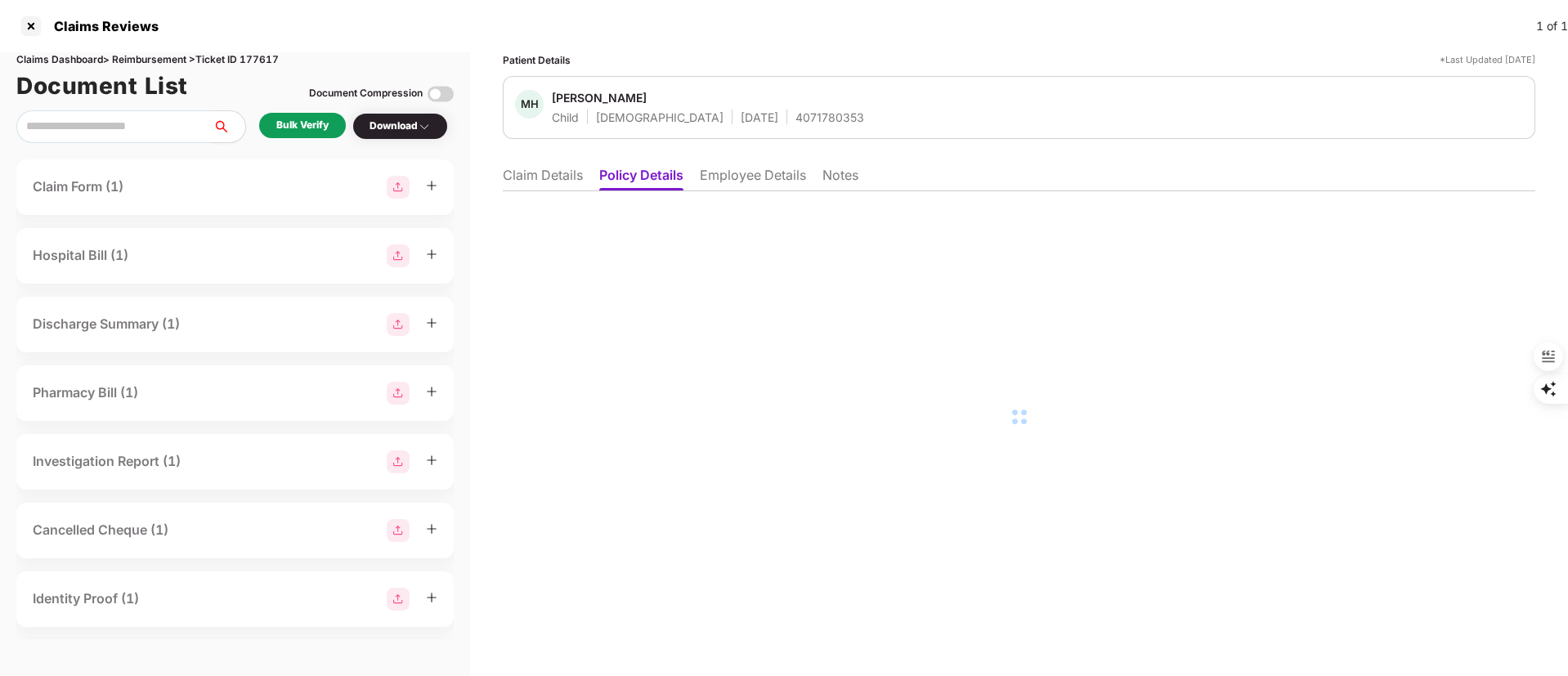
click at [547, 165] on ul "Claim Details Policy Details Employee Details Notes" at bounding box center [1019, 175] width 1033 height 33
drag, startPoint x: 547, startPoint y: 165, endPoint x: 1012, endPoint y: 207, distance: 466.9
click at [1011, 206] on div at bounding box center [1019, 416] width 1033 height 451
click at [785, 185] on li "Employee Details" at bounding box center [753, 178] width 106 height 24
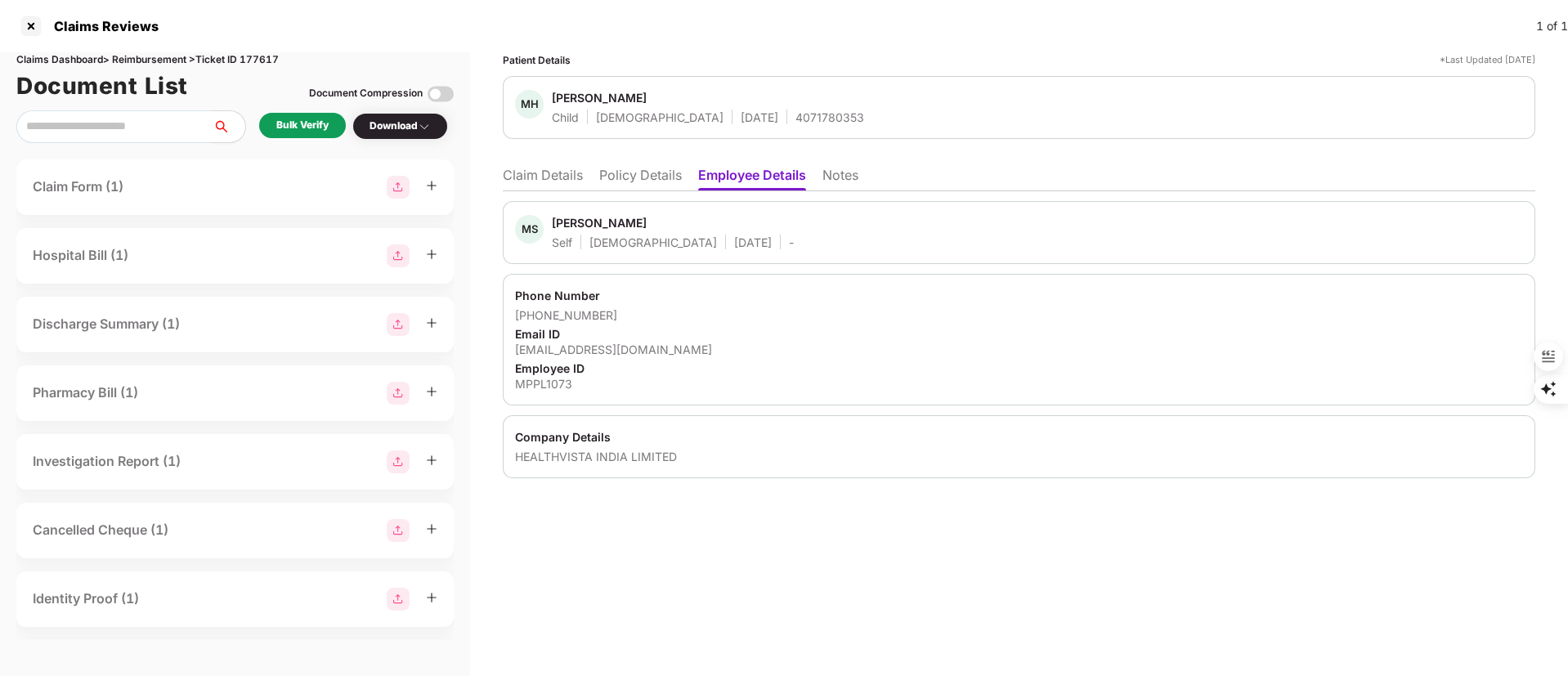
click at [632, 350] on div "[EMAIL_ADDRESS][DOMAIN_NAME]" at bounding box center [1019, 349] width 1008 height 16
click at [629, 350] on div "[EMAIL_ADDRESS][DOMAIN_NAME]" at bounding box center [1019, 349] width 1008 height 16
click at [581, 341] on div "[EMAIL_ADDRESS][DOMAIN_NAME]" at bounding box center [1019, 349] width 1008 height 16
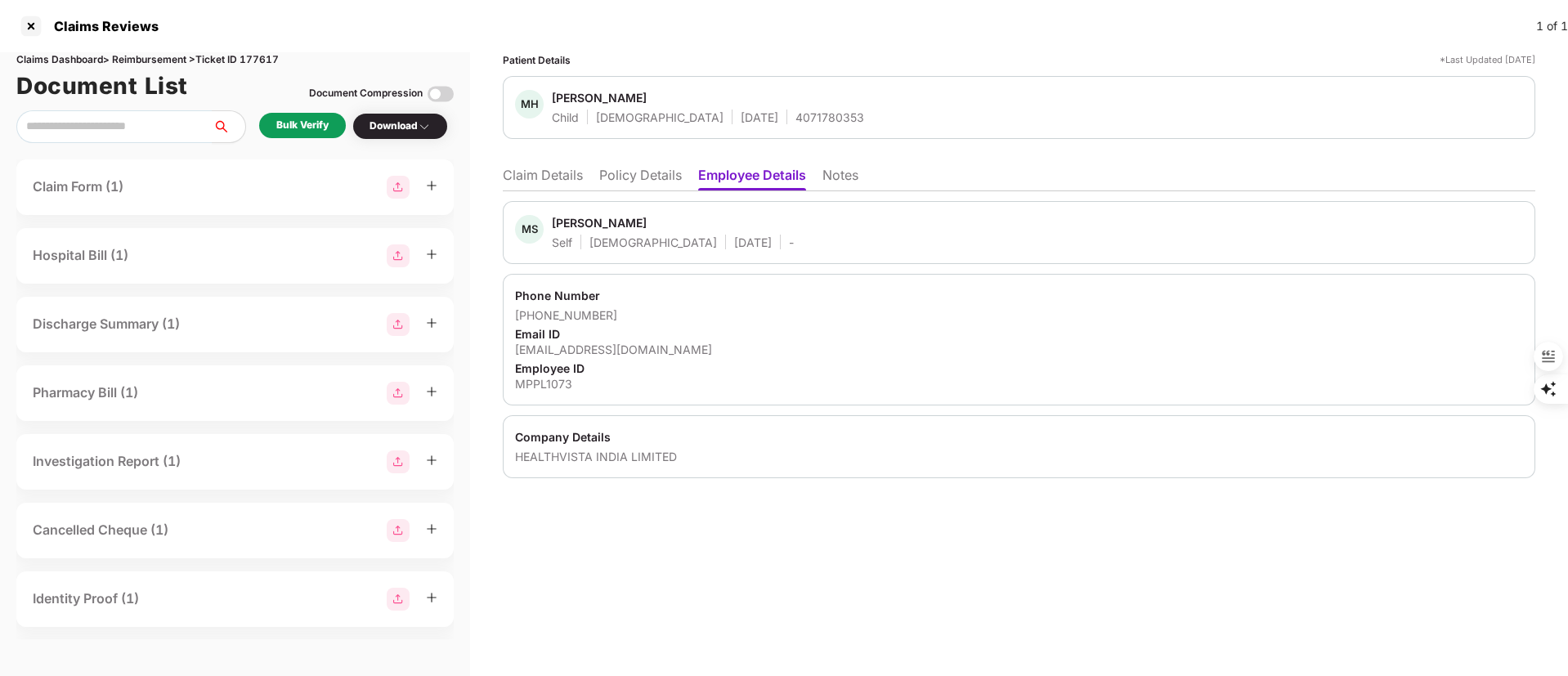
click at [581, 341] on div "[EMAIL_ADDRESS][DOMAIN_NAME]" at bounding box center [1019, 349] width 1008 height 16
click at [582, 351] on div "[EMAIL_ADDRESS][DOMAIN_NAME]" at bounding box center [1019, 349] width 1008 height 16
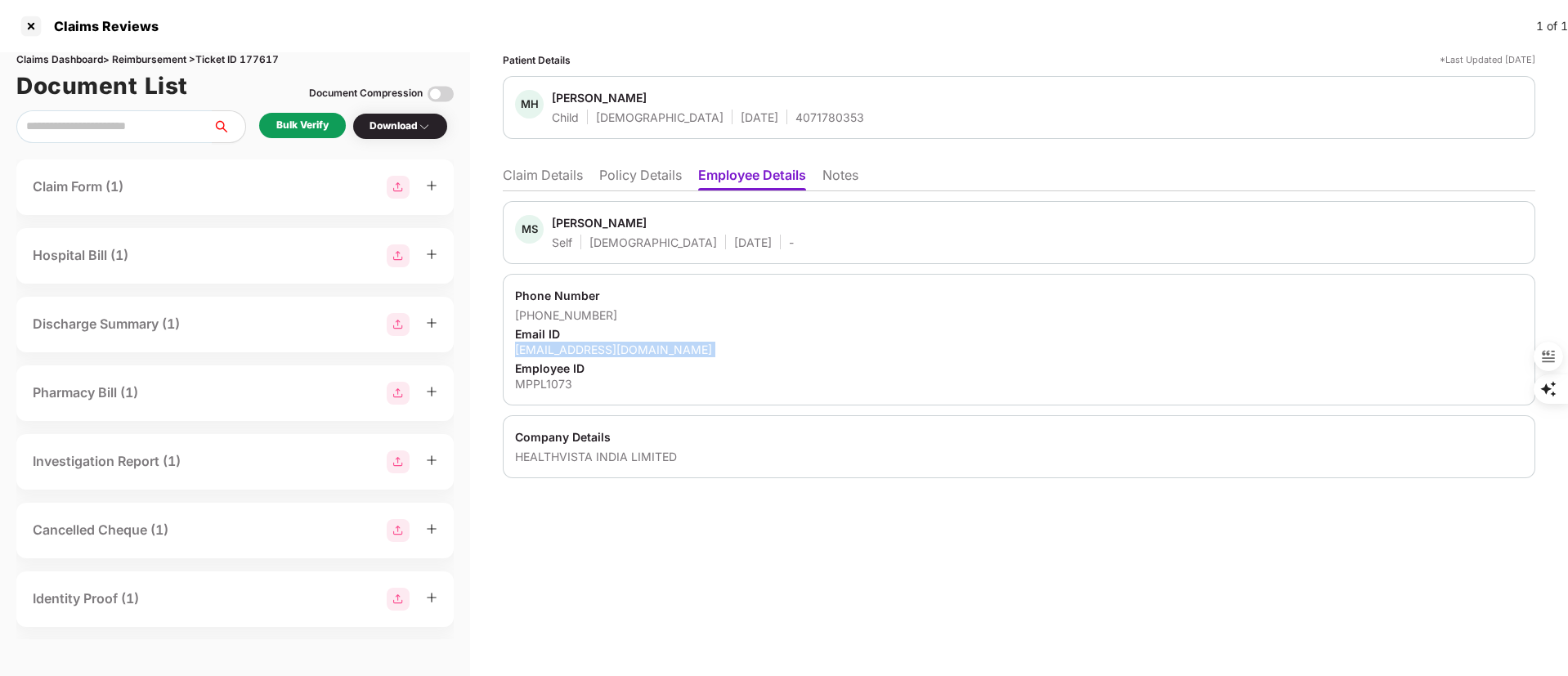
click at [582, 351] on div "[EMAIL_ADDRESS][DOMAIN_NAME]" at bounding box center [1019, 349] width 1008 height 16
click at [546, 178] on li "Claim Details" at bounding box center [543, 178] width 81 height 24
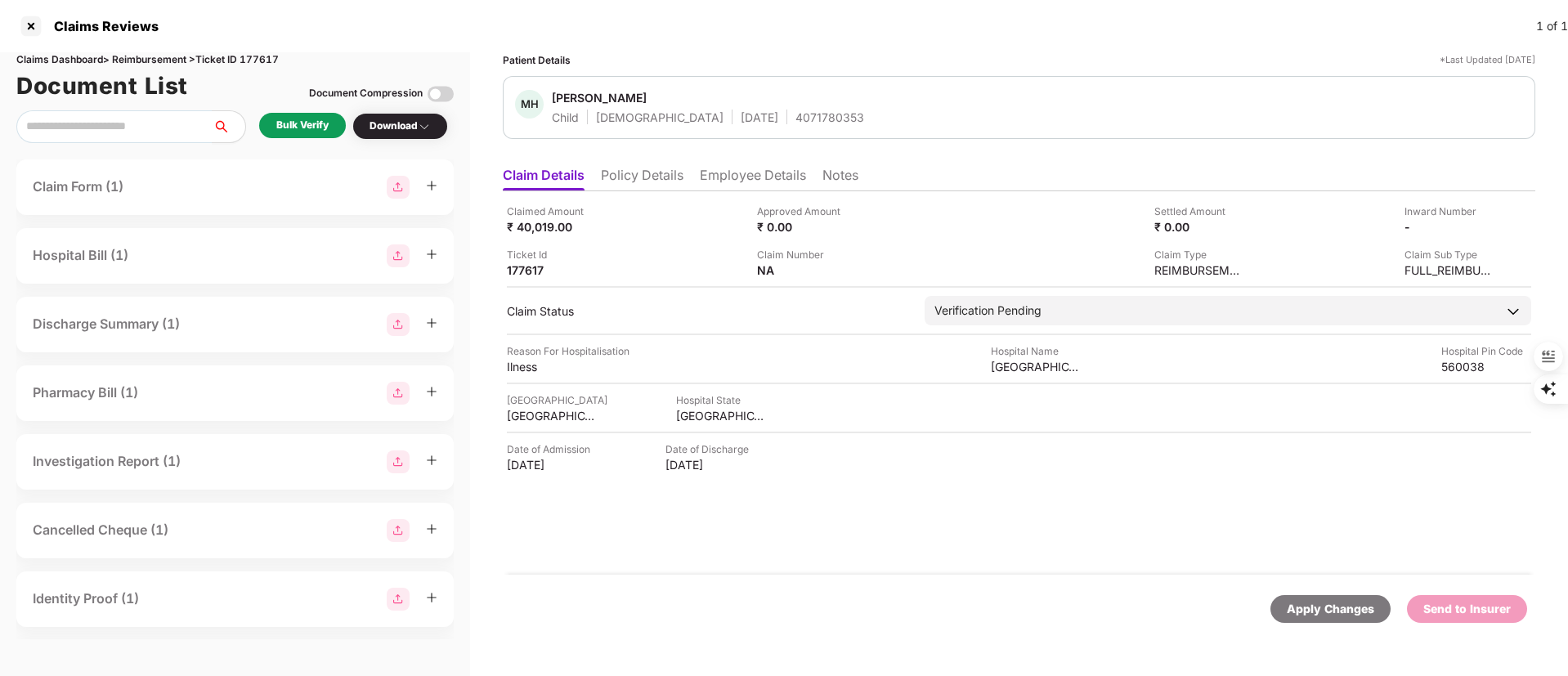
click at [315, 134] on div "Bulk Verify" at bounding box center [302, 125] width 87 height 26
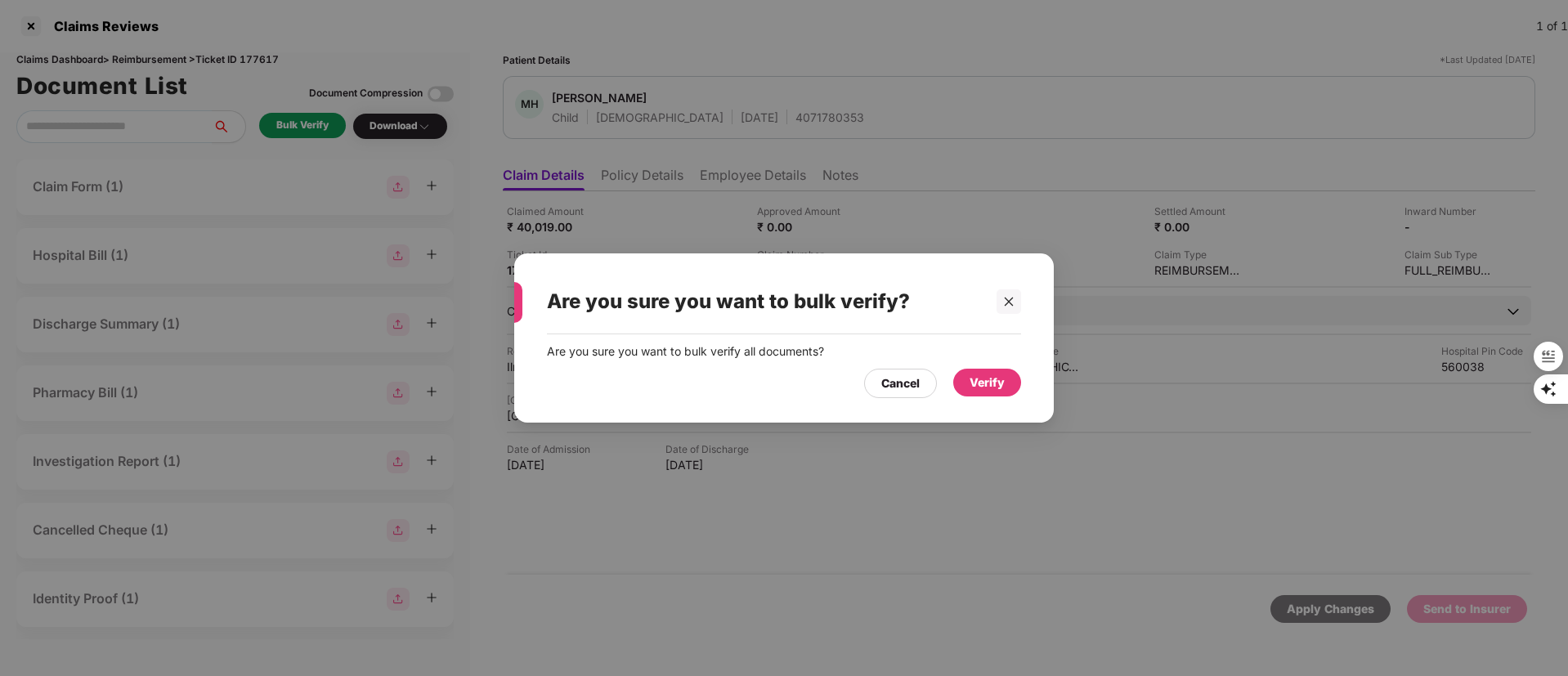
click at [986, 378] on div "Verify" at bounding box center [987, 382] width 35 height 18
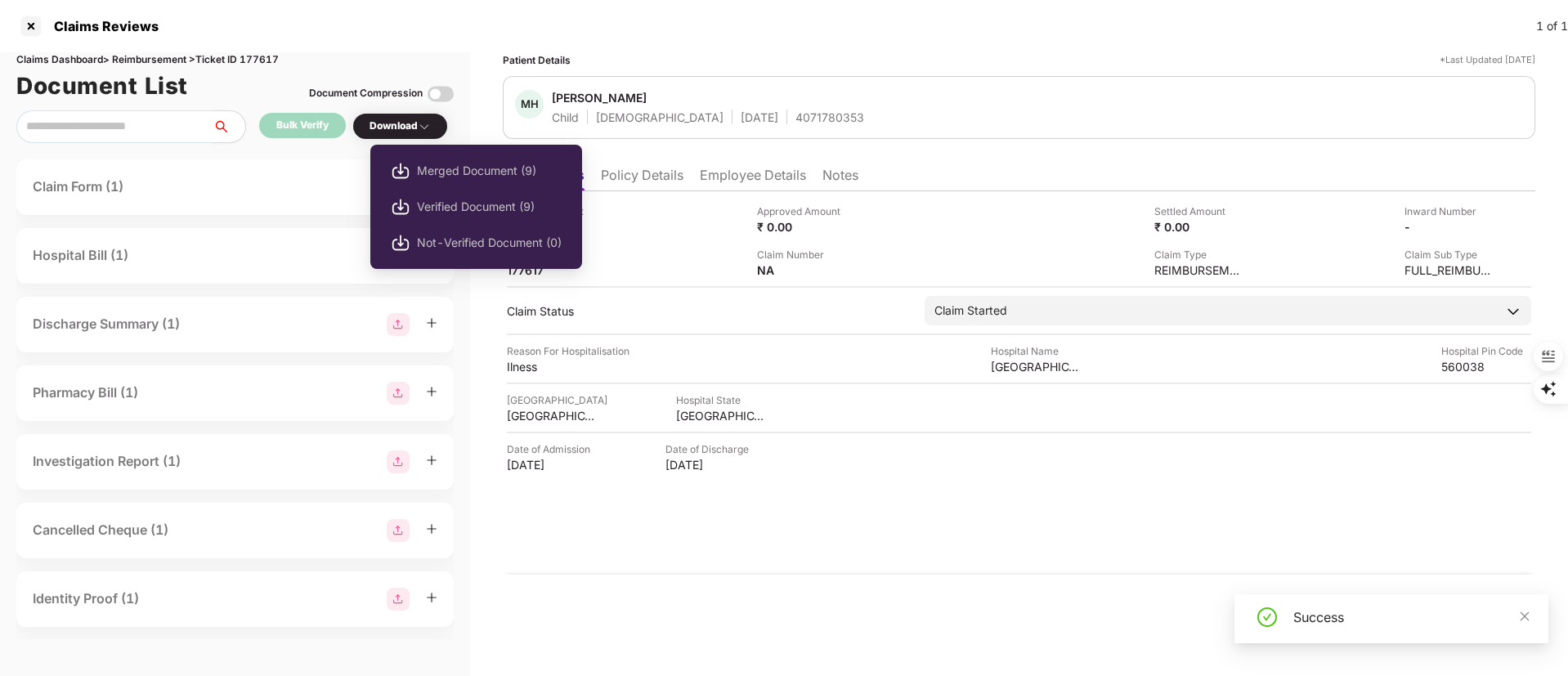
click at [401, 136] on div "Merged Document (9) Verified Document (9) Not-Verified Document (0)" at bounding box center [476, 207] width 211 height 141
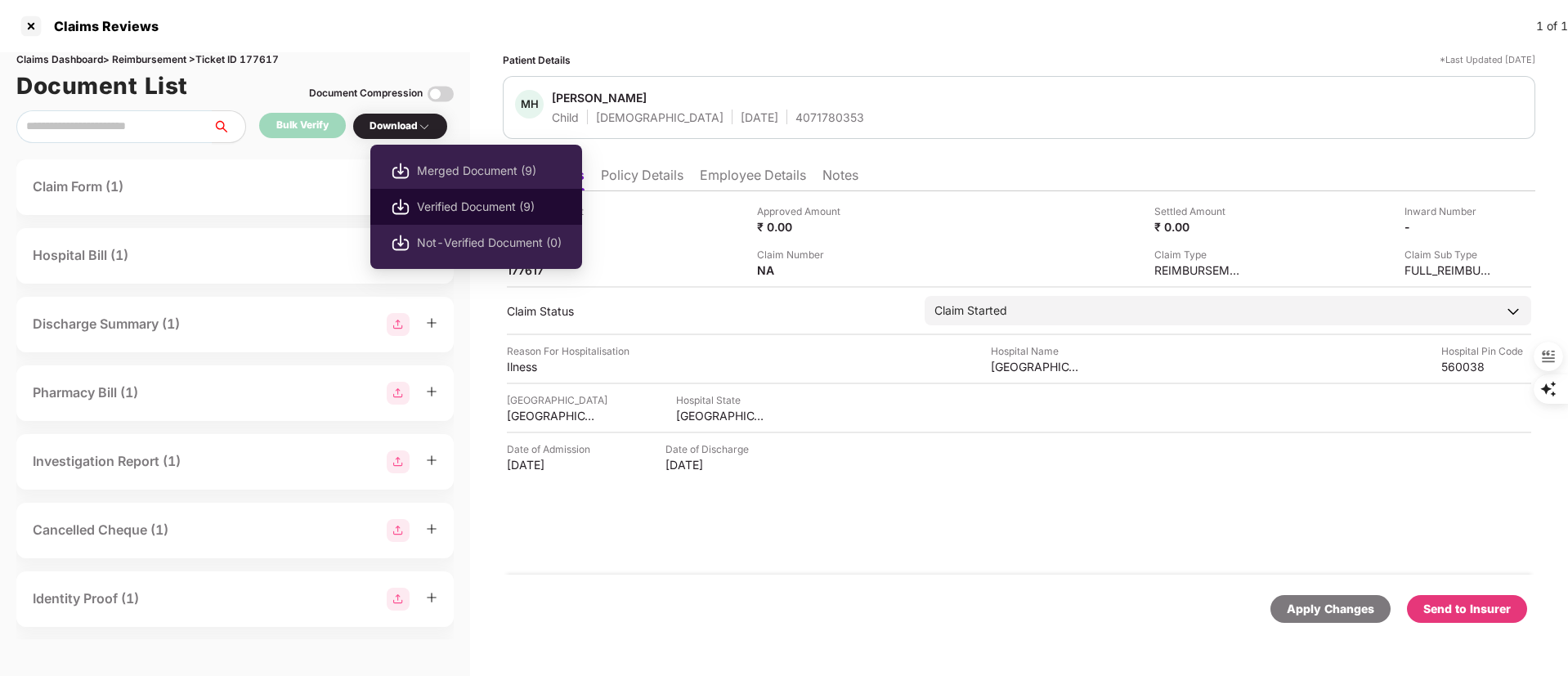
click at [487, 210] on span "Verified Document (9)" at bounding box center [490, 207] width 145 height 18
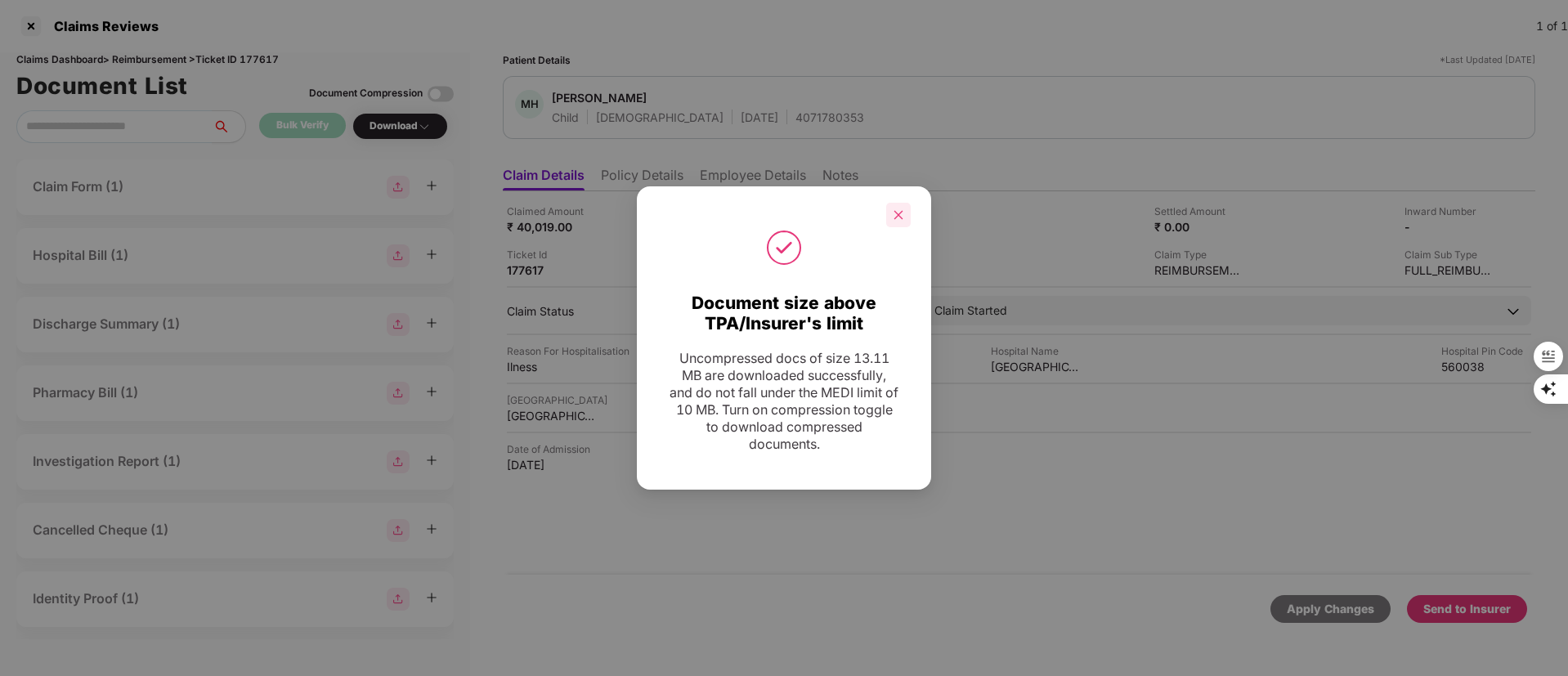
click at [908, 209] on div at bounding box center [898, 215] width 25 height 25
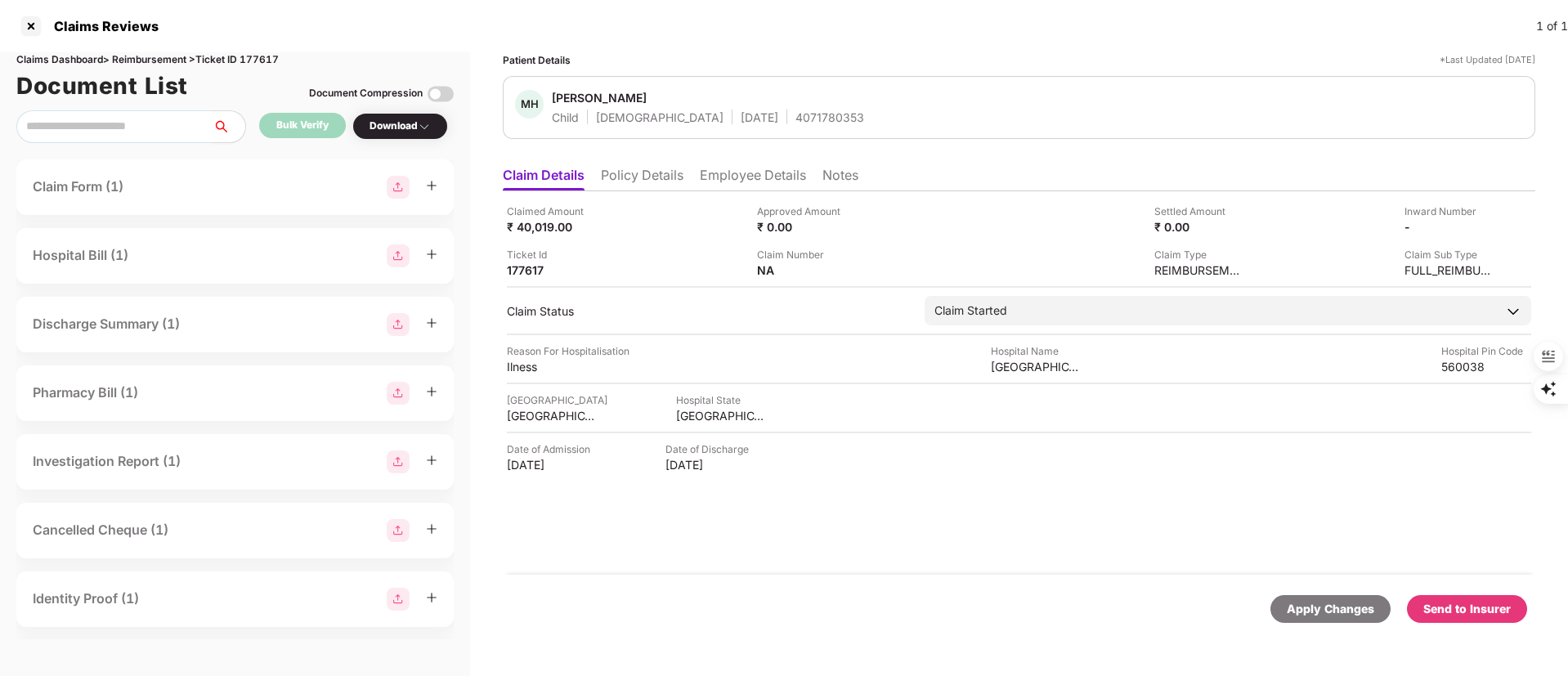
click at [1467, 617] on div "Send to Insurer" at bounding box center [1467, 609] width 88 height 18
click at [1397, 183] on ul "Claim Details Policy Details Employee Details Notes" at bounding box center [1019, 175] width 1033 height 33
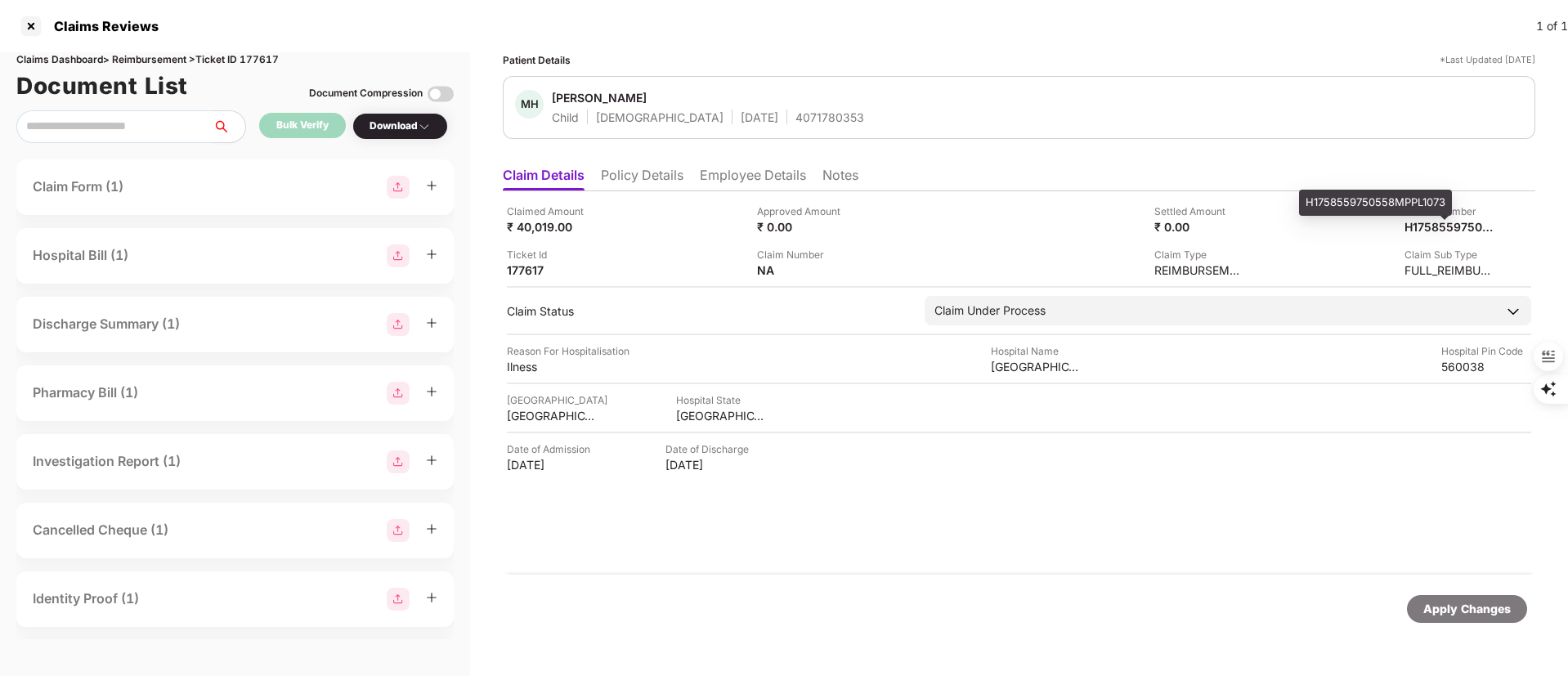
click at [1419, 237] on div "Claimed Amount ₹ 40,019.00 Approved Amount ₹ 0.00 Settled Amount ₹ 0.00 Inward …" at bounding box center [1019, 240] width 1024 height 74
click at [1417, 226] on div "H1758559750558MPPL1073" at bounding box center [1433, 226] width 90 height 16
copy div "H1758559750558MPPL1073"
click at [651, 183] on li "Policy Details" at bounding box center [643, 178] width 82 height 24
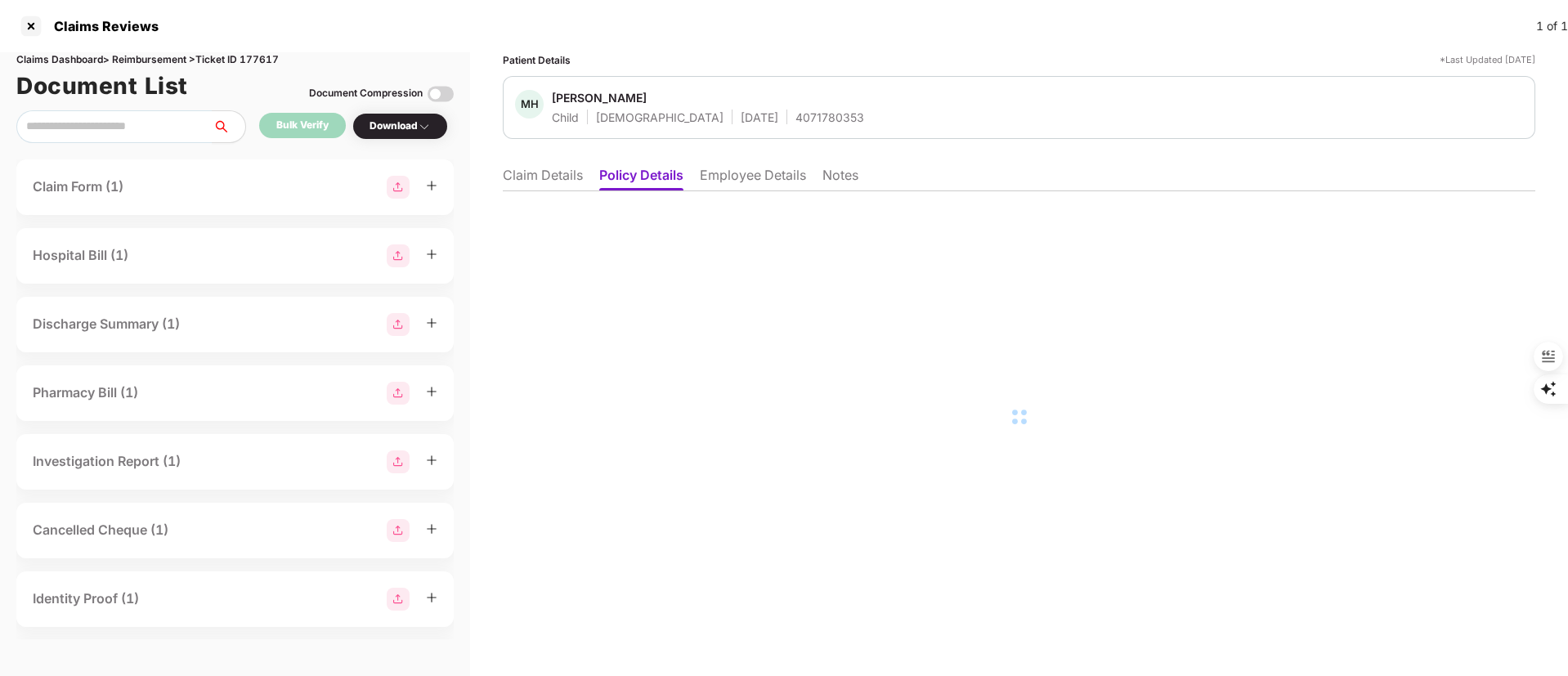
click at [768, 180] on li "Employee Details" at bounding box center [753, 178] width 106 height 24
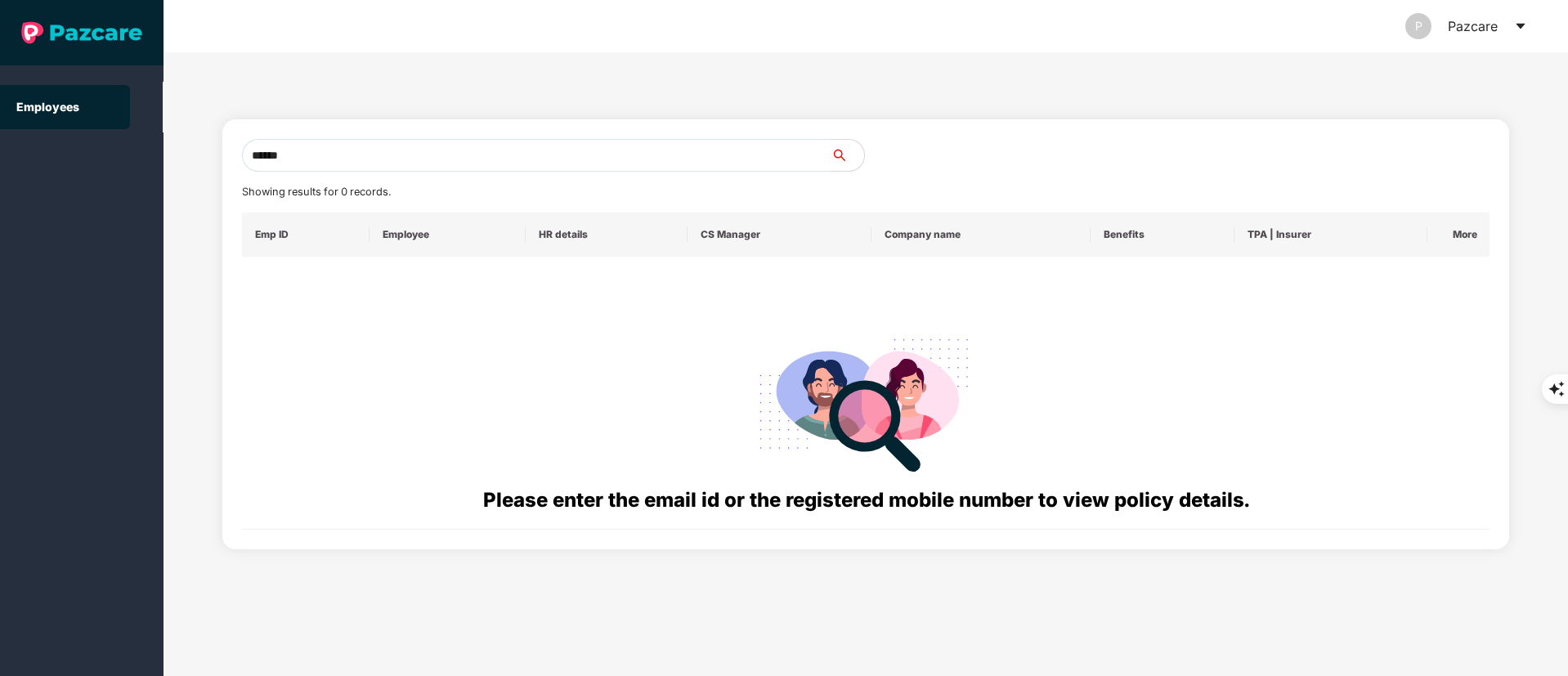
drag, startPoint x: 369, startPoint y: 160, endPoint x: 0, endPoint y: 196, distance: 370.8
click at [0, 196] on section "Employees P Pazcare ****** Showing results for 0 records. Emp ID Employee HR de…" at bounding box center [784, 338] width 1568 height 676
paste input "text"
drag, startPoint x: 406, startPoint y: 162, endPoint x: 18, endPoint y: 184, distance: 388.6
click at [7, 176] on section "Employees P Pazcare ****** Showing results for 0 records. Emp ID Employee HR de…" at bounding box center [784, 338] width 1568 height 676
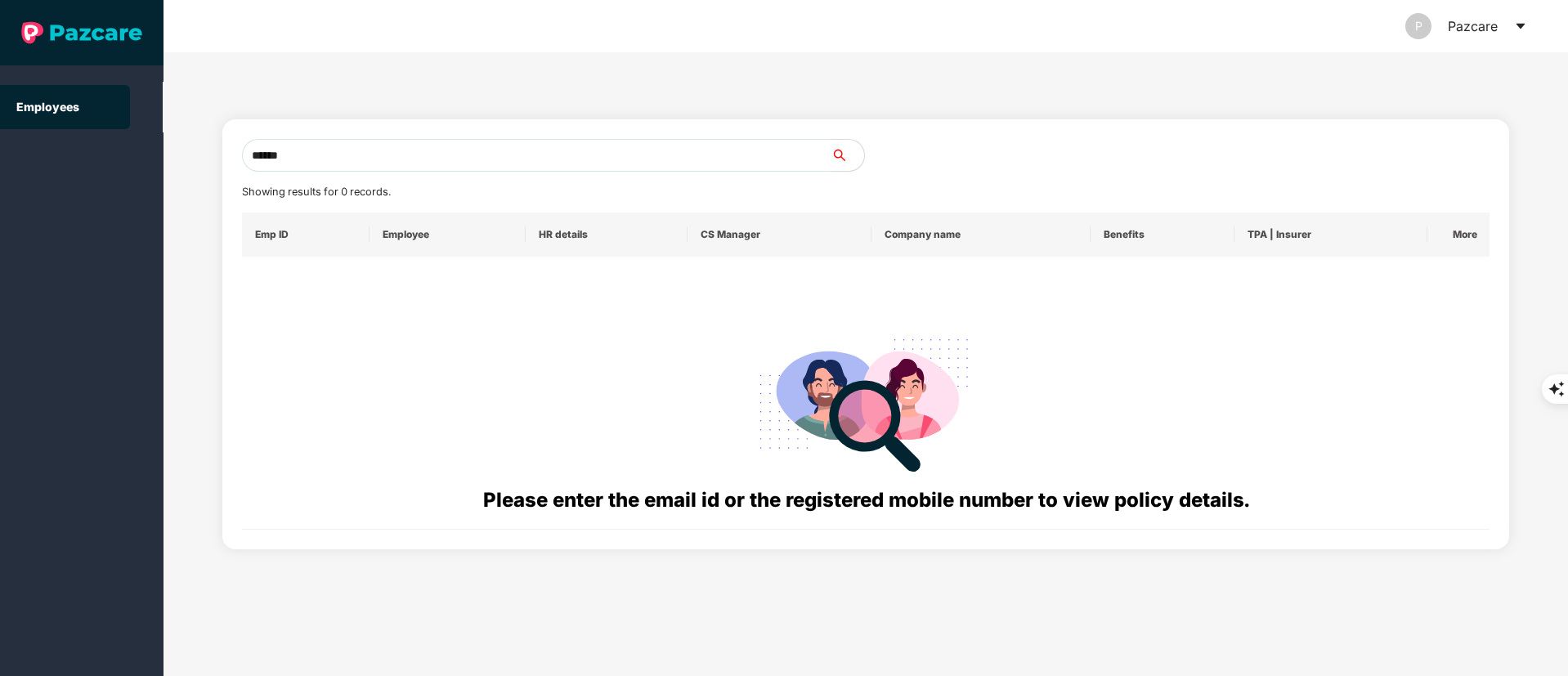
paste input "**********"
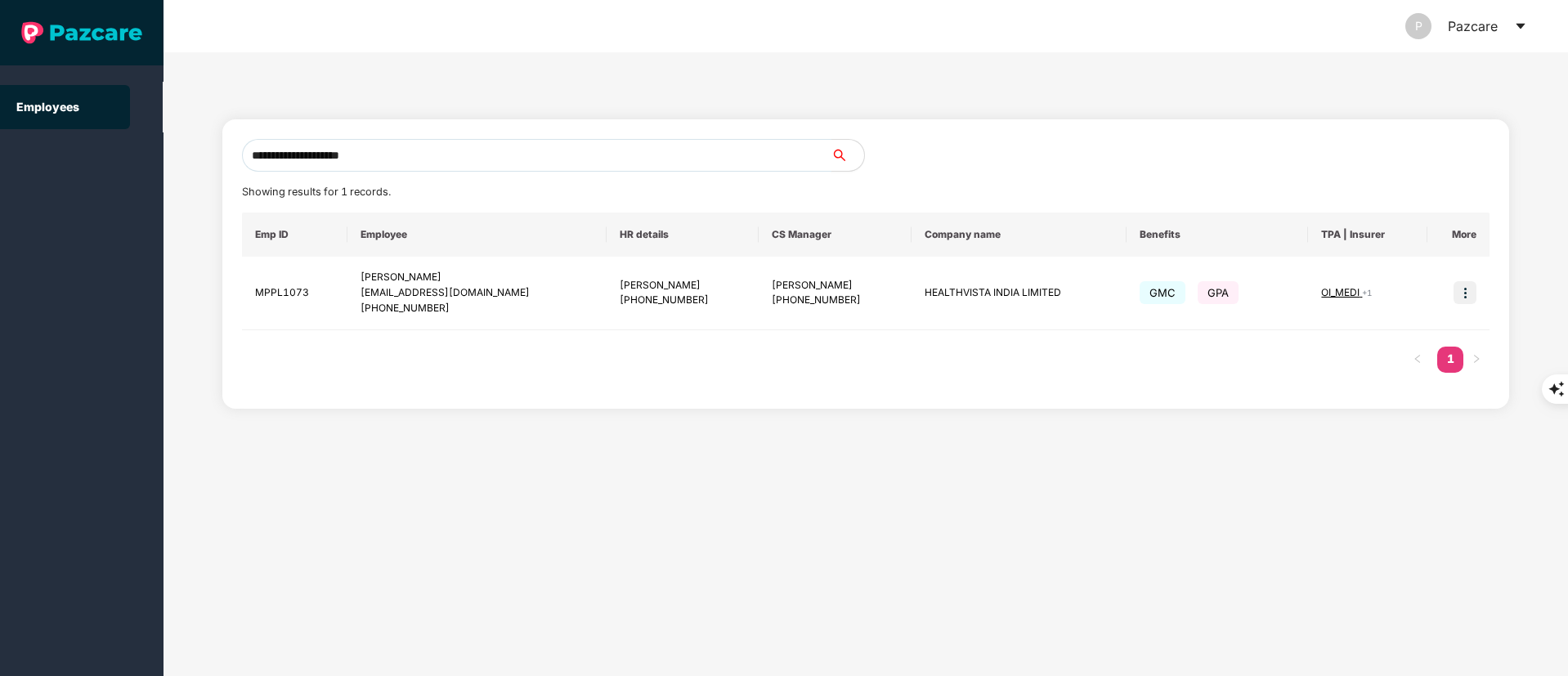
type input "**********"
click at [1455, 295] on img at bounding box center [1465, 292] width 23 height 23
click at [1430, 330] on span "Switch to user interface" at bounding box center [1392, 333] width 126 height 14
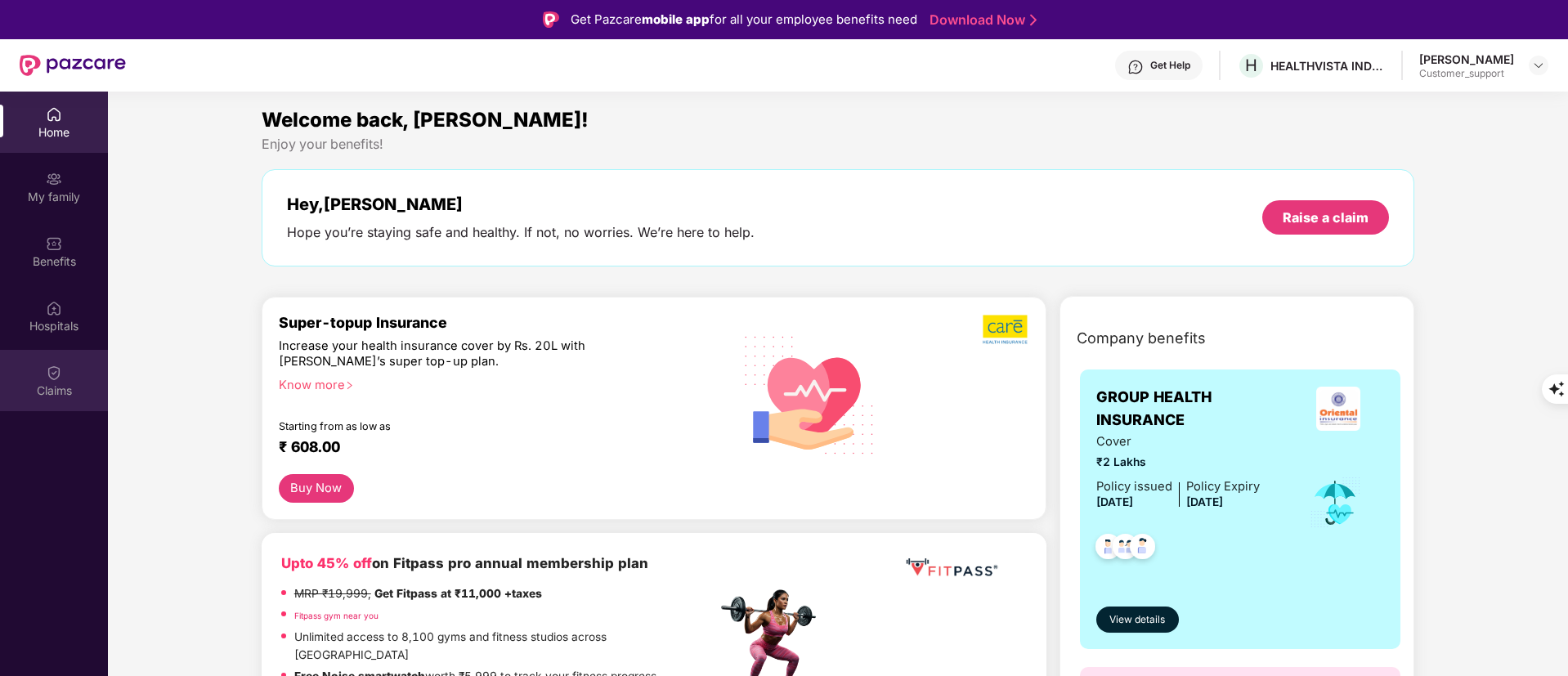
click at [73, 383] on div "Claims" at bounding box center [54, 391] width 108 height 16
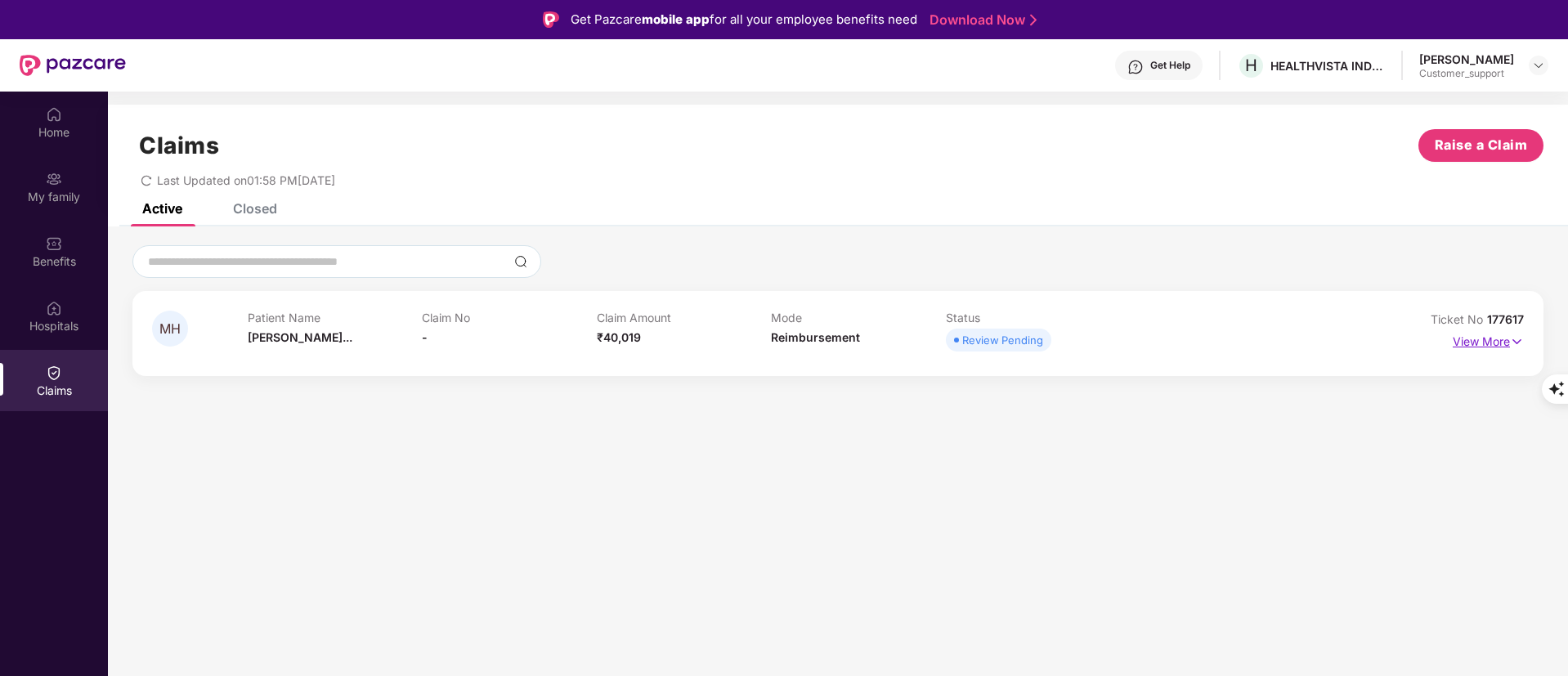
click at [1462, 337] on p "View More" at bounding box center [1488, 339] width 71 height 22
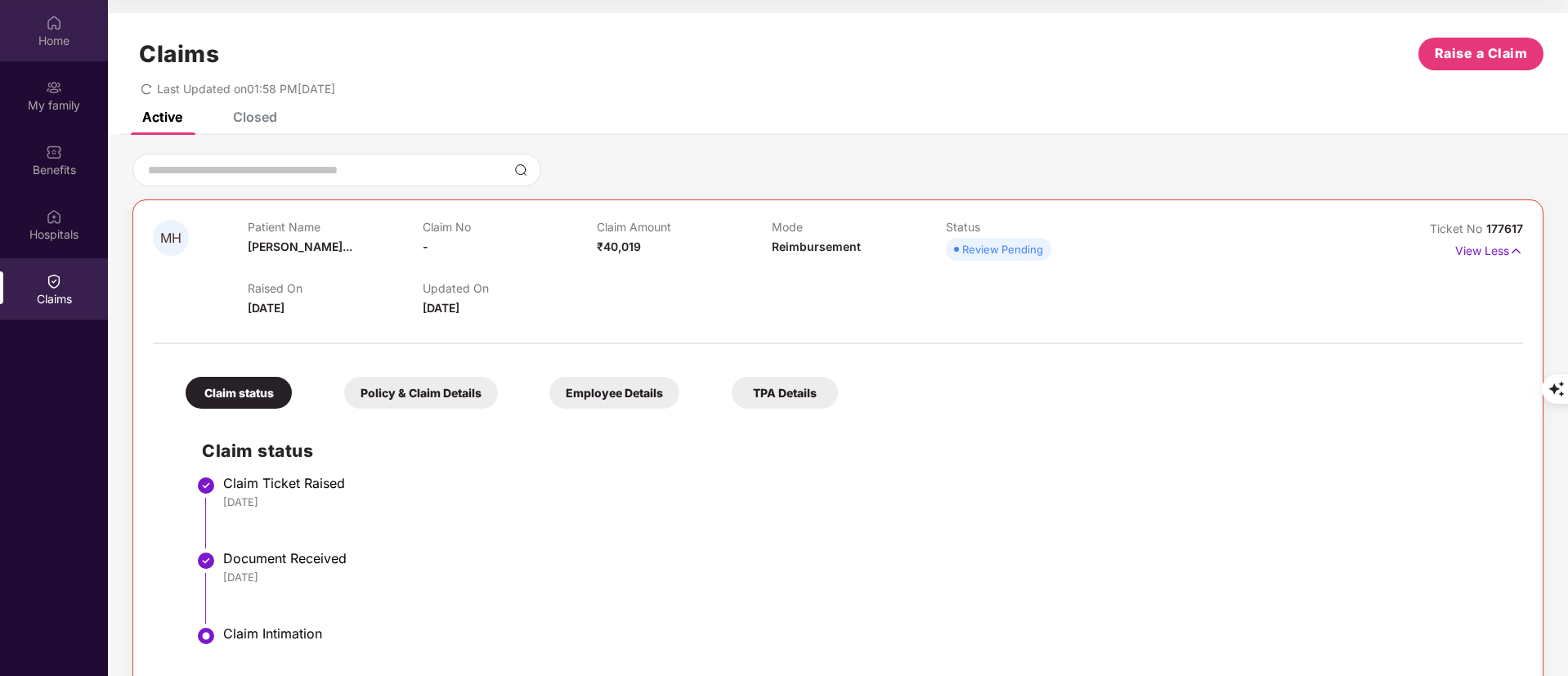
click at [70, 28] on div "Home" at bounding box center [54, 30] width 108 height 61
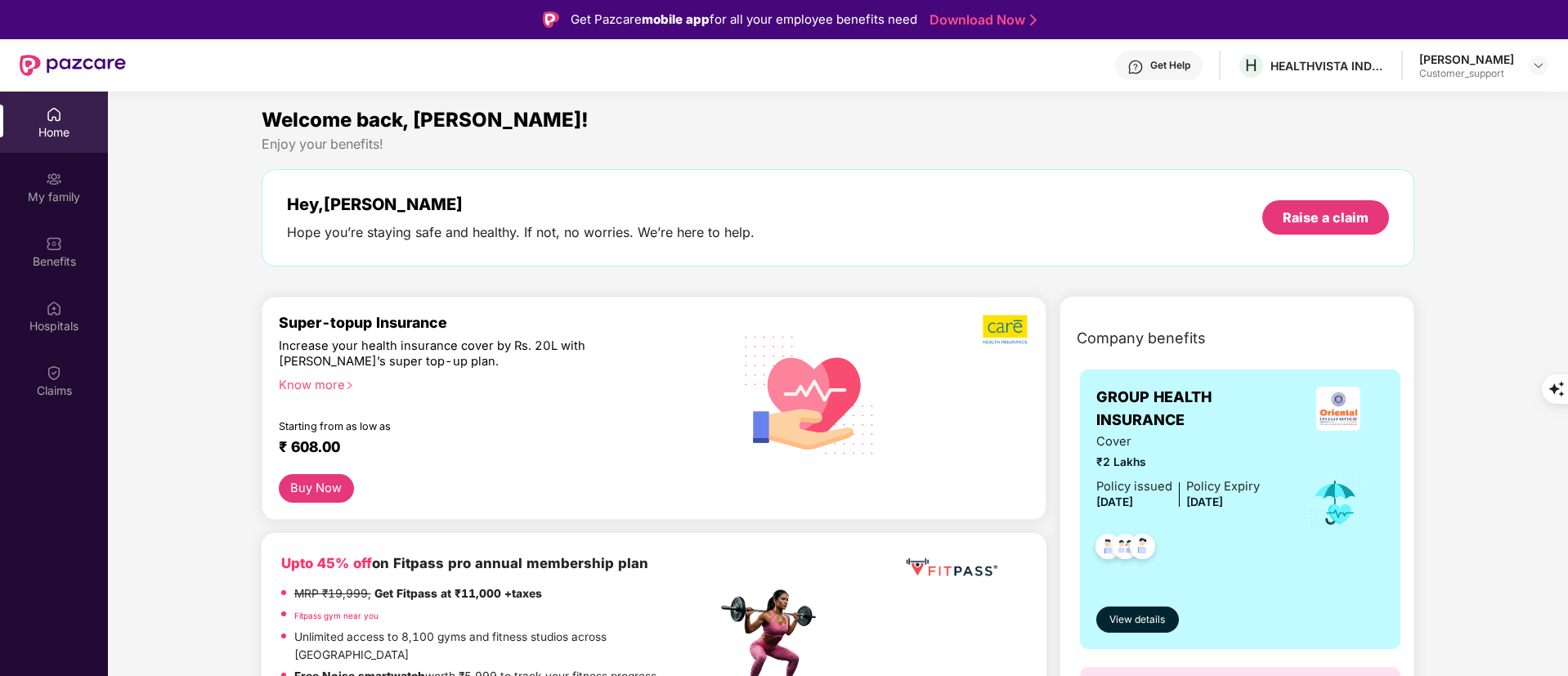
click at [1127, 55] on div "Get Help" at bounding box center [1159, 65] width 88 height 29
click at [854, 145] on div "Enjoy your benefits!" at bounding box center [838, 144] width 1153 height 17
